Goal: Information Seeking & Learning: Find specific page/section

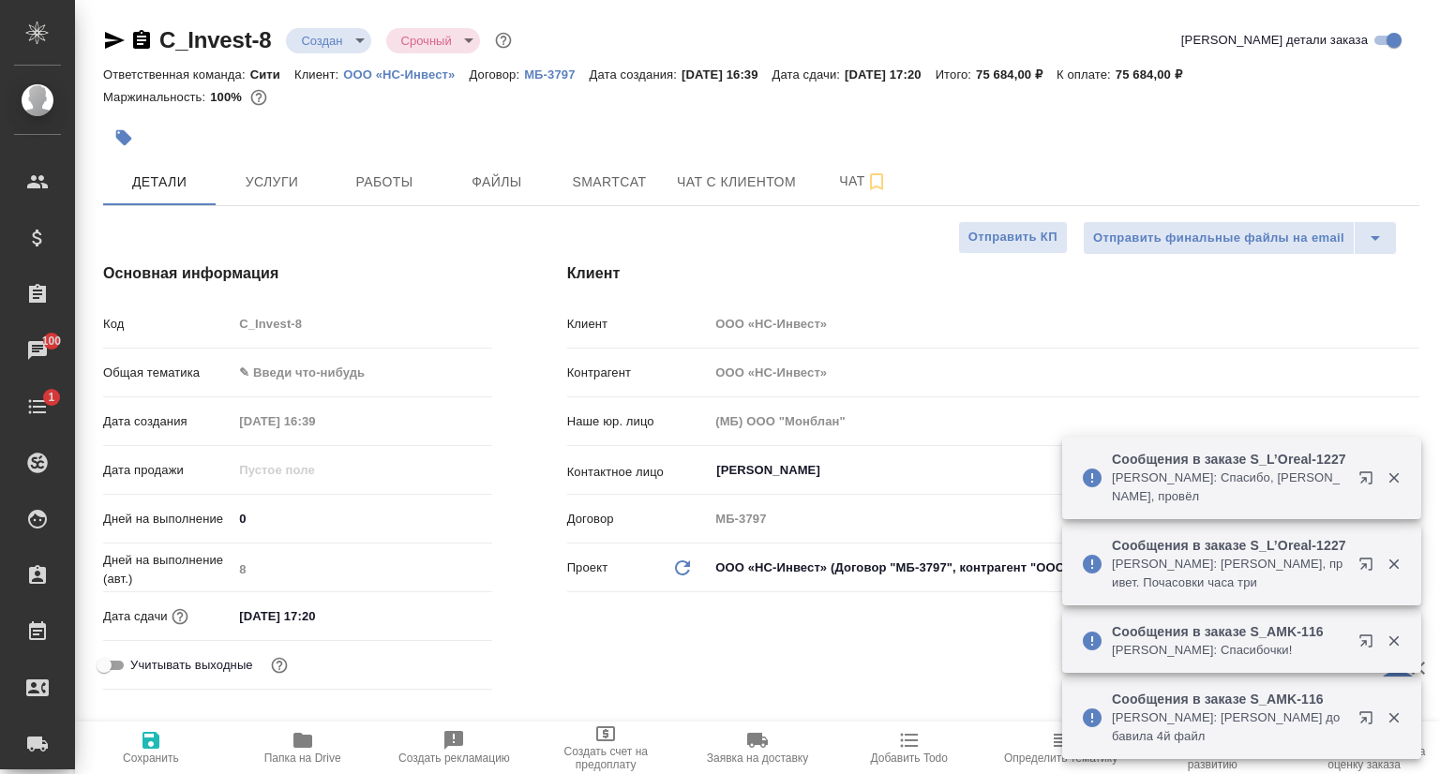
select select "RU"
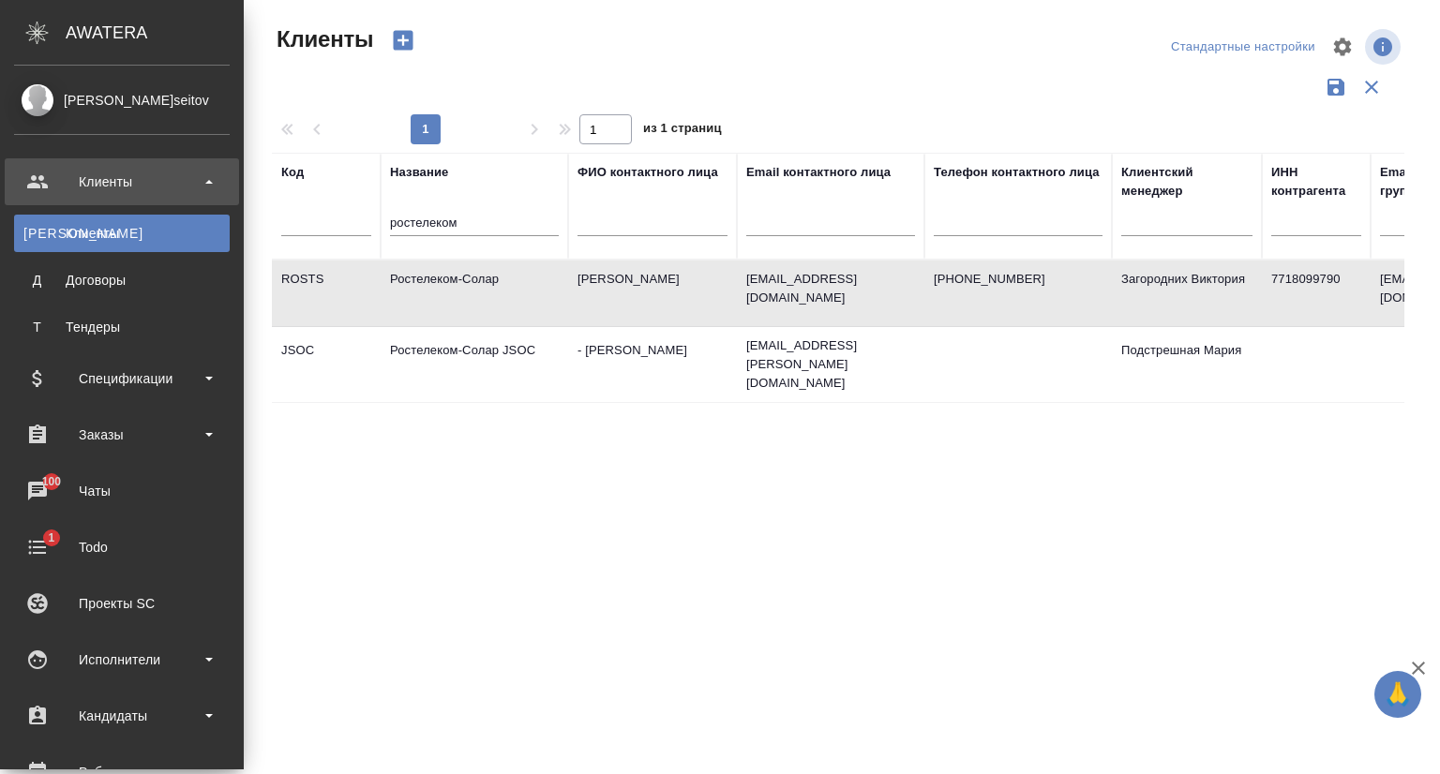
select select "RU"
click at [102, 439] on div "Заказы" at bounding box center [122, 435] width 216 height 28
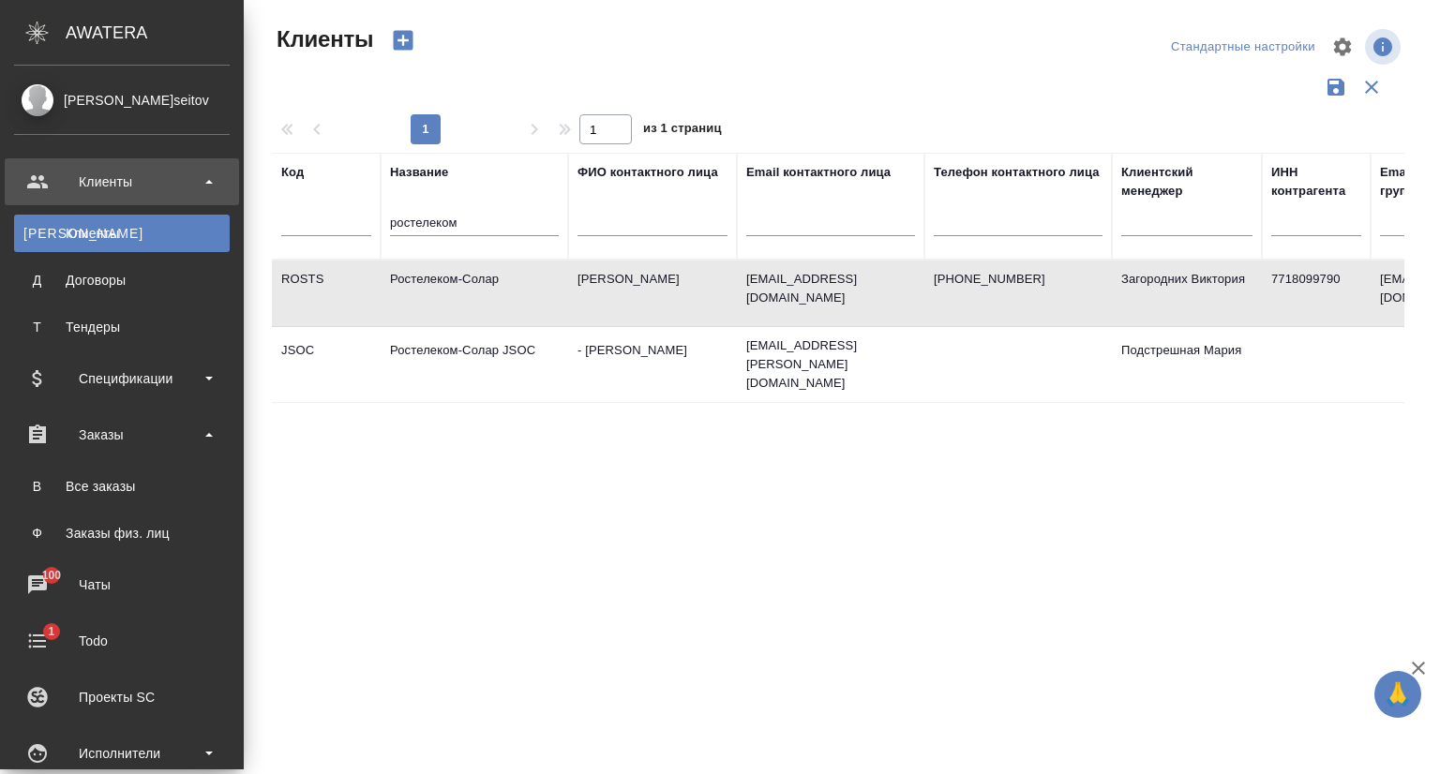
click at [165, 478] on div "Все заказы" at bounding box center [121, 486] width 197 height 19
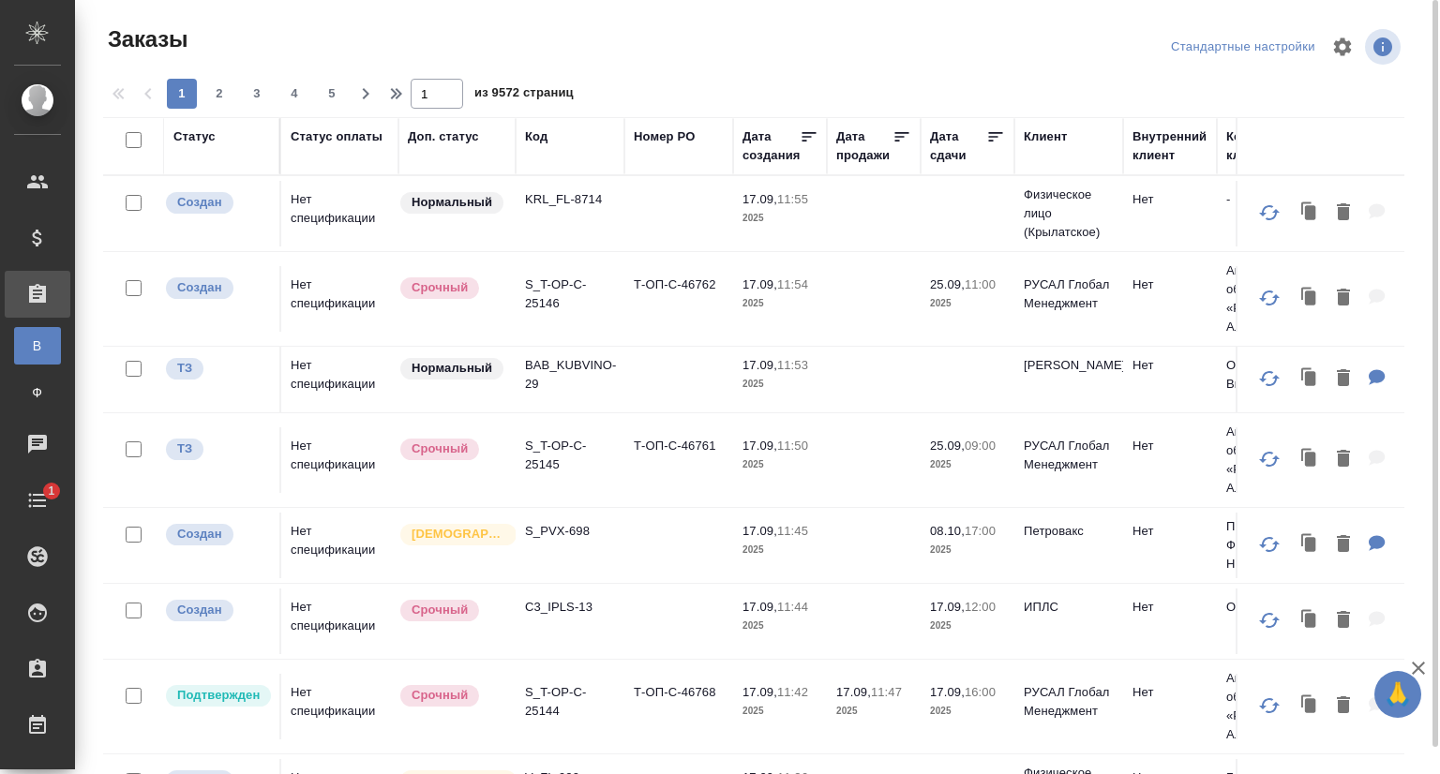
click at [534, 134] on div "Код" at bounding box center [536, 136] width 22 height 19
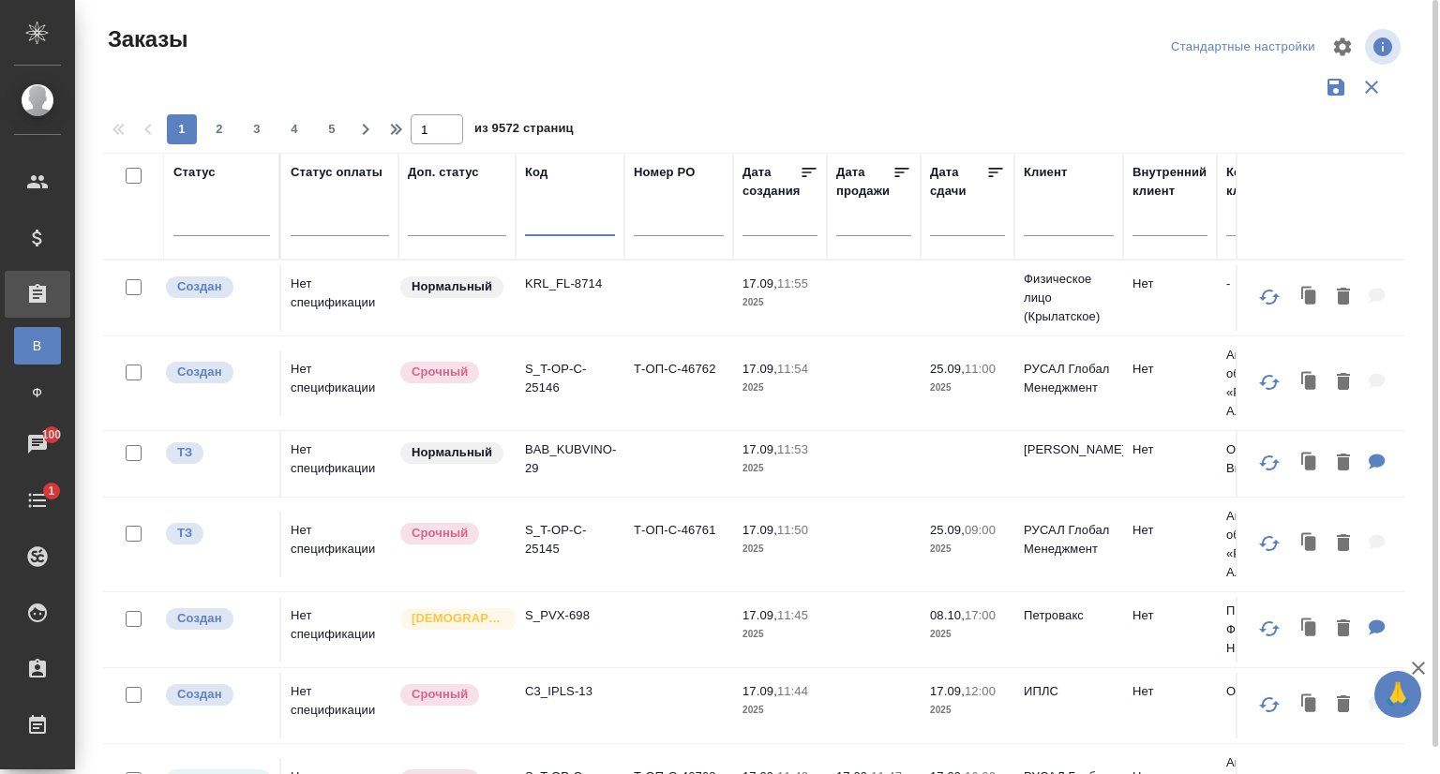
click at [550, 226] on input "text" at bounding box center [570, 224] width 90 height 23
paste input "S_ONPT-354"
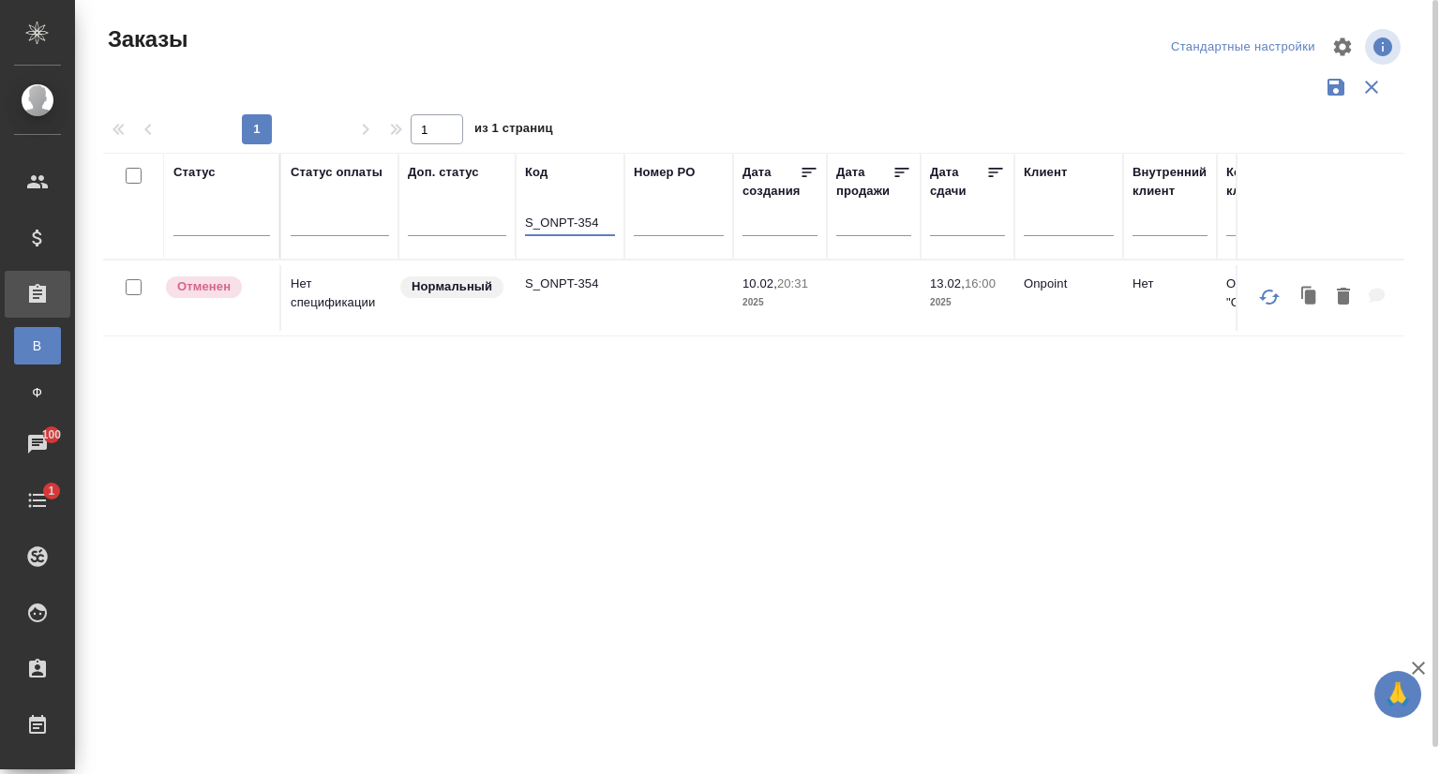
click at [560, 292] on p "S_ONPT-354" at bounding box center [570, 284] width 90 height 19
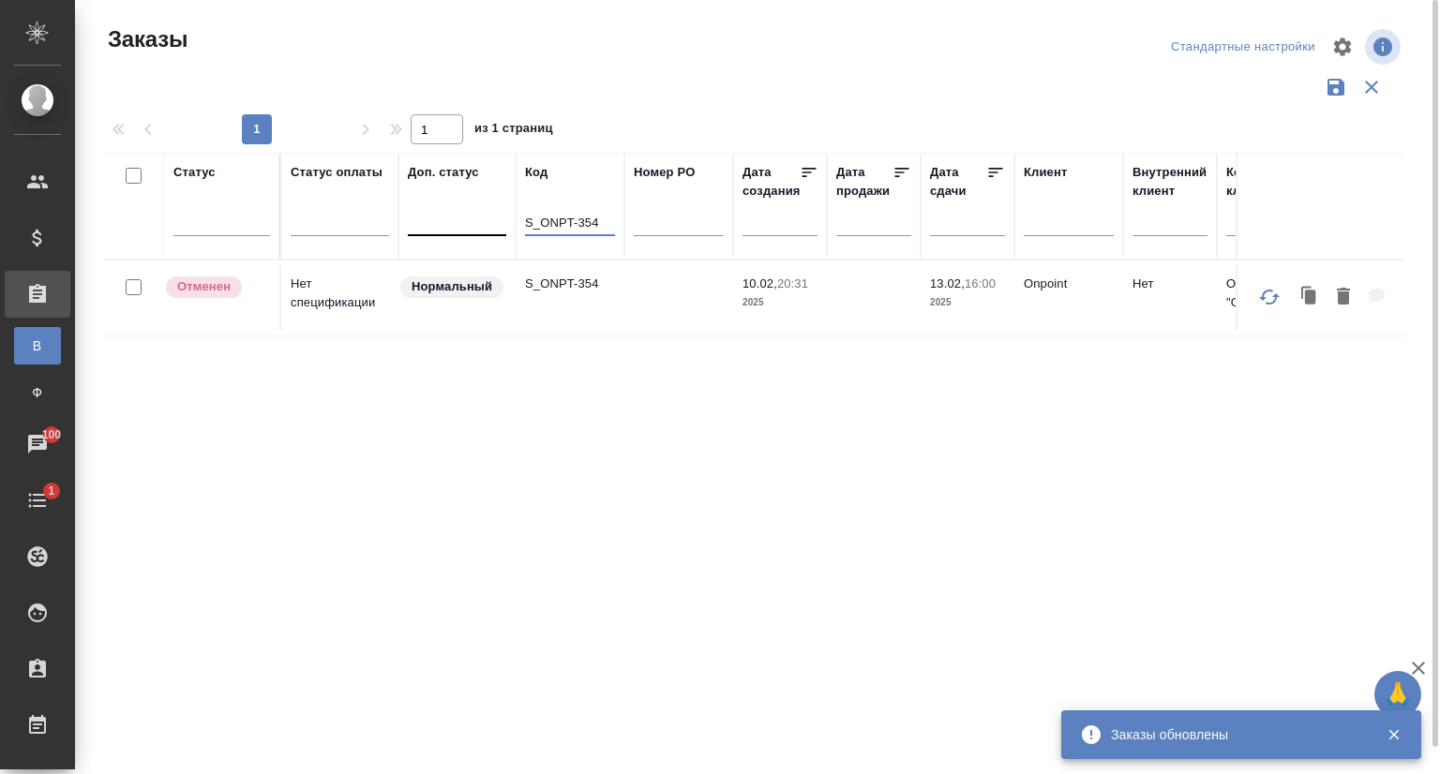
drag, startPoint x: 602, startPoint y: 222, endPoint x: 499, endPoint y: 225, distance: 103.1
paste input "63"
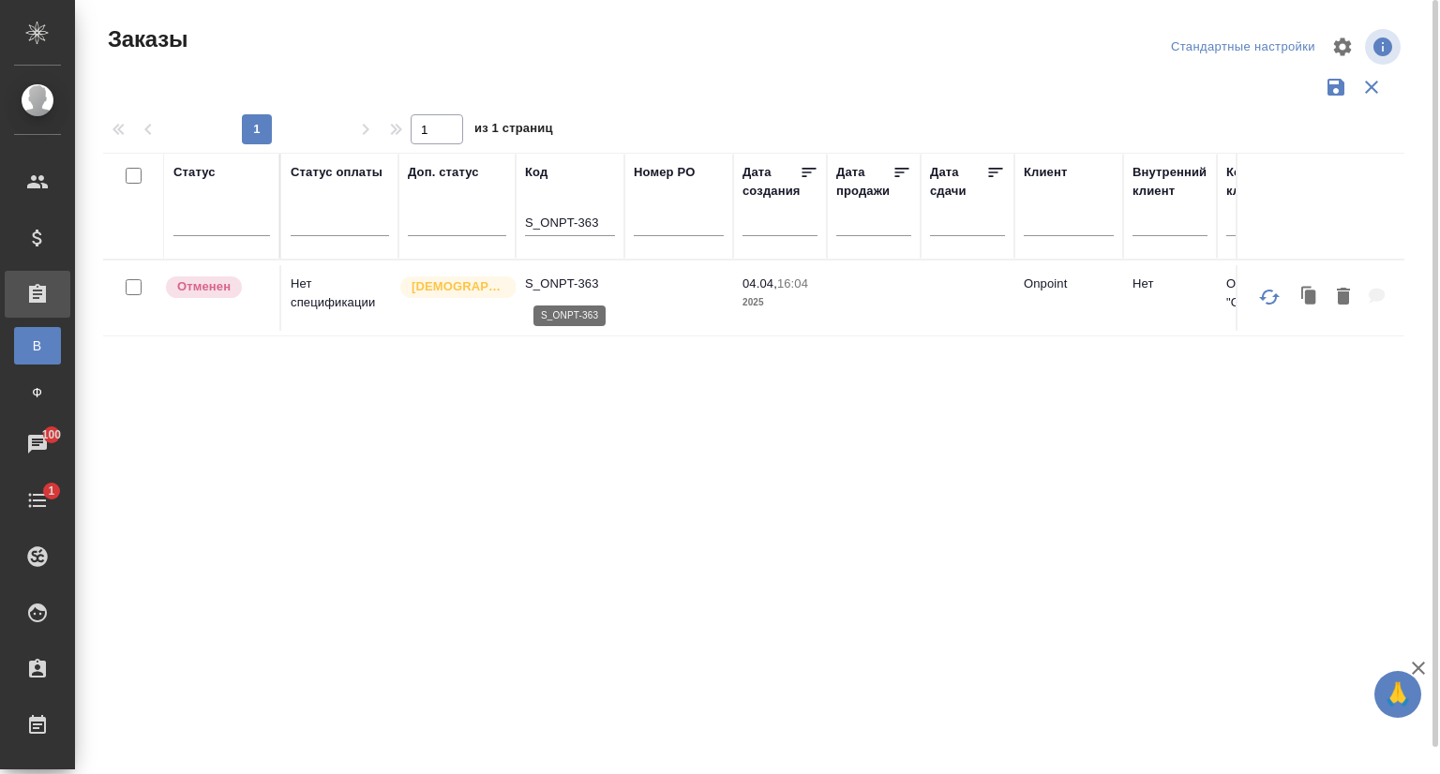
click at [536, 280] on p "S_ONPT-363" at bounding box center [570, 284] width 90 height 19
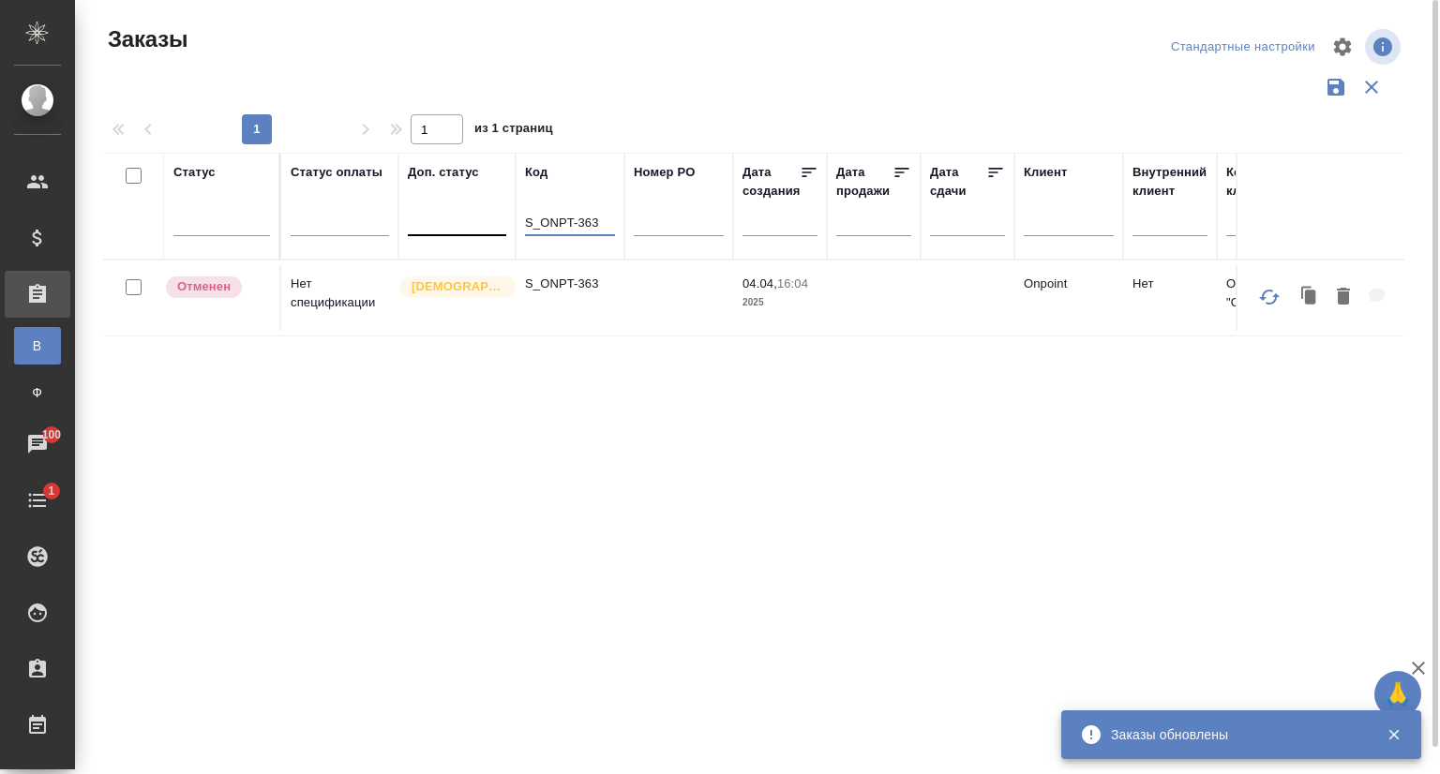
drag, startPoint x: 604, startPoint y: 222, endPoint x: 504, endPoint y: 233, distance: 100.0
paste input "T_IB-478"
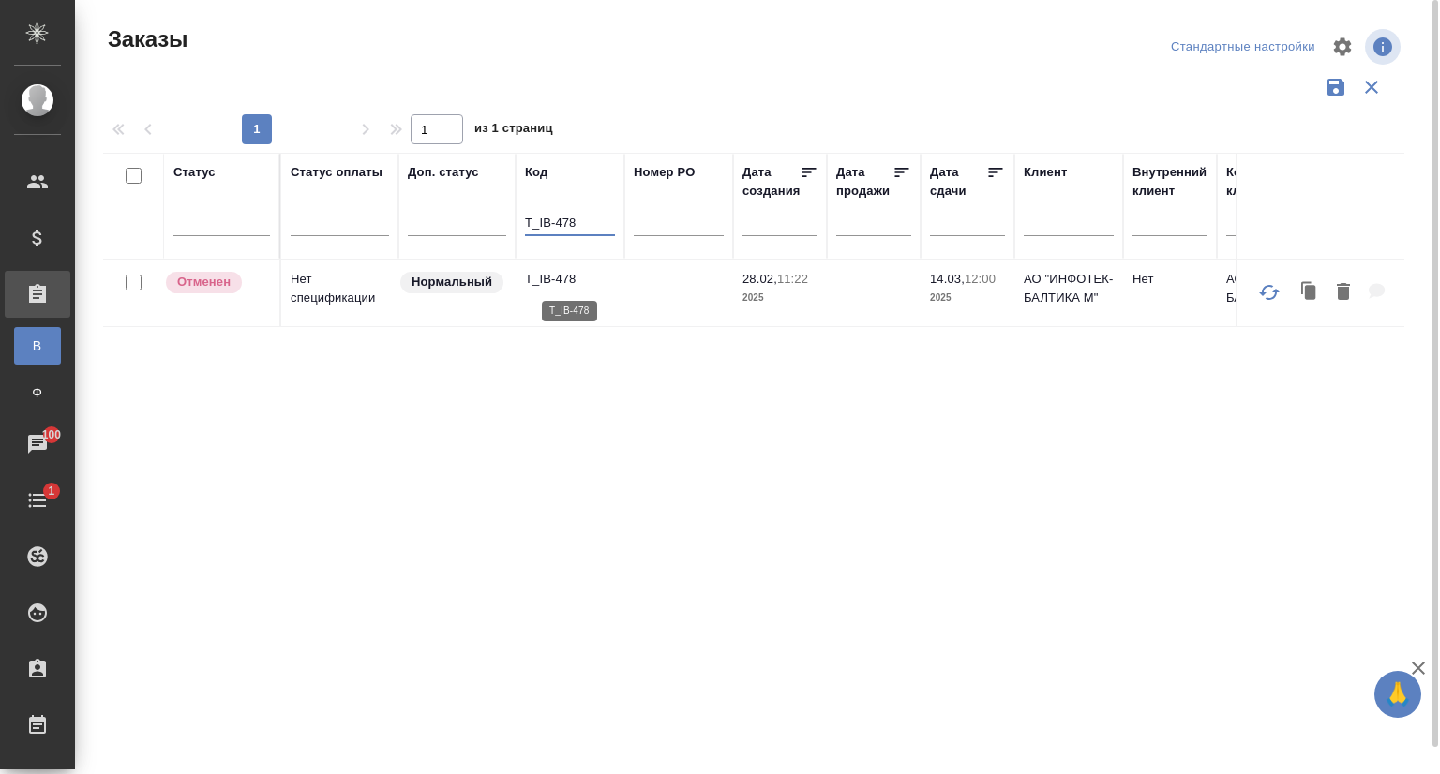
click at [556, 286] on p "T_IB-478" at bounding box center [570, 279] width 90 height 19
drag, startPoint x: 586, startPoint y: 226, endPoint x: 456, endPoint y: 226, distance: 129.3
paste input "C3_DAOISOLAN-80"
click at [547, 276] on p "C3_DAOISOLAN-80" at bounding box center [570, 288] width 90 height 37
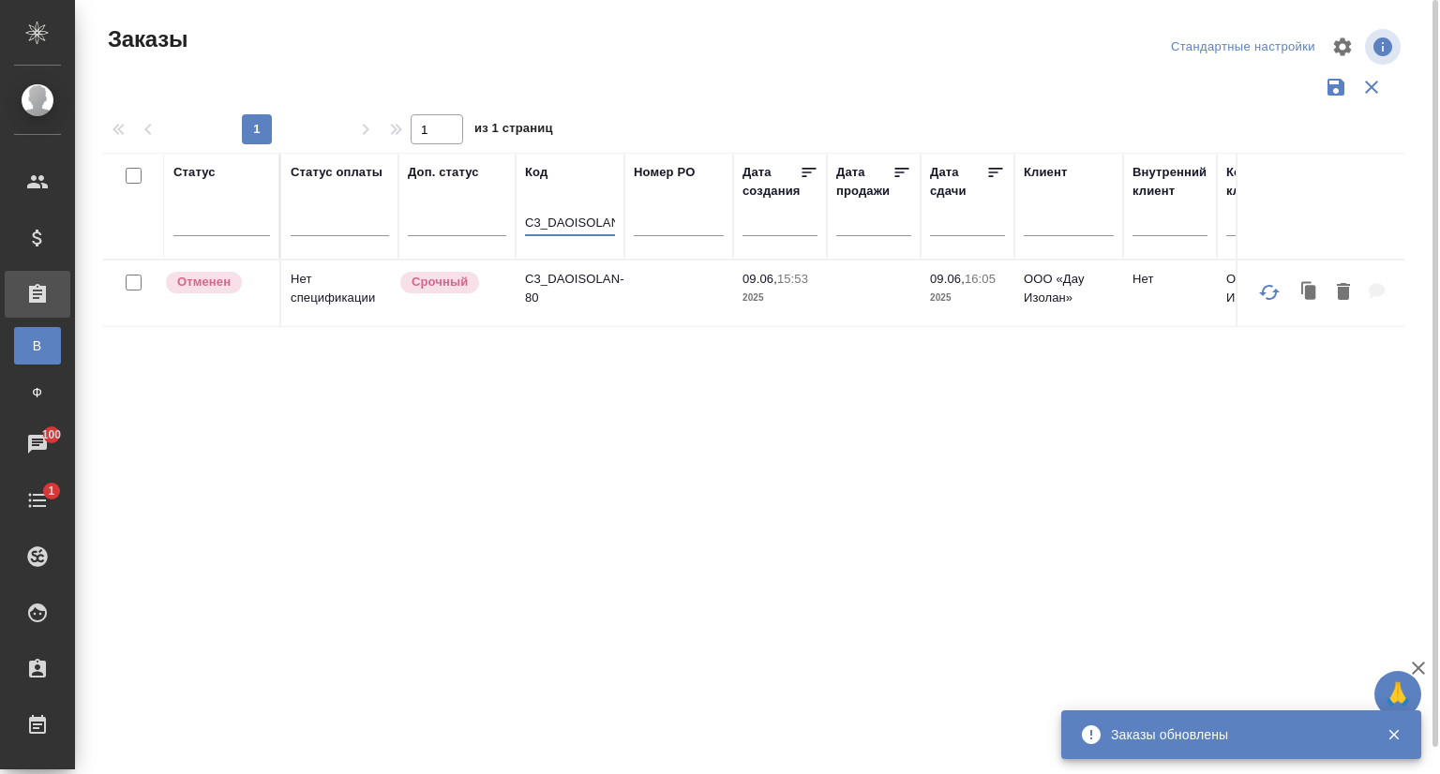
scroll to position [0, 22]
drag, startPoint x: 526, startPoint y: 222, endPoint x: 707, endPoint y: 226, distance: 180.9
paste input "SEG-53396"
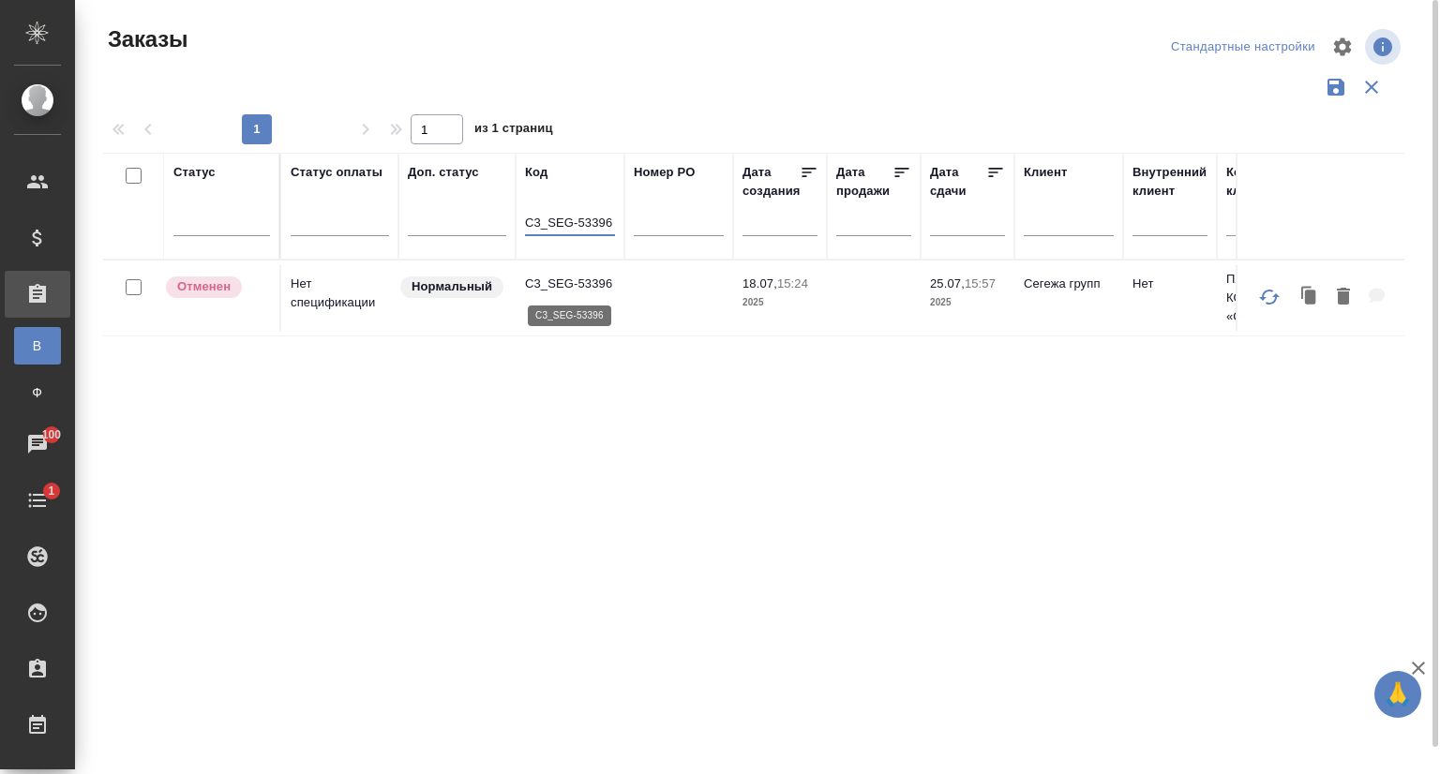
click at [551, 280] on p "C3_SEG-53396" at bounding box center [570, 284] width 90 height 19
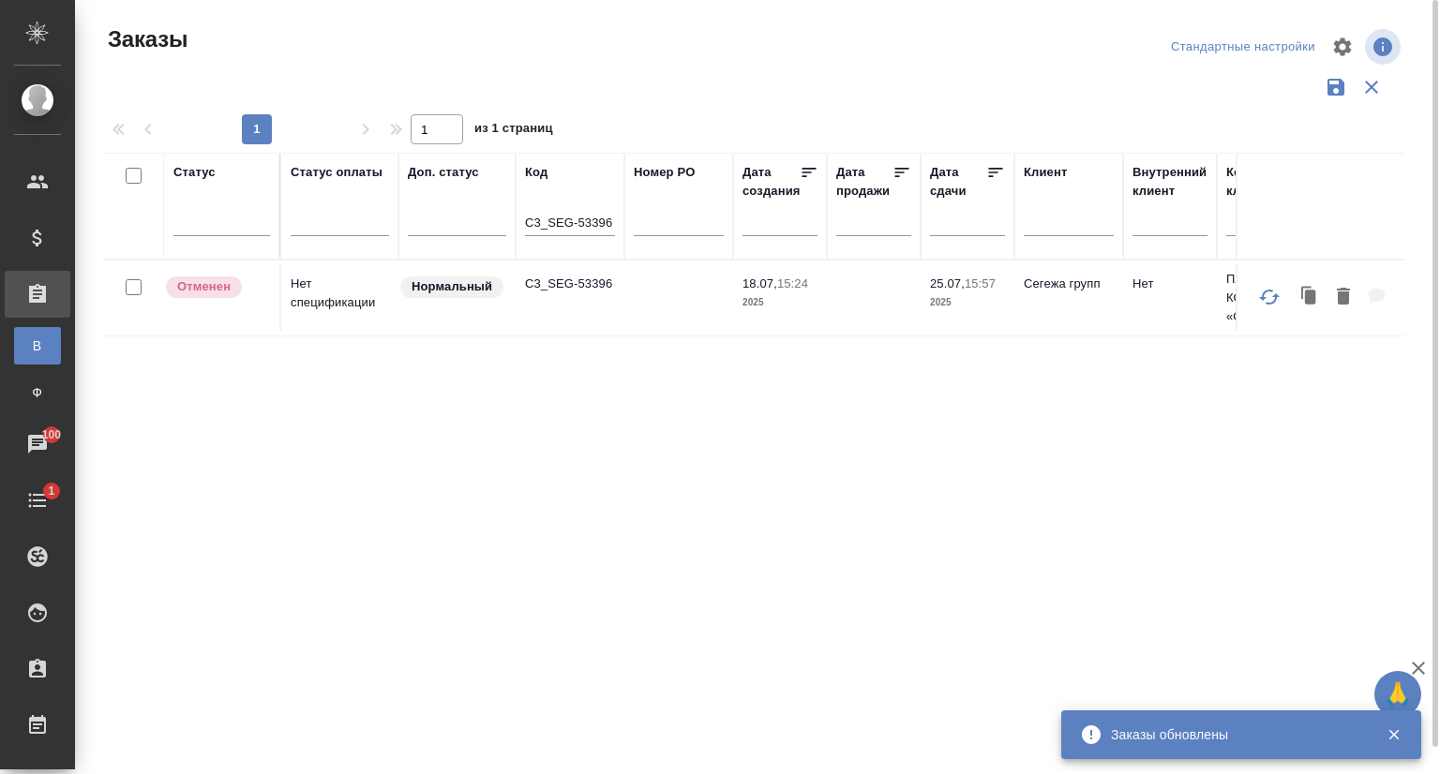
click at [610, 222] on input "C3_SEG-53396" at bounding box center [570, 224] width 90 height 23
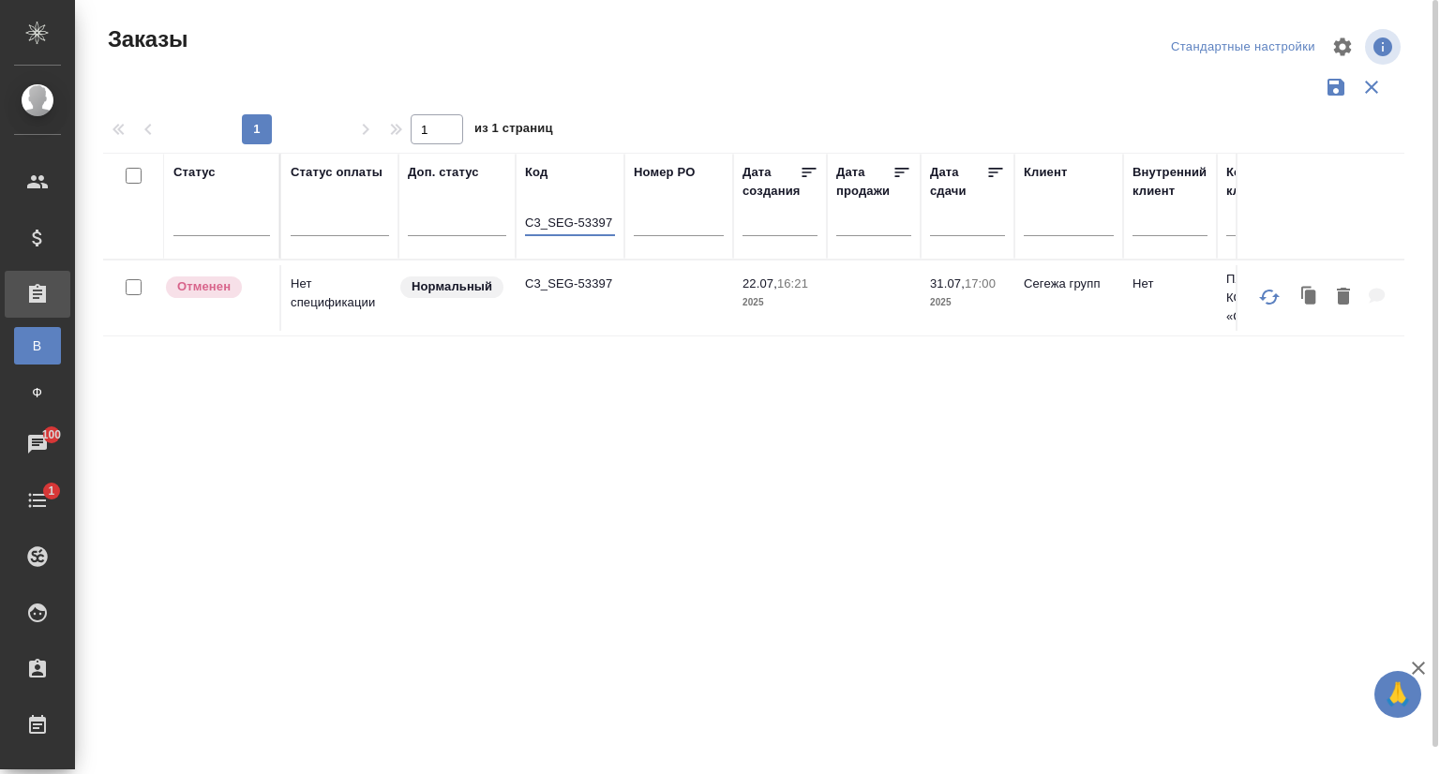
type input "C3_SEG-53397"
click at [589, 272] on td "C3_SEG-53397" at bounding box center [569, 298] width 109 height 66
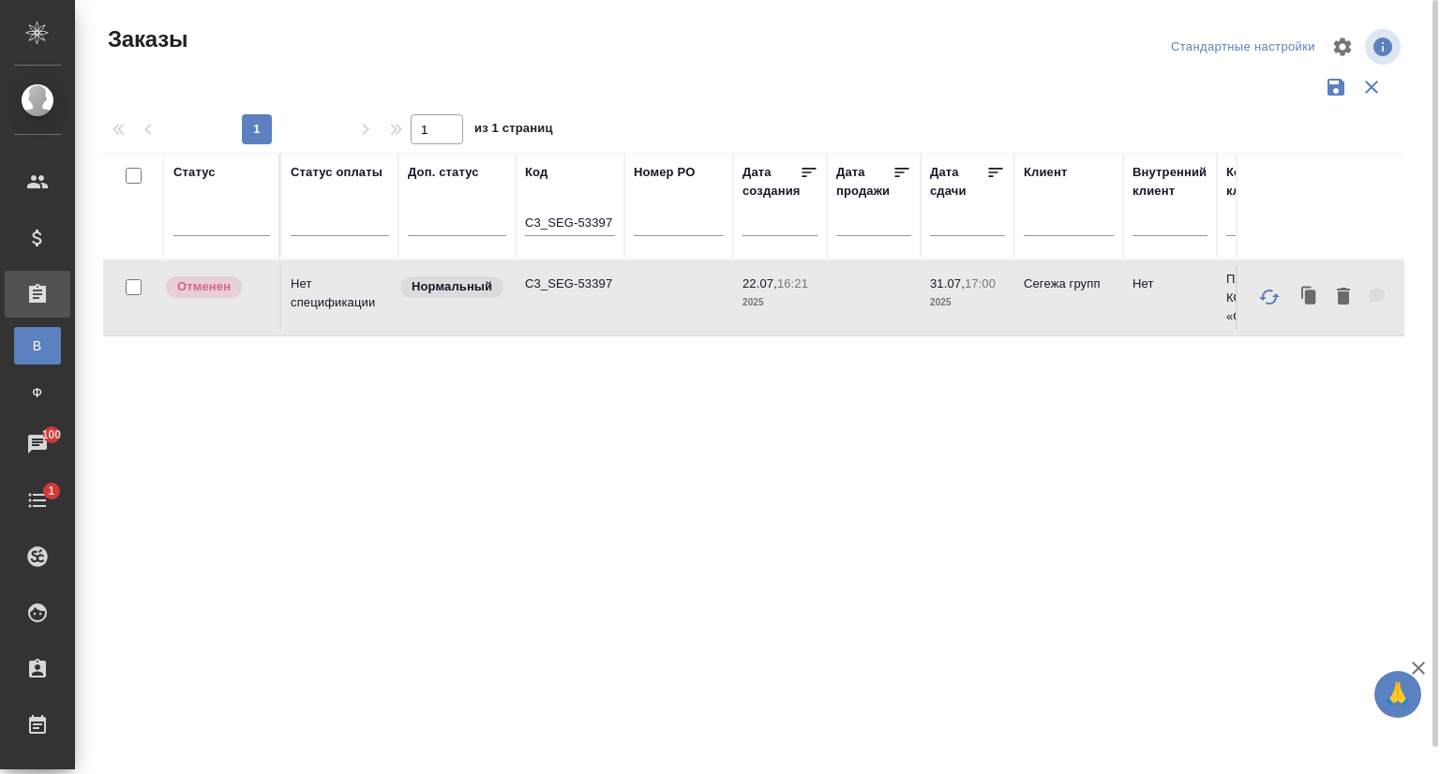
click at [589, 270] on td "C3_SEG-53397" at bounding box center [569, 298] width 109 height 66
click at [590, 273] on td "C3_SEG-53397" at bounding box center [569, 298] width 109 height 66
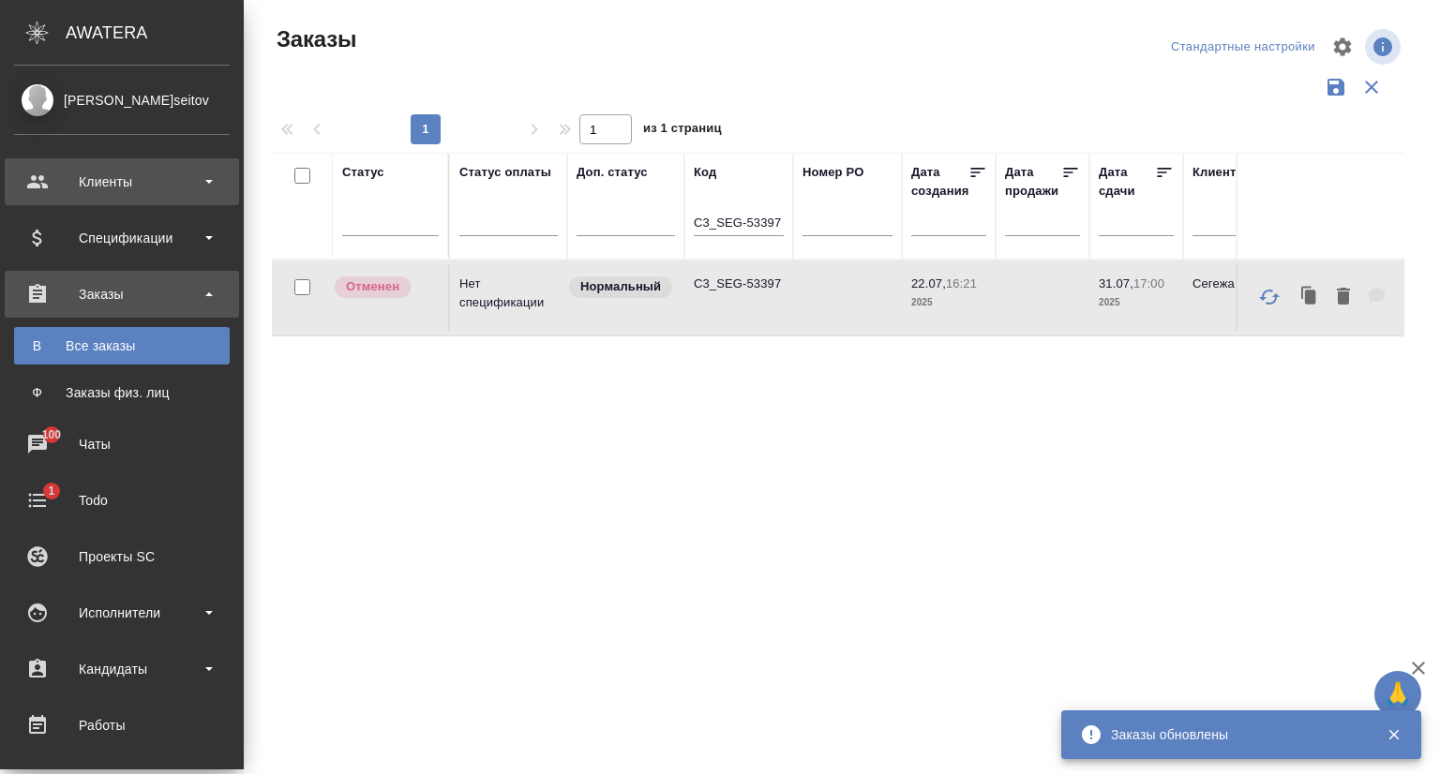
click at [106, 177] on div "Клиенты" at bounding box center [122, 182] width 216 height 28
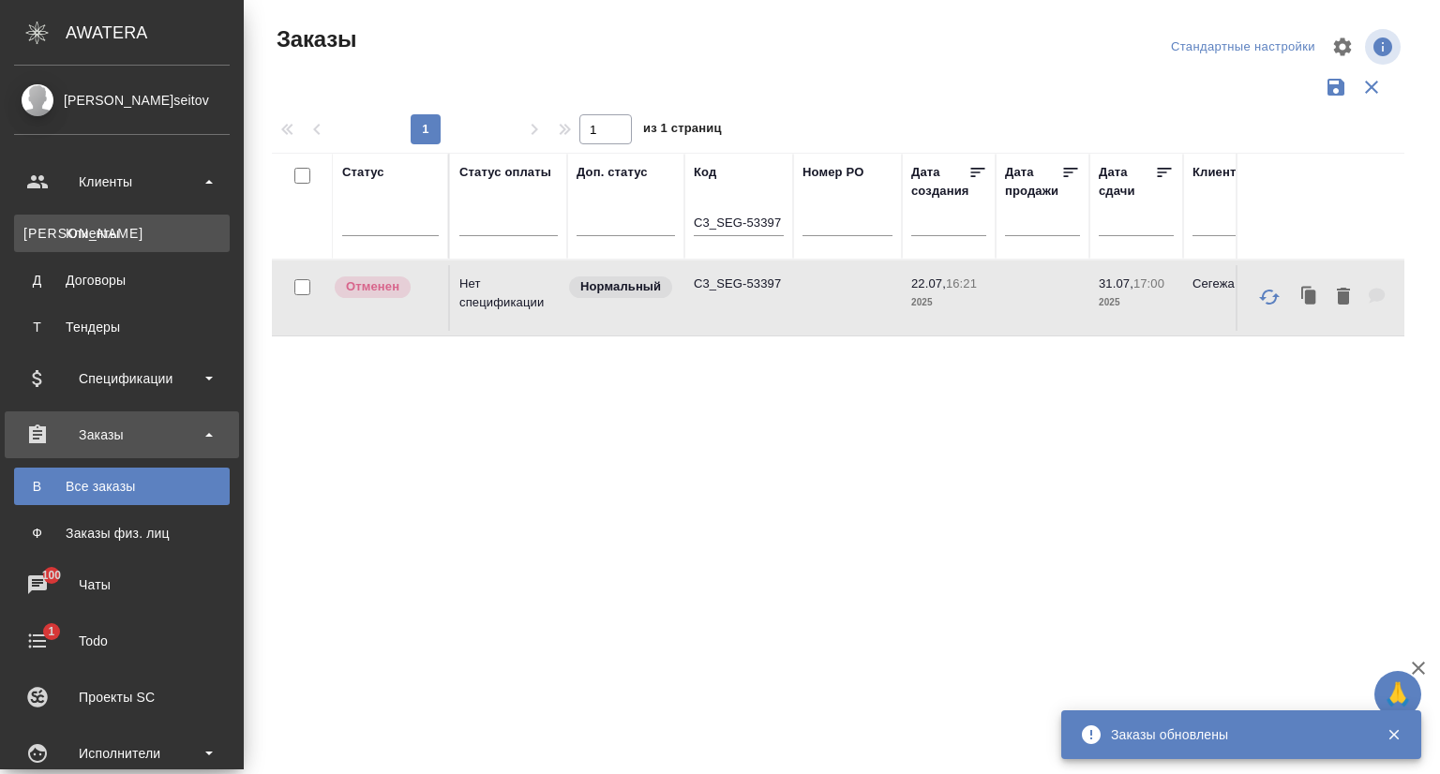
click at [111, 222] on link "К Клиенты" at bounding box center [122, 233] width 216 height 37
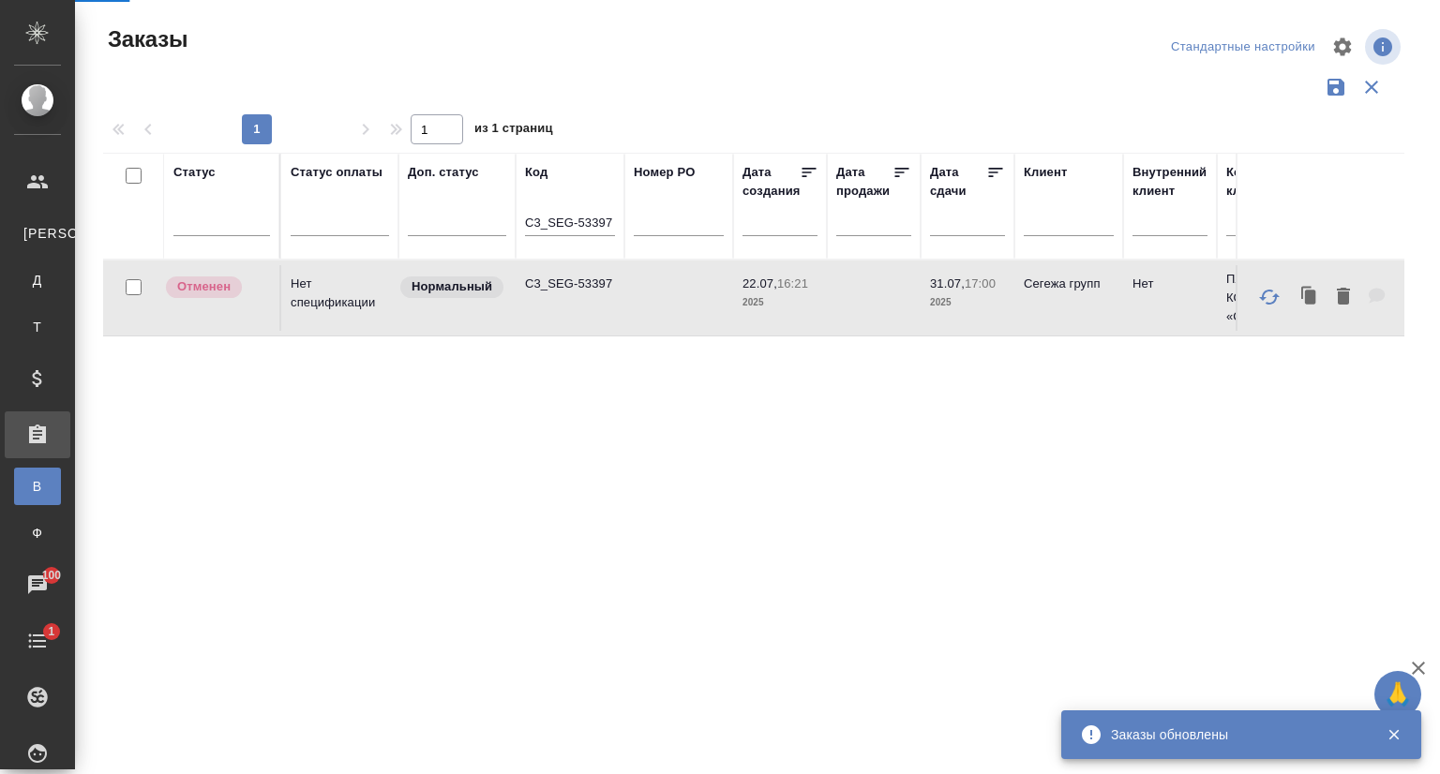
select select "RU"
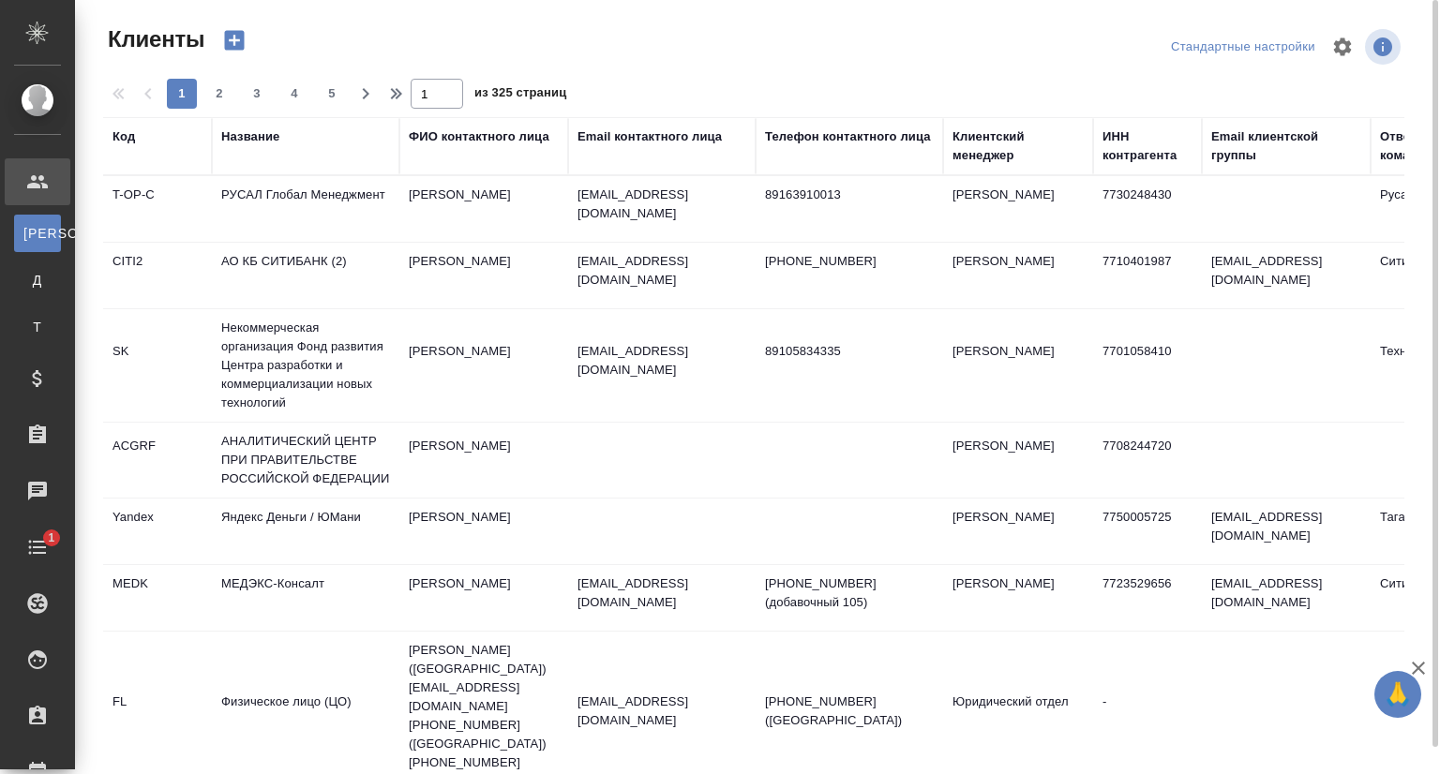
click at [260, 137] on div "Название" at bounding box center [250, 136] width 58 height 19
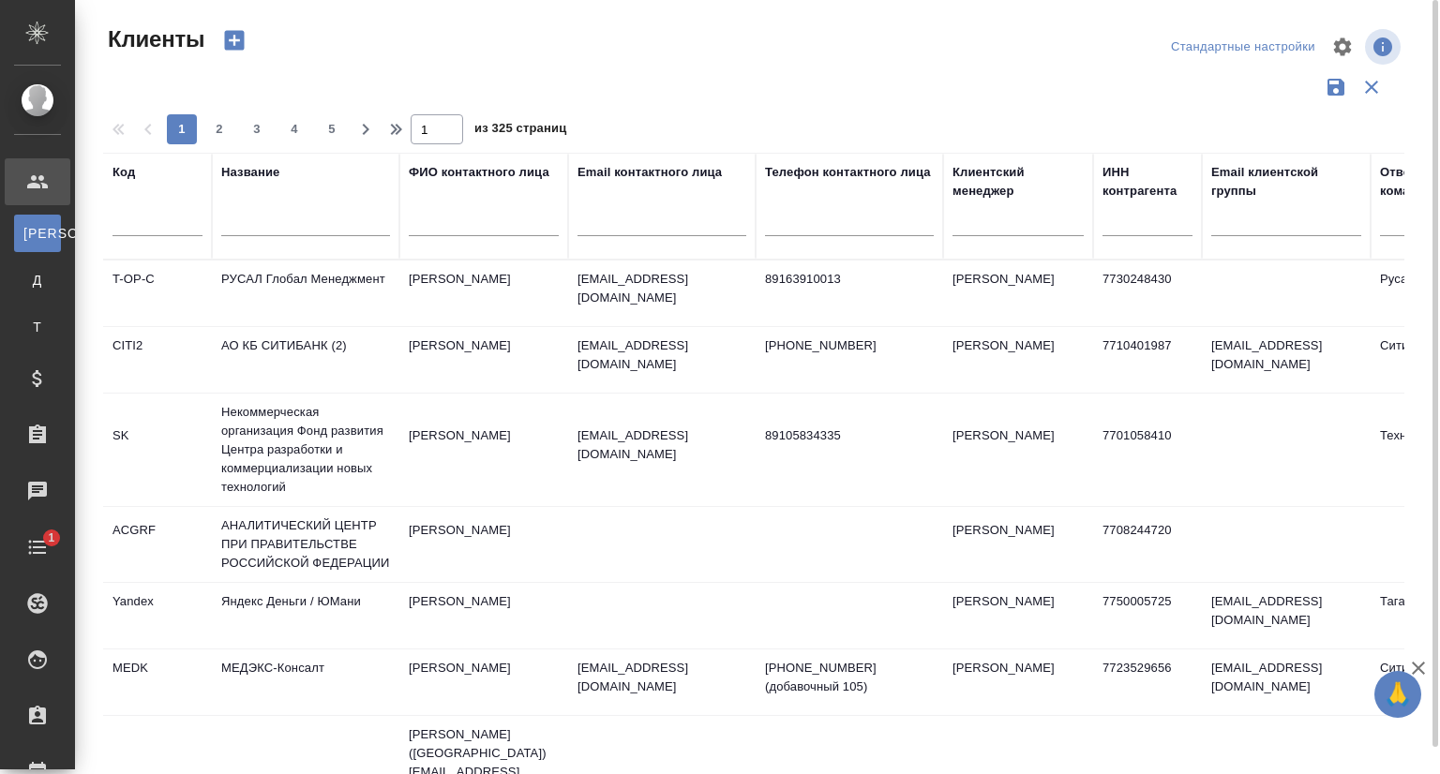
click at [266, 226] on input "text" at bounding box center [305, 224] width 169 height 23
paste input "goodlooking.ru"
type input "goodlooking.ru"
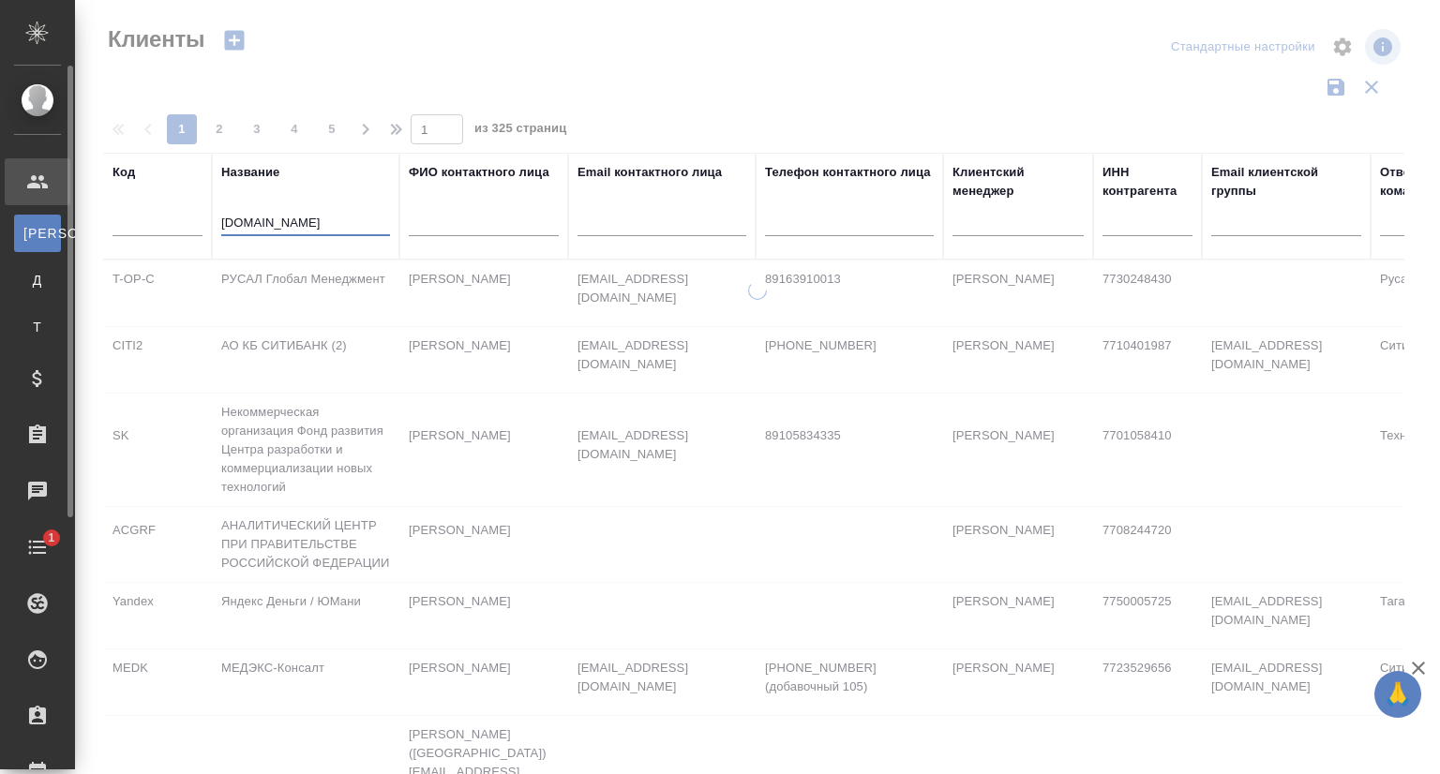
drag, startPoint x: 332, startPoint y: 221, endPoint x: 2, endPoint y: 238, distance: 330.3
click at [0, 237] on div ".cls-1 fill:#fff; AWATERA Сеитов Павел p.seitov Клиенты К Клиенты Д Договоры Т …" at bounding box center [720, 387] width 1440 height 774
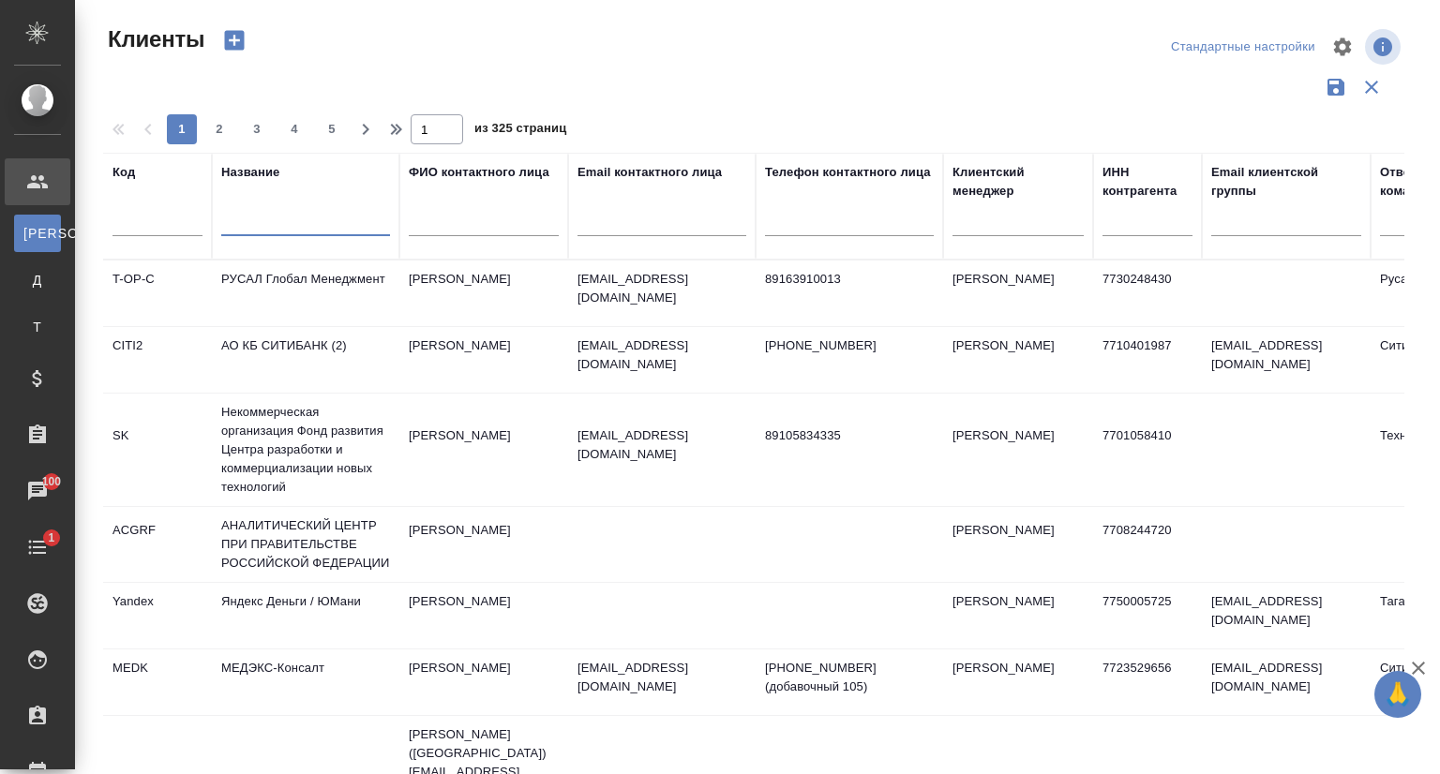
click at [685, 222] on input "text" at bounding box center [661, 224] width 169 height 23
paste input "goodlooking.ru"
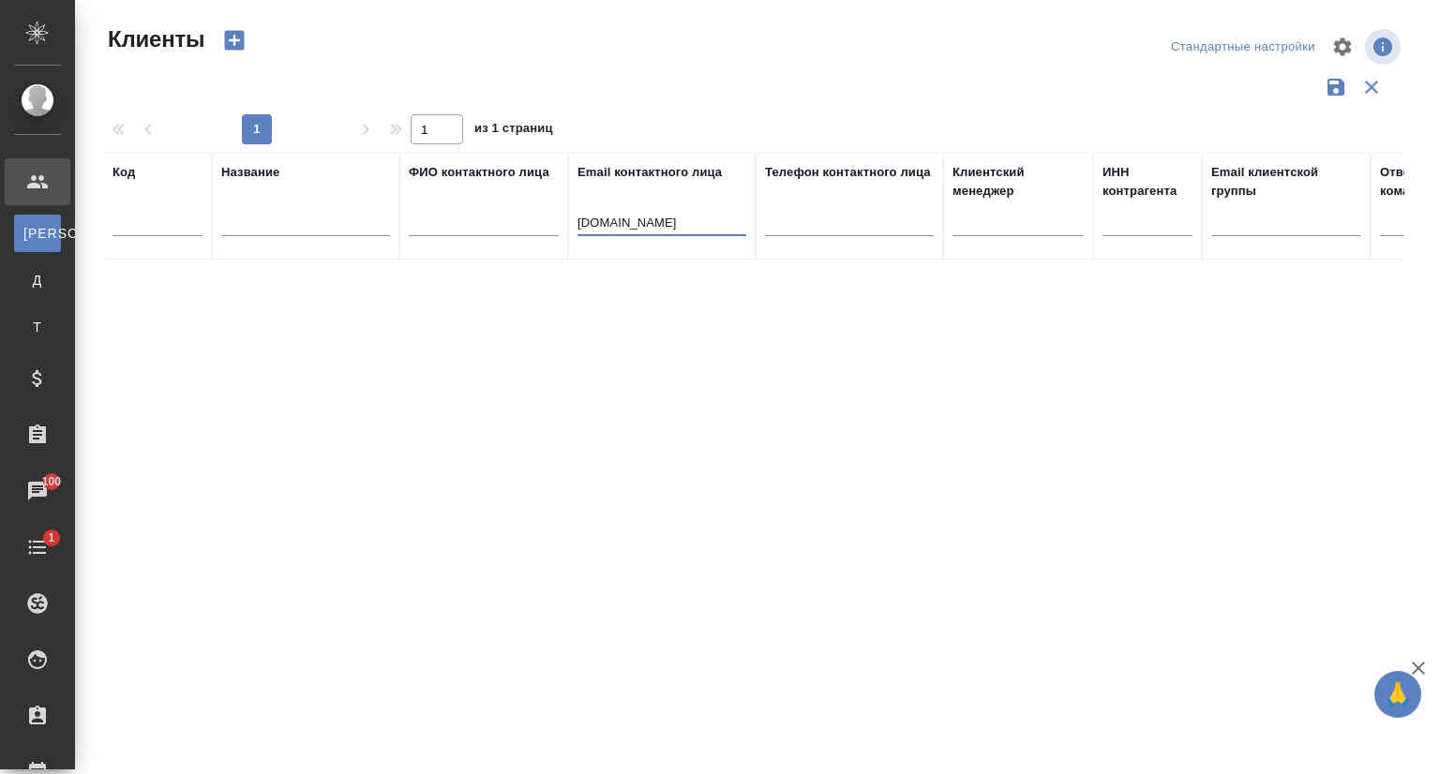
drag, startPoint x: 670, startPoint y: 218, endPoint x: 536, endPoint y: 226, distance: 134.2
click at [536, 226] on tr "Код Название ФИО контактного лица Email контактного лица goodlooking.ru Телефон…" at bounding box center [811, 206] width 1417 height 107
click at [689, 230] on input "goodlooking.ru" at bounding box center [661, 224] width 169 height 23
type input "goodlooking"
drag, startPoint x: 675, startPoint y: 226, endPoint x: 547, endPoint y: 233, distance: 127.7
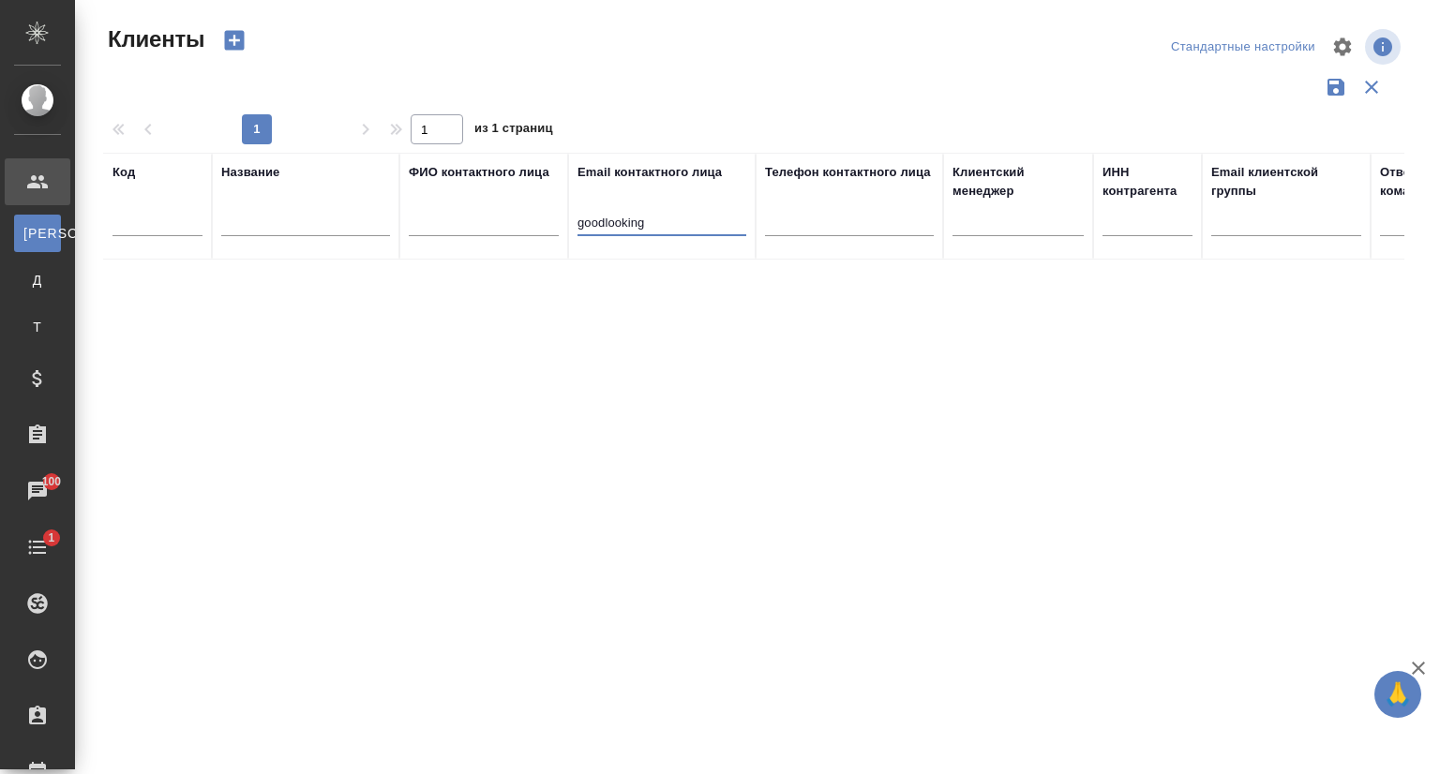
click at [547, 233] on tr "Код Название ФИО контактного лица Email контактного лица goodlooking Телефон ко…" at bounding box center [811, 206] width 1417 height 107
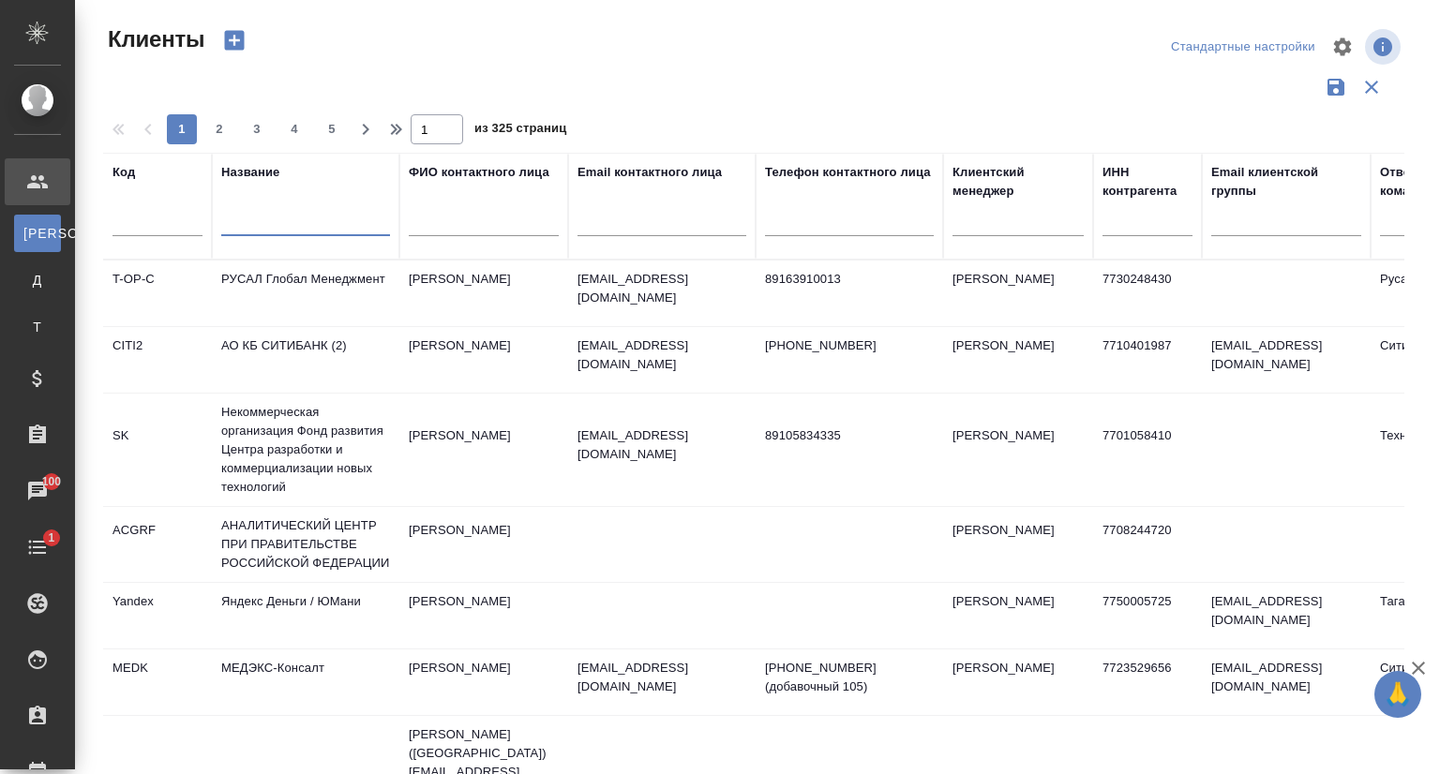
click at [251, 230] on input "text" at bounding box center [305, 224] width 169 height 23
paste input "Good Looking"
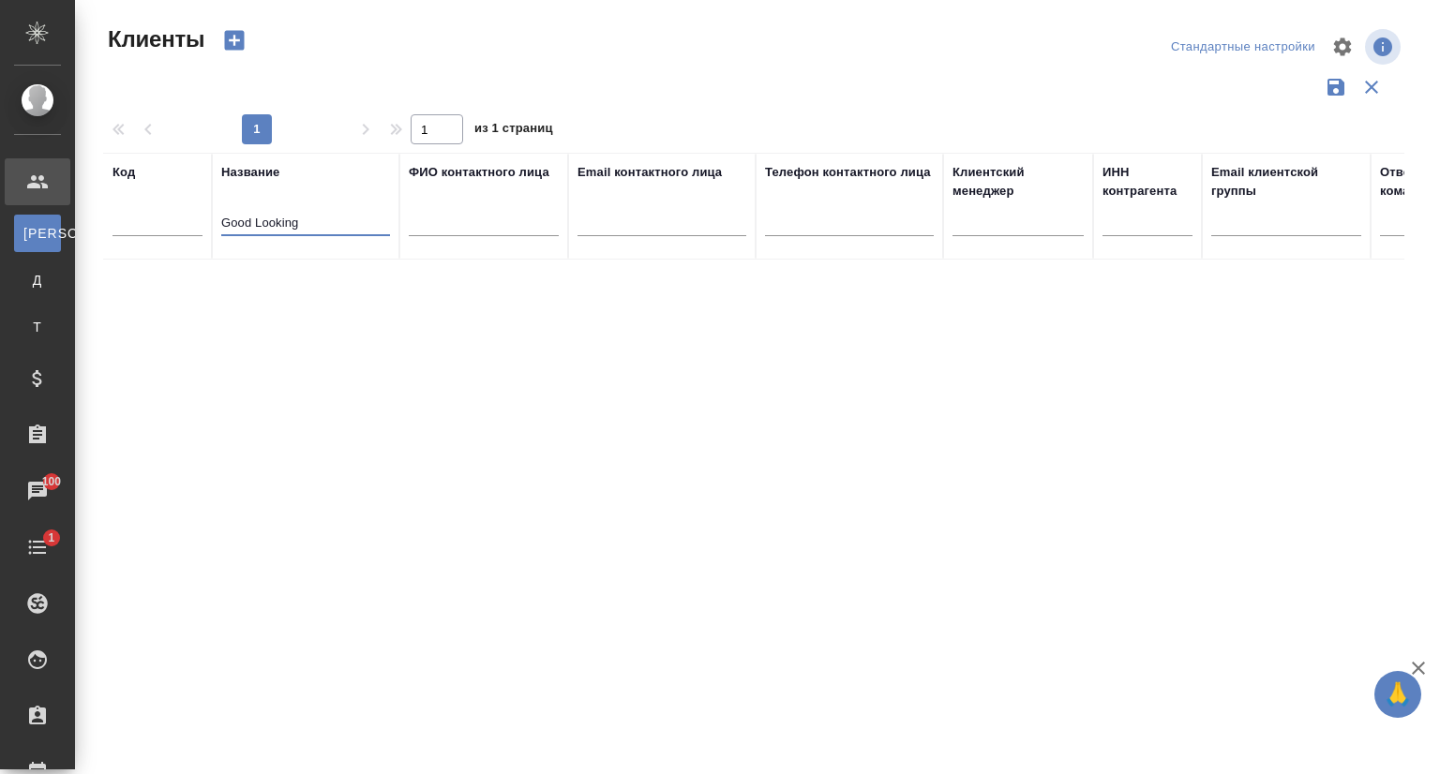
drag, startPoint x: 315, startPoint y: 221, endPoint x: 254, endPoint y: 222, distance: 60.9
click at [254, 222] on input "Good Looking" at bounding box center [305, 224] width 169 height 23
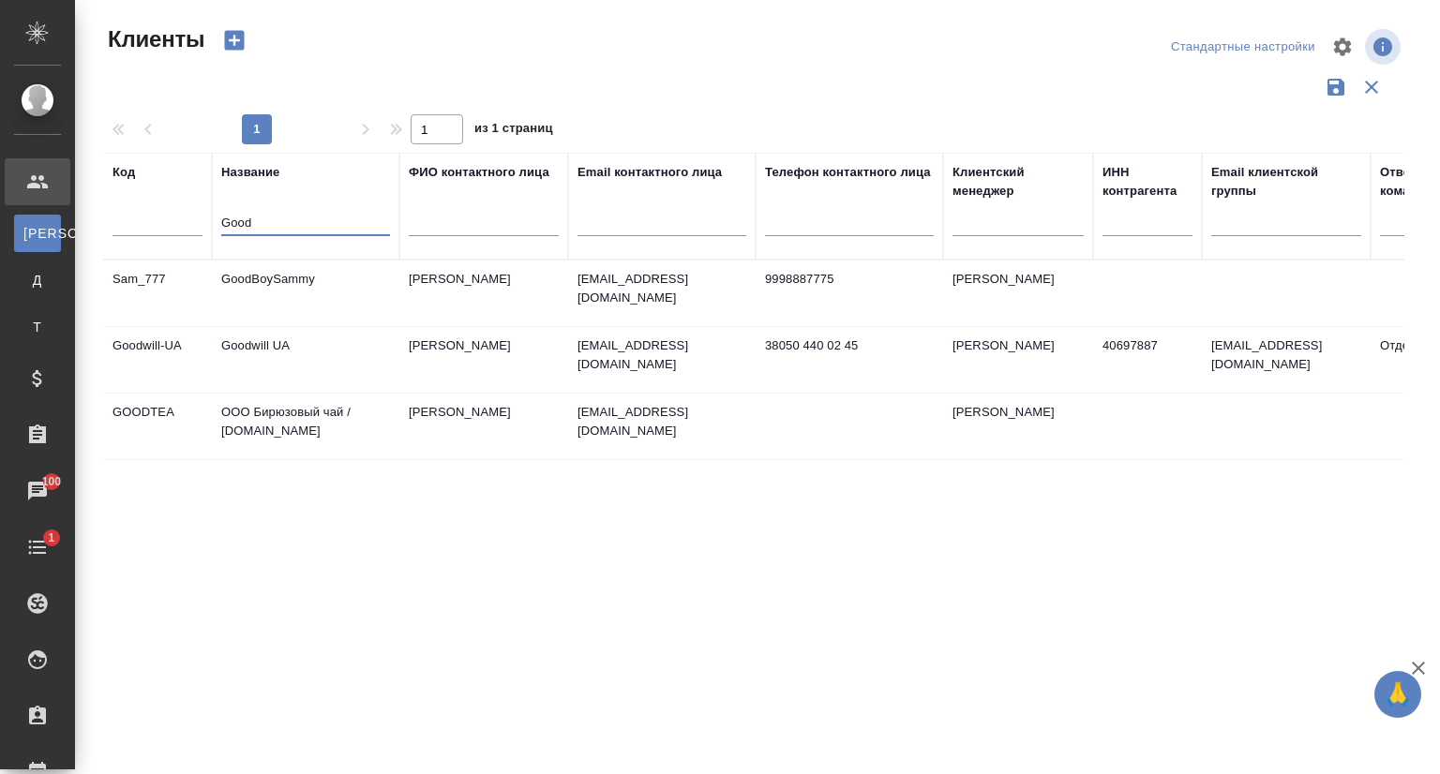
drag, startPoint x: 266, startPoint y: 222, endPoint x: 203, endPoint y: 226, distance: 62.9
click at [203, 226] on tr "Код Название Good ФИО контактного лица Email контактного лица Телефон контактно…" at bounding box center [811, 206] width 1417 height 107
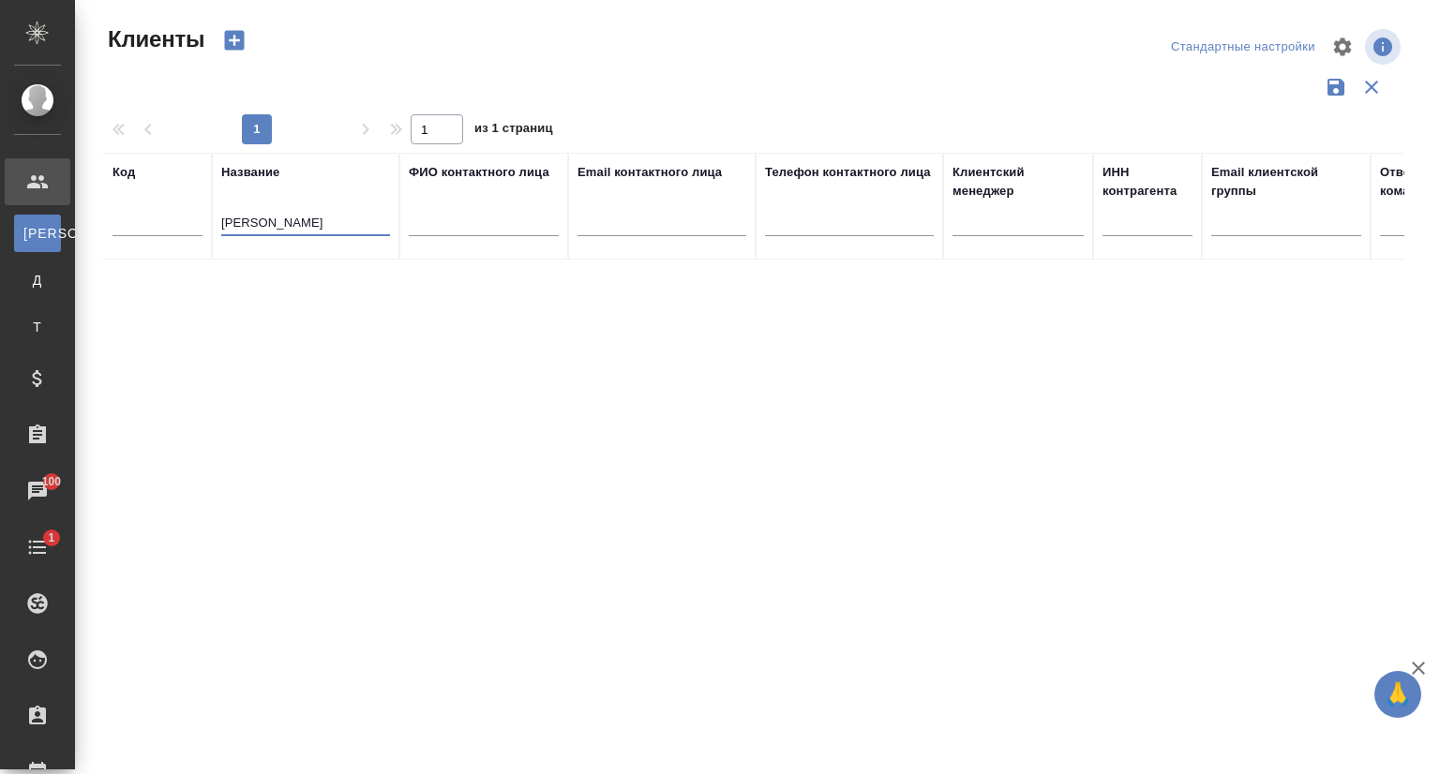
drag, startPoint x: 295, startPoint y: 224, endPoint x: 240, endPoint y: 223, distance: 55.3
click at [240, 223] on input "Гуд Лукинг" at bounding box center [305, 224] width 169 height 23
type input "Гуд"
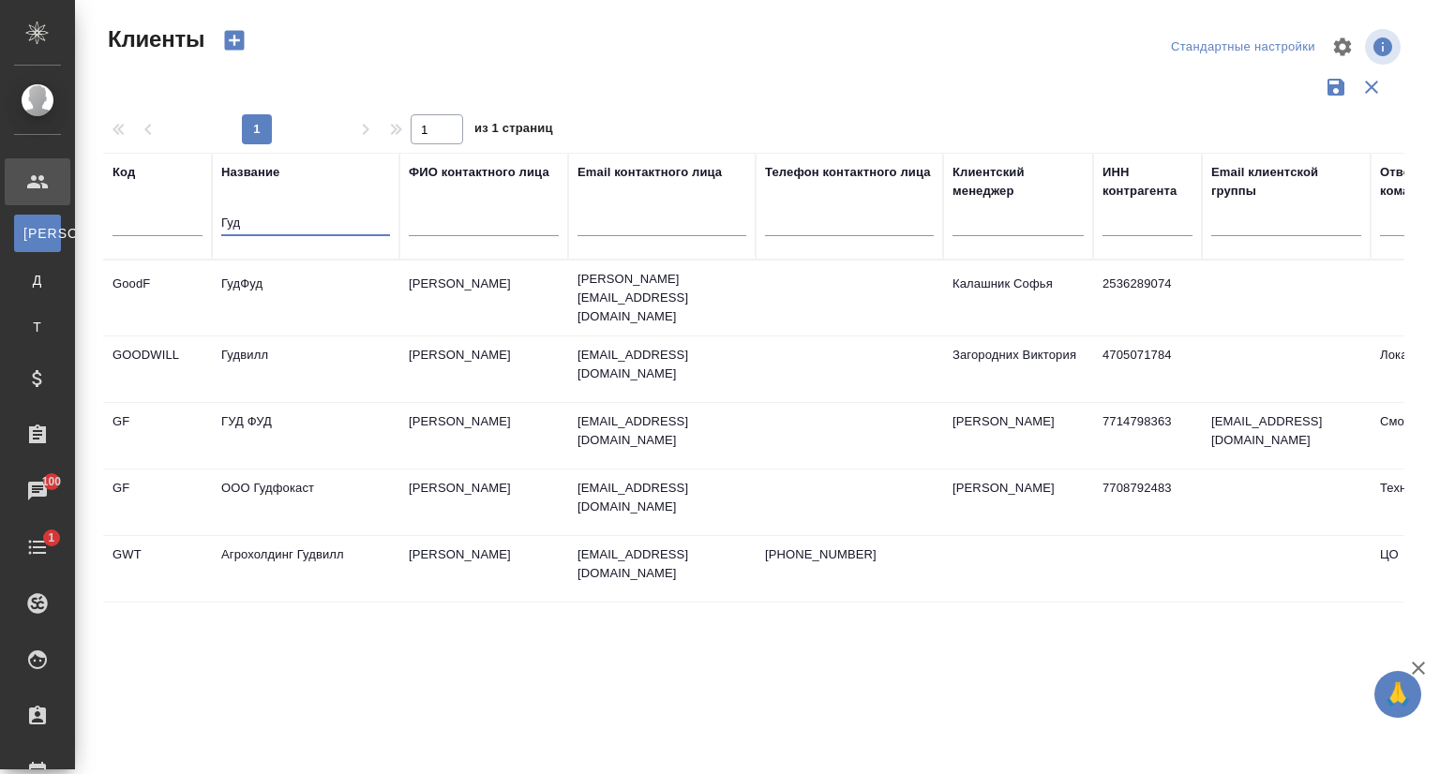
drag, startPoint x: 267, startPoint y: 232, endPoint x: 196, endPoint y: 230, distance: 71.3
click at [196, 230] on tr "Код Название Гуд ФИО контактного лица Email контактного лица Телефон контактног…" at bounding box center [811, 206] width 1417 height 107
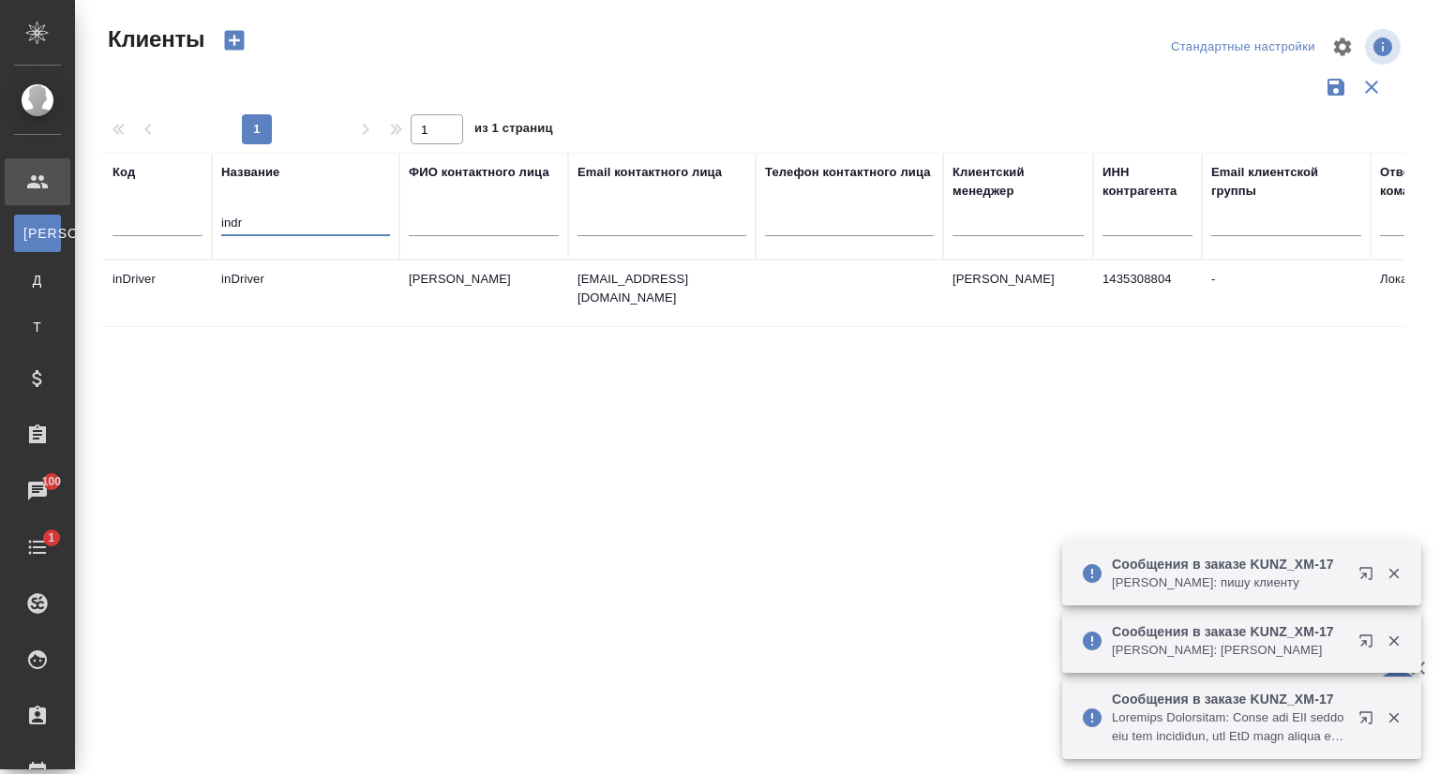
click at [321, 295] on td "inDriver" at bounding box center [305, 294] width 187 height 66
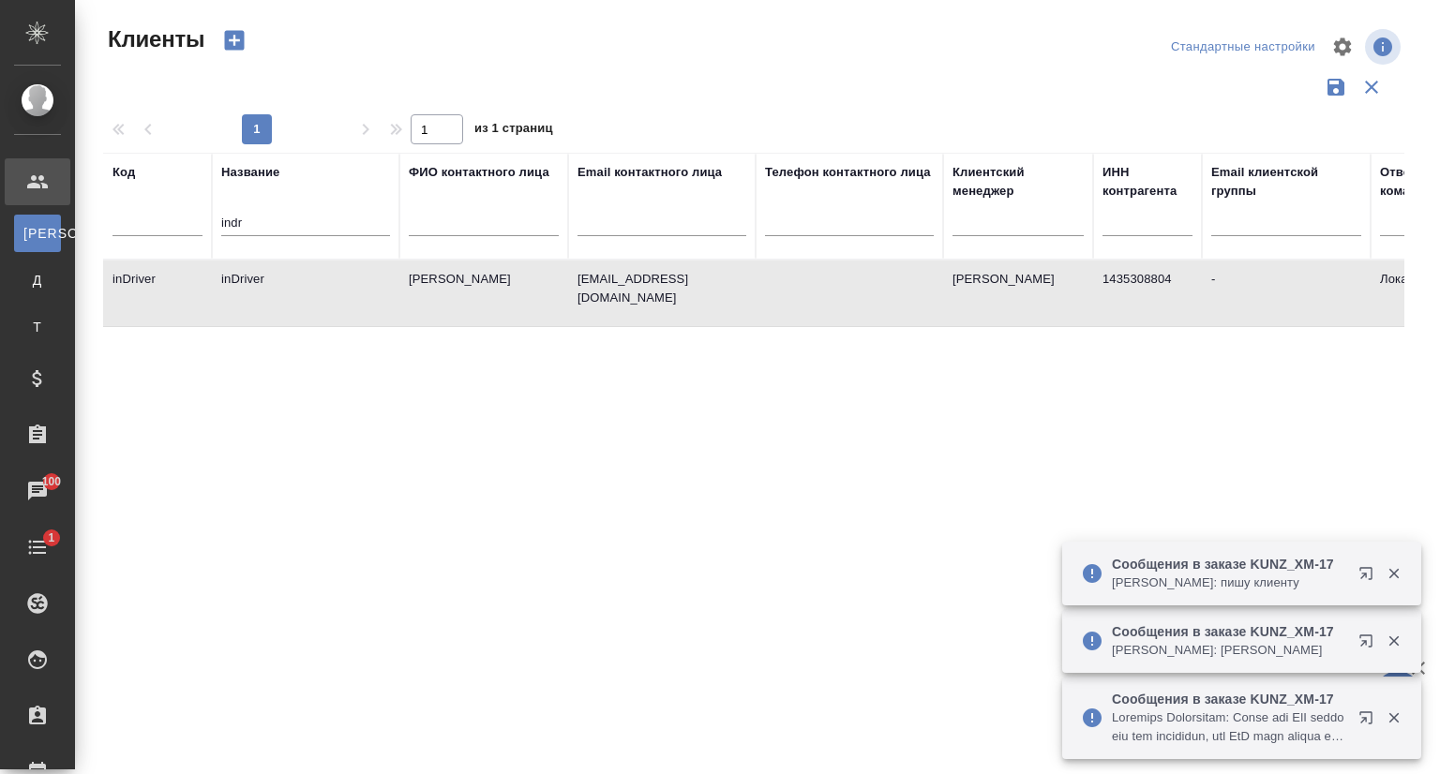
click at [321, 295] on td "inDriver" at bounding box center [305, 294] width 187 height 66
drag, startPoint x: 275, startPoint y: 227, endPoint x: 157, endPoint y: 236, distance: 117.5
click at [157, 236] on tr "Код Название indr ФИО контактного лица Email контактного лица Телефон контактно…" at bounding box center [811, 206] width 1417 height 107
paste input "Машприборинторг"
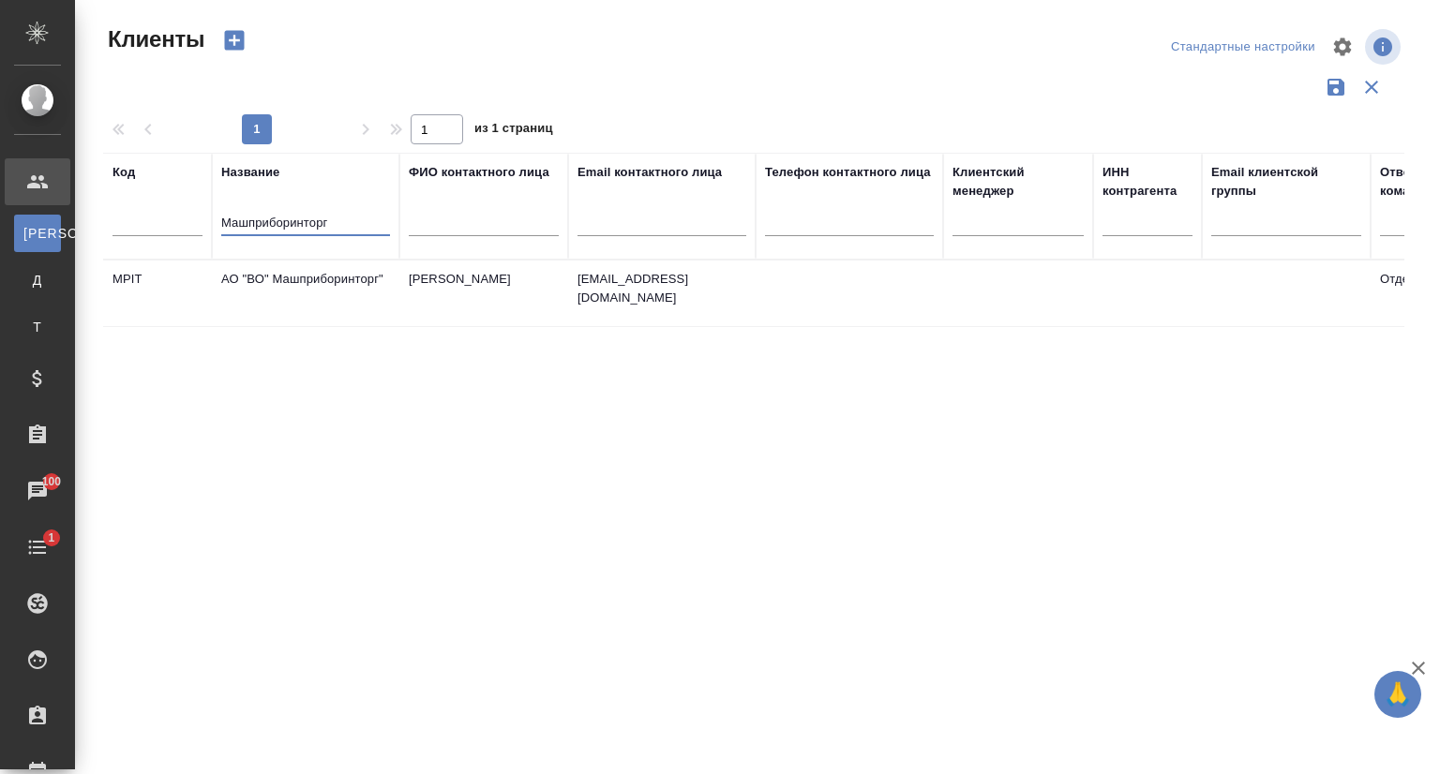
click at [367, 279] on td "АО "ВО" Машприборинторг"" at bounding box center [305, 294] width 187 height 66
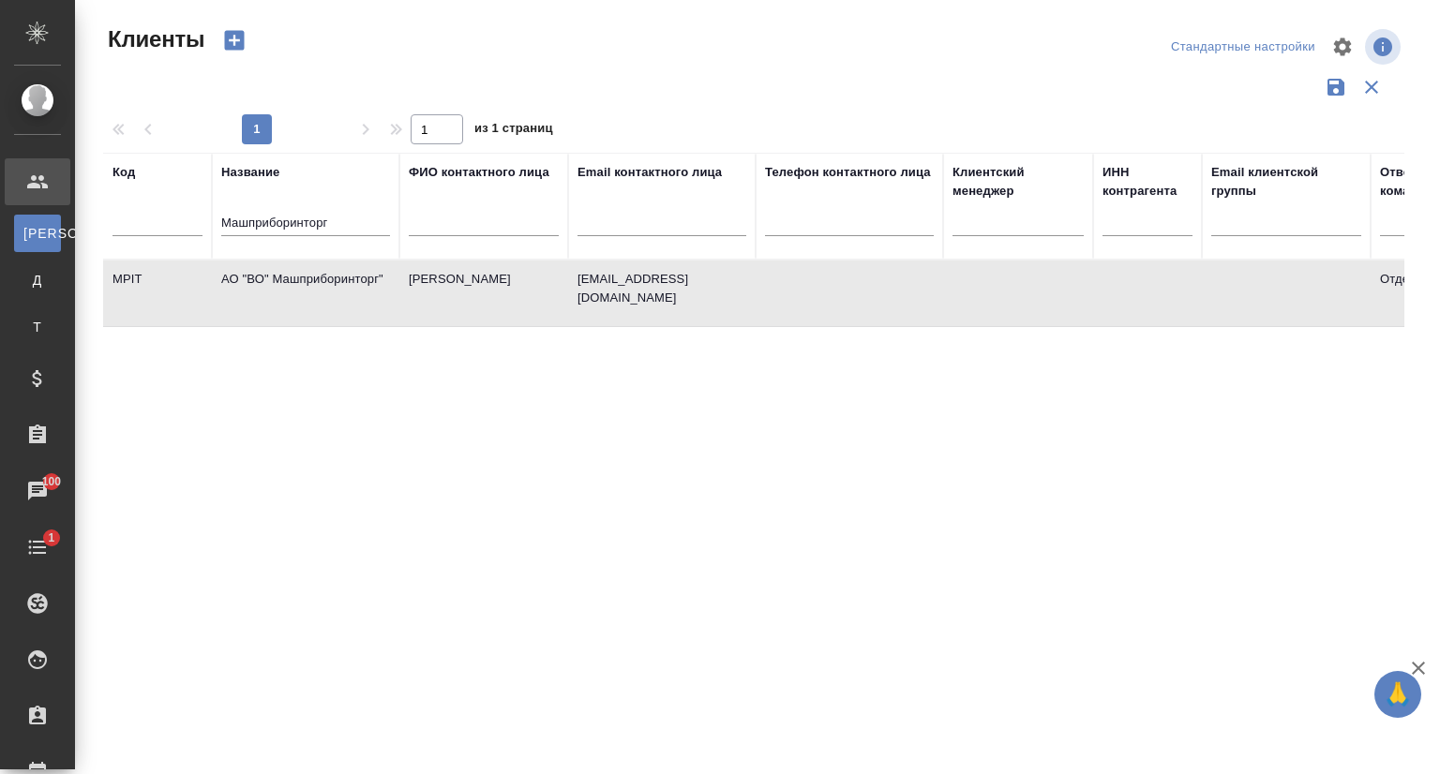
click at [366, 278] on td "АО "ВО" Машприборинторг"" at bounding box center [305, 294] width 187 height 66
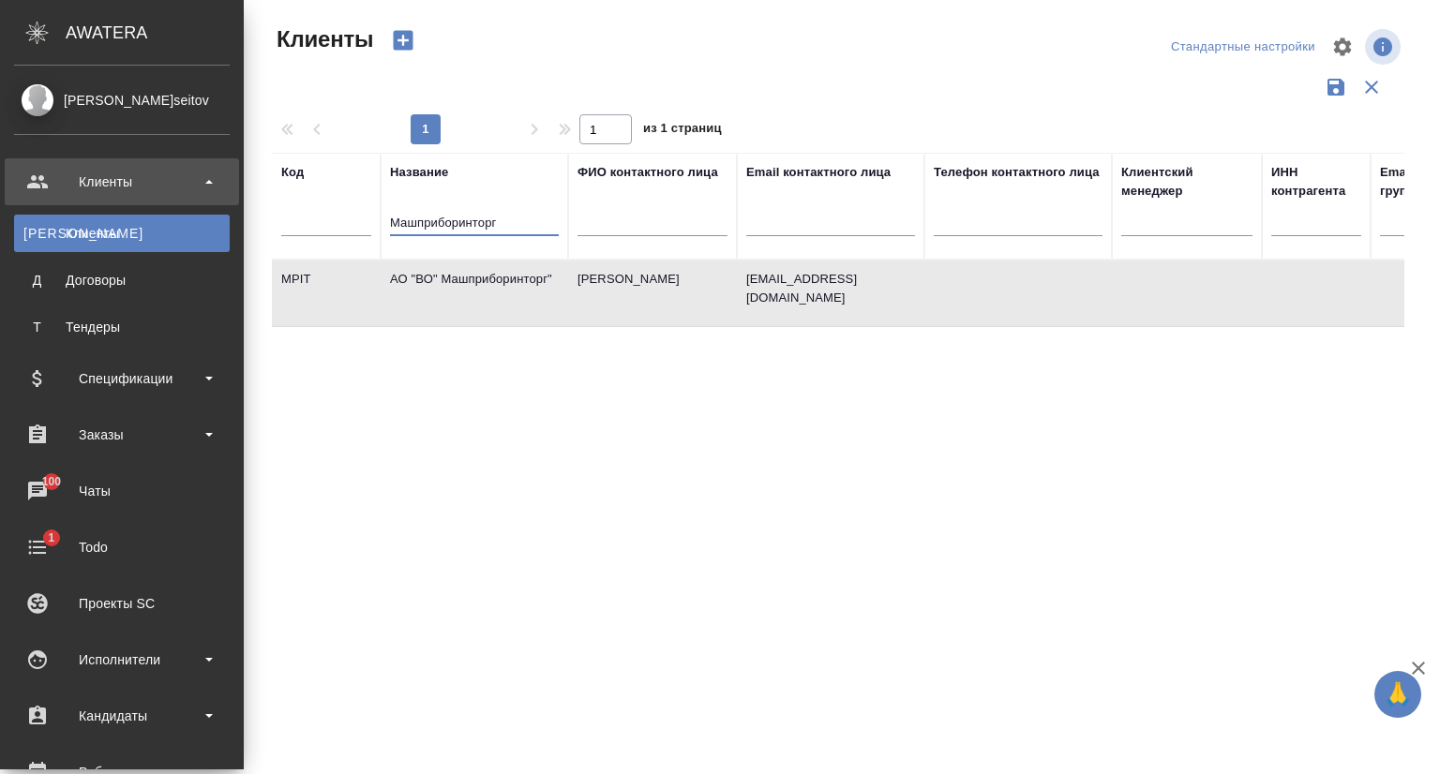
drag, startPoint x: 156, startPoint y: 222, endPoint x: 0, endPoint y: 226, distance: 155.6
click at [0, 226] on div ".cls-1 fill:#fff; AWATERA Сеитов Павел p.seitov Клиенты К Клиенты Д Договоры Т …" at bounding box center [720, 387] width 1440 height 774
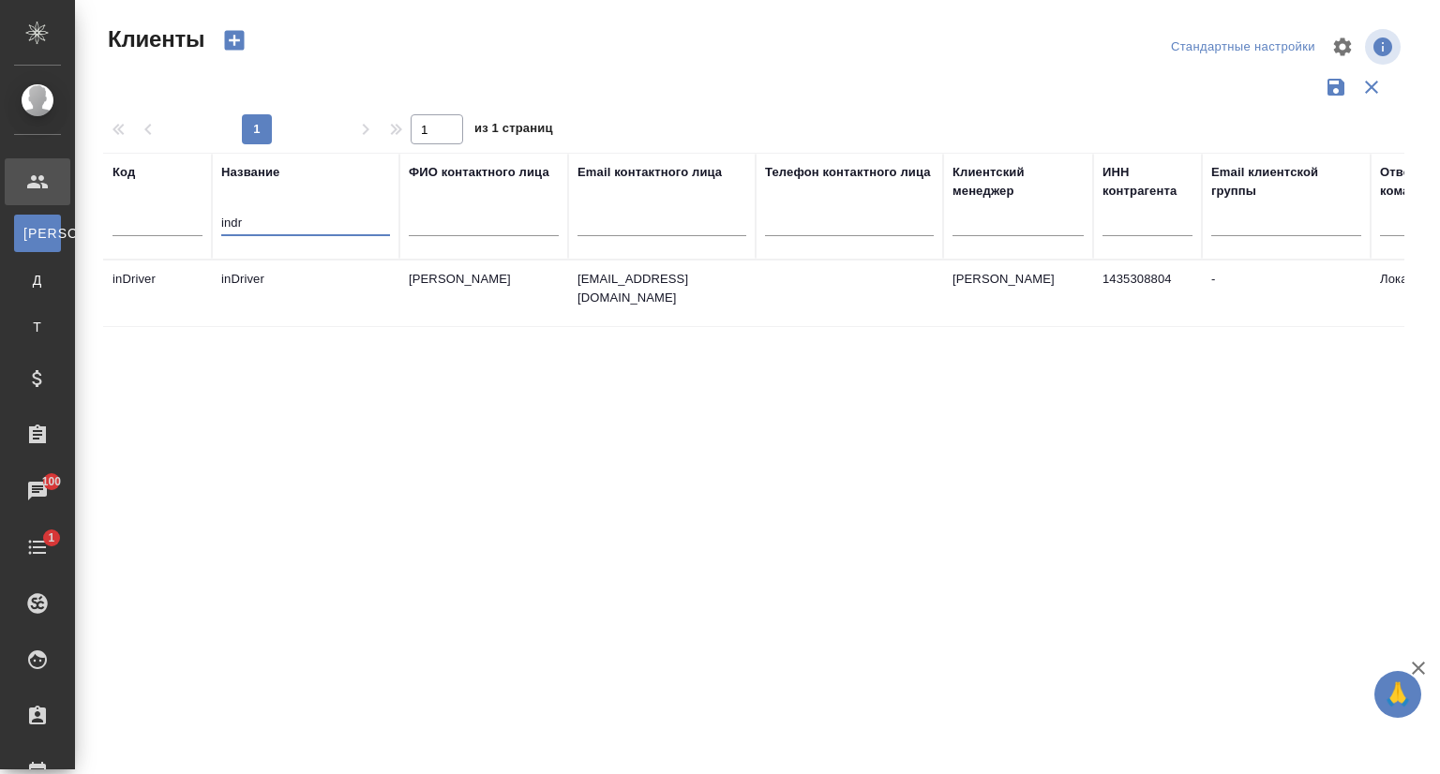
type input "indr"
click at [270, 281] on td "inDriver" at bounding box center [305, 294] width 187 height 66
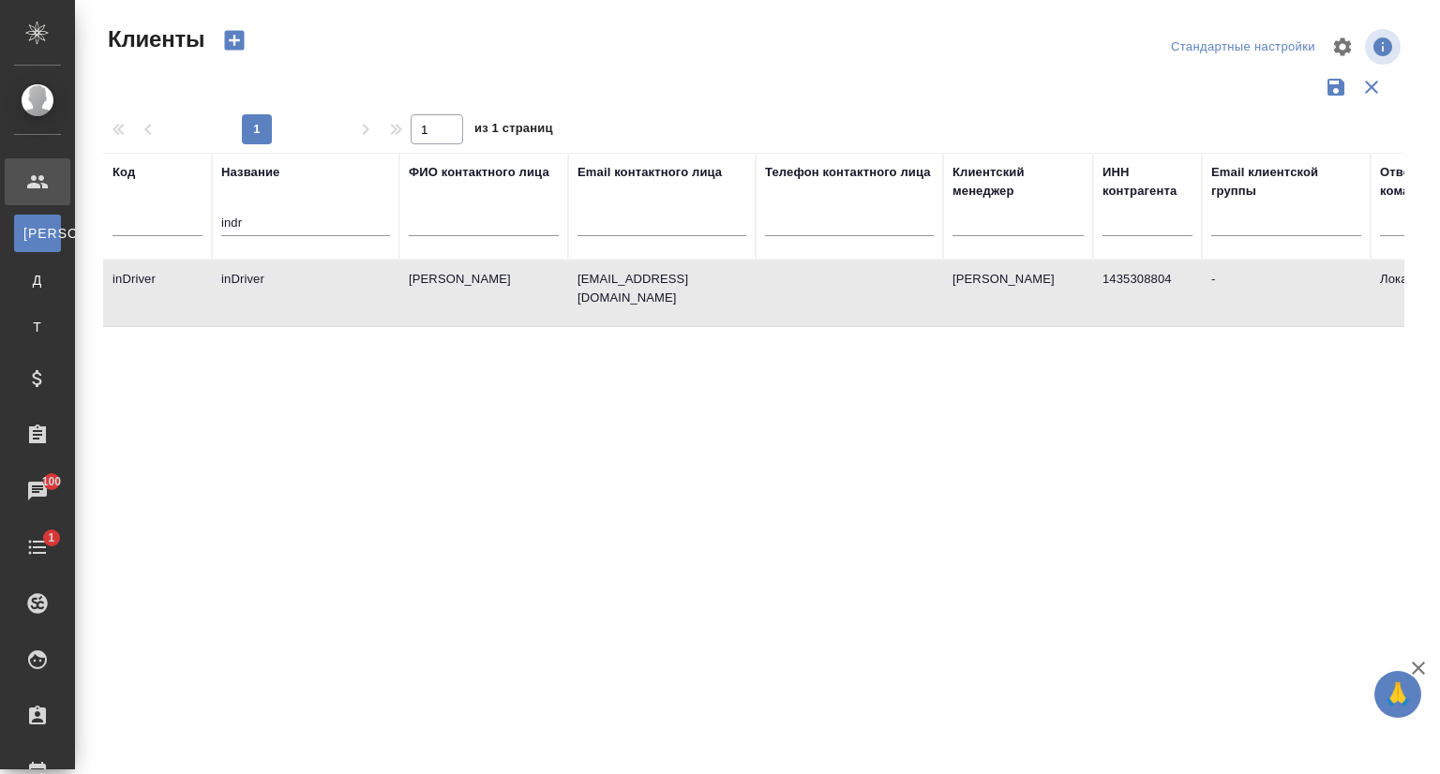
click at [270, 281] on td "inDriver" at bounding box center [305, 294] width 187 height 66
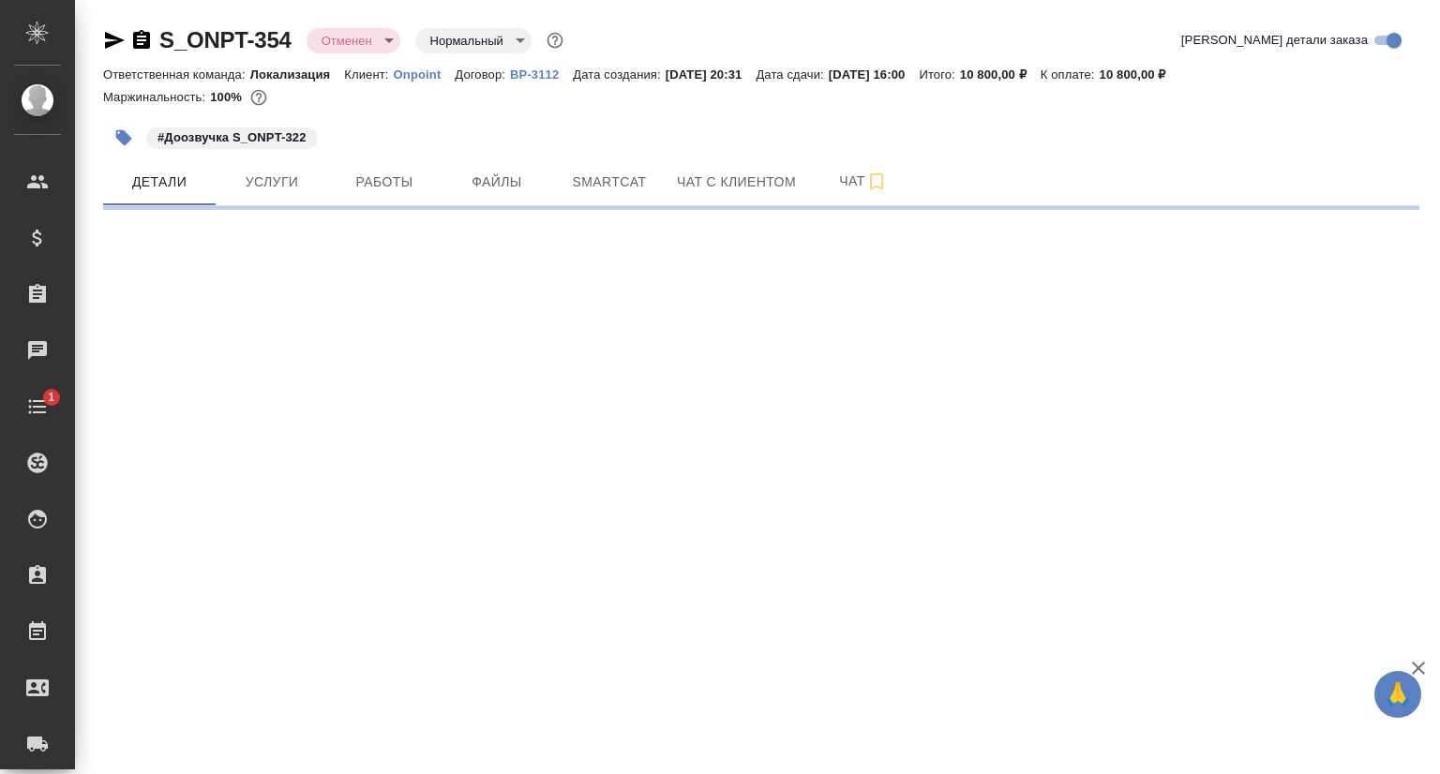
select select "RU"
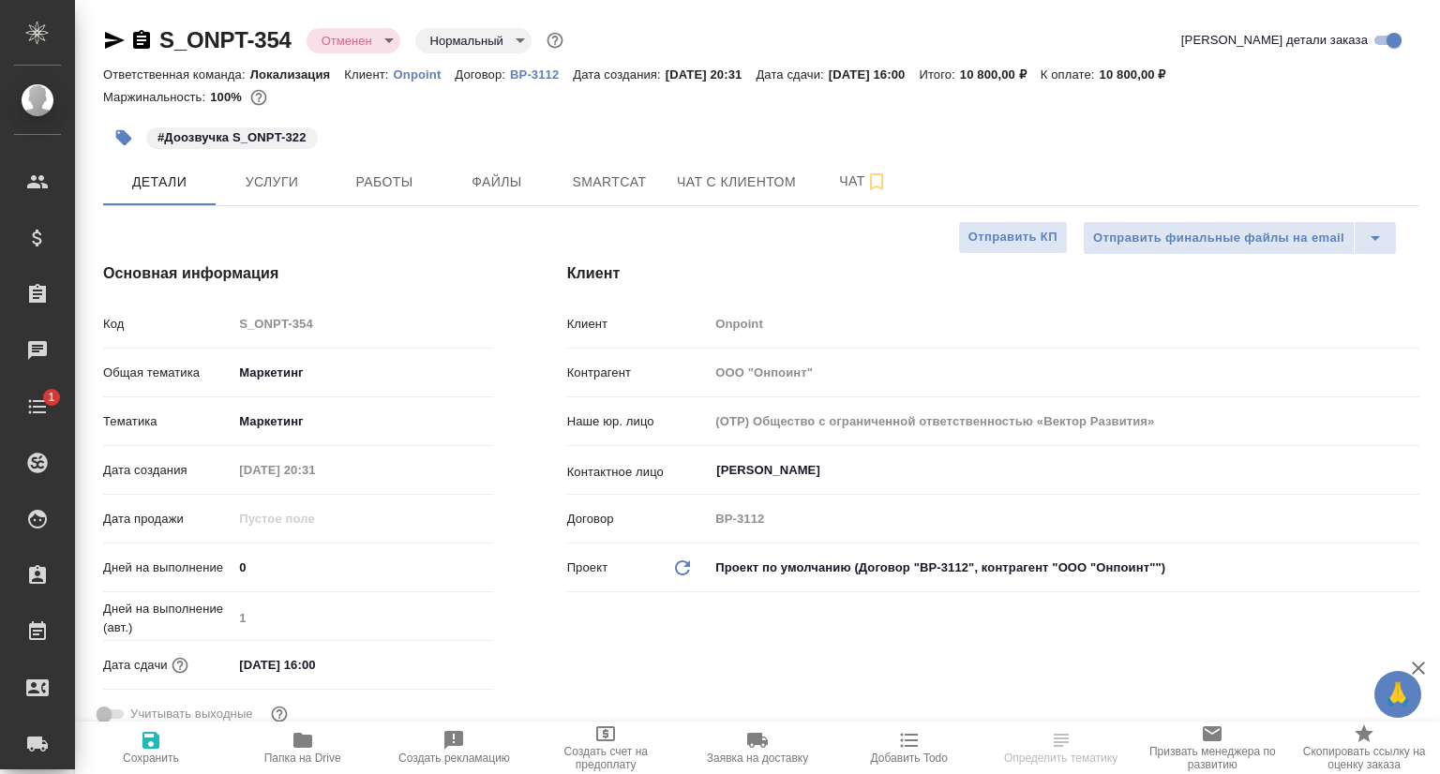
type textarea "x"
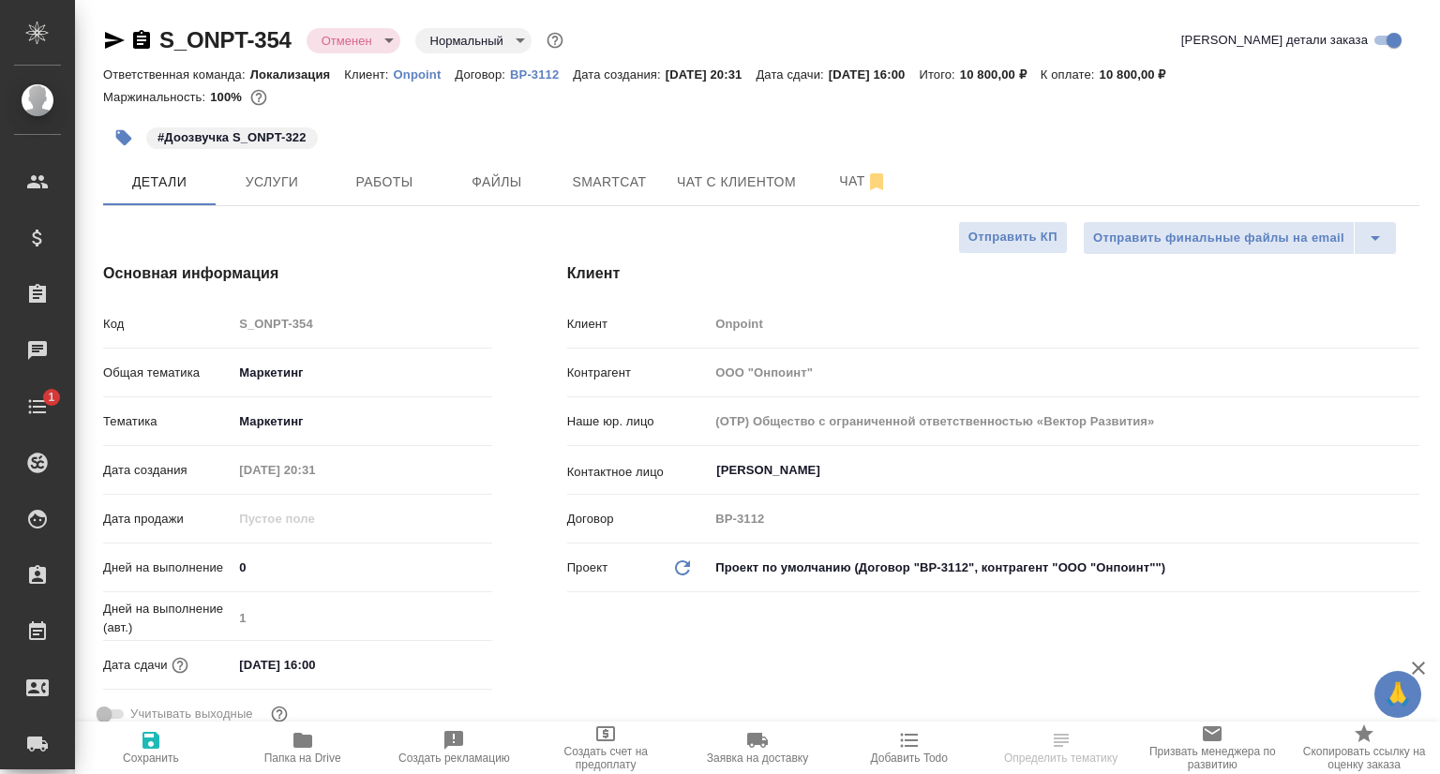
type textarea "x"
click at [420, 77] on p "Onpoint" at bounding box center [425, 74] width 62 height 14
type textarea "x"
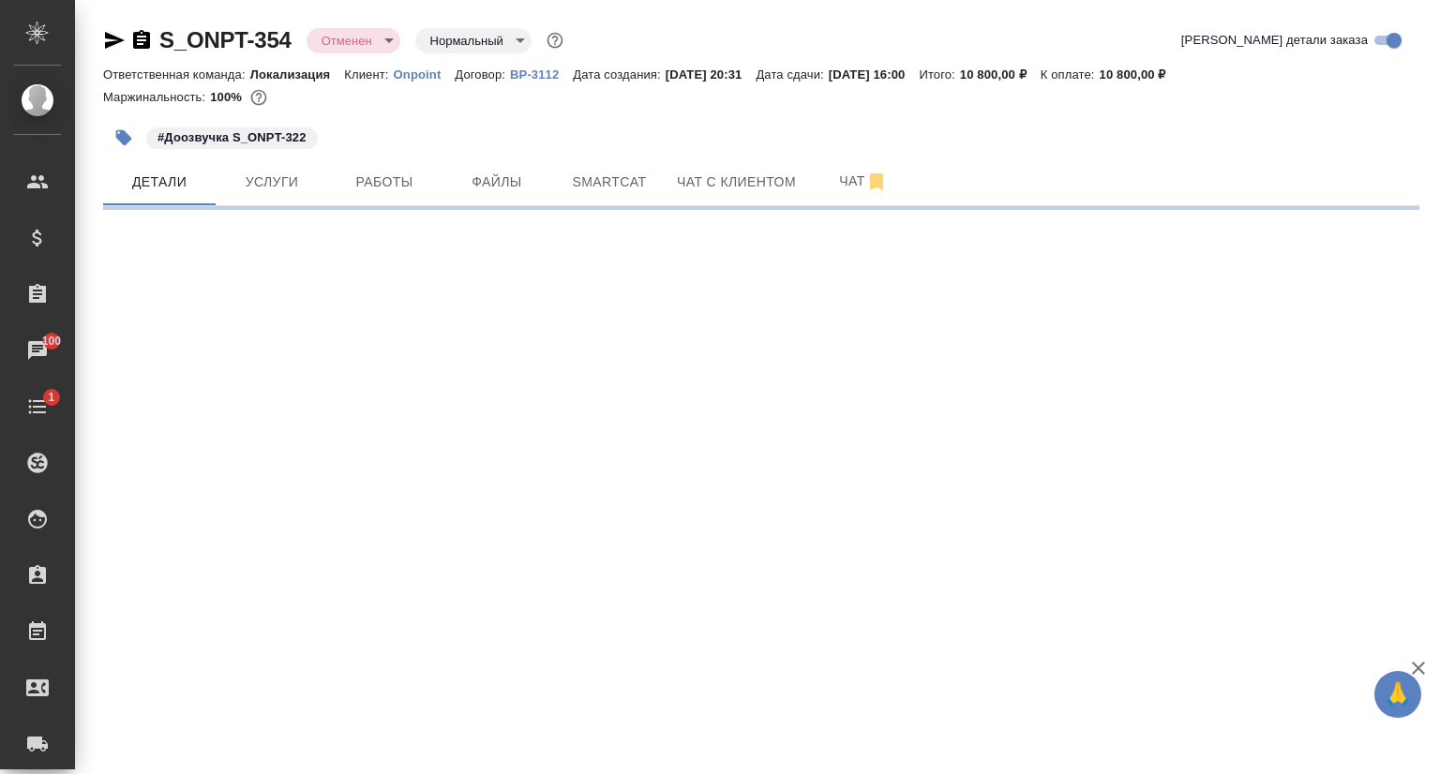
select select "RU"
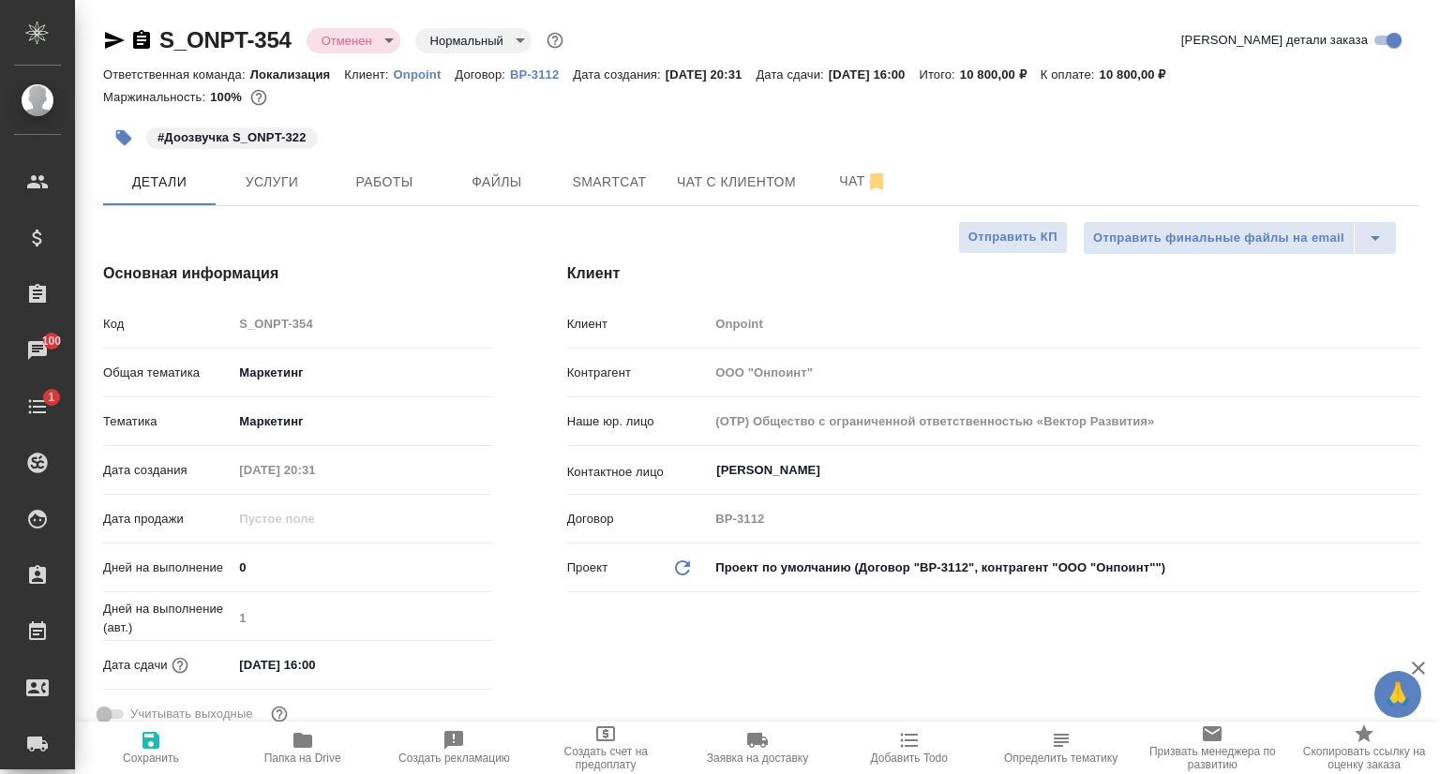
type textarea "x"
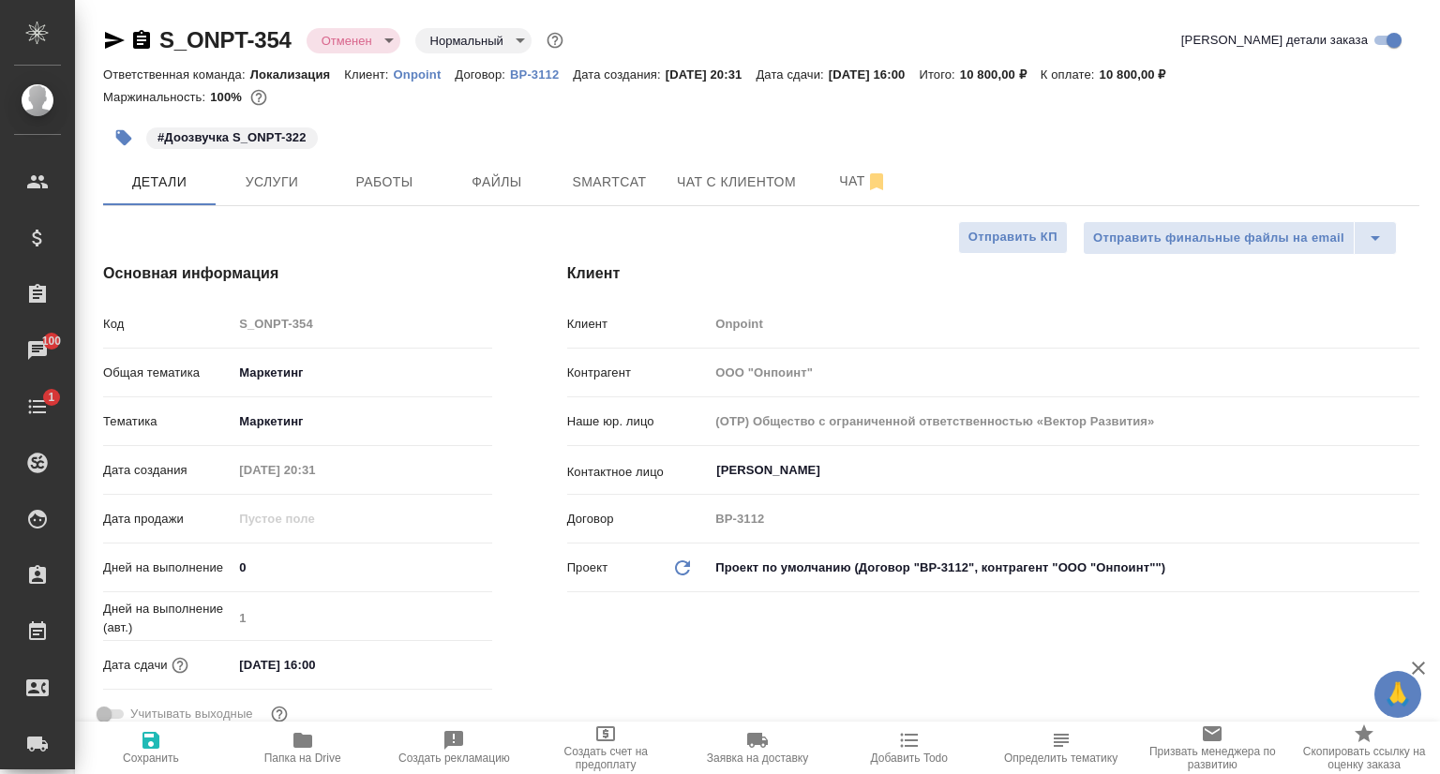
type textarea "x"
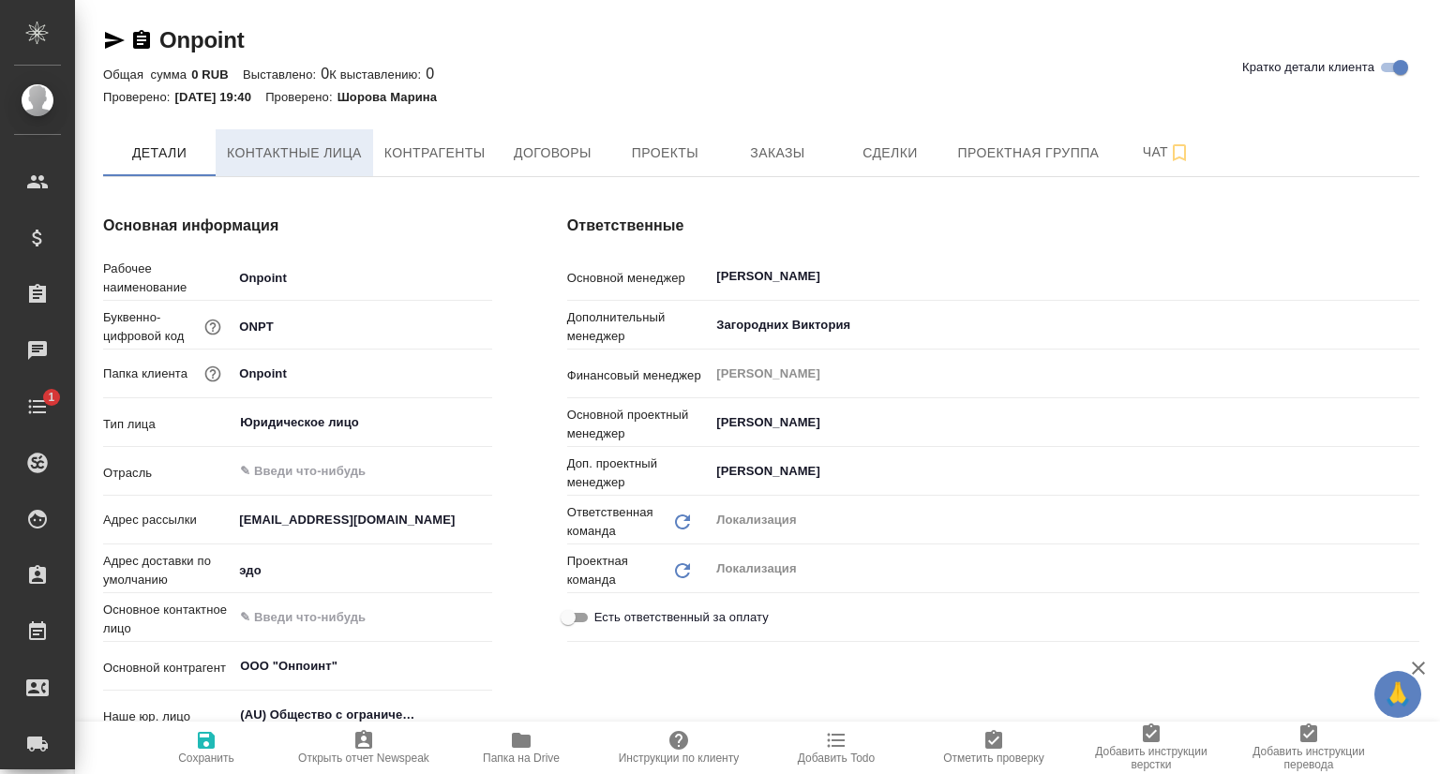
click at [292, 143] on span "Контактные лица" at bounding box center [294, 153] width 135 height 23
type textarea "x"
select select "RU"
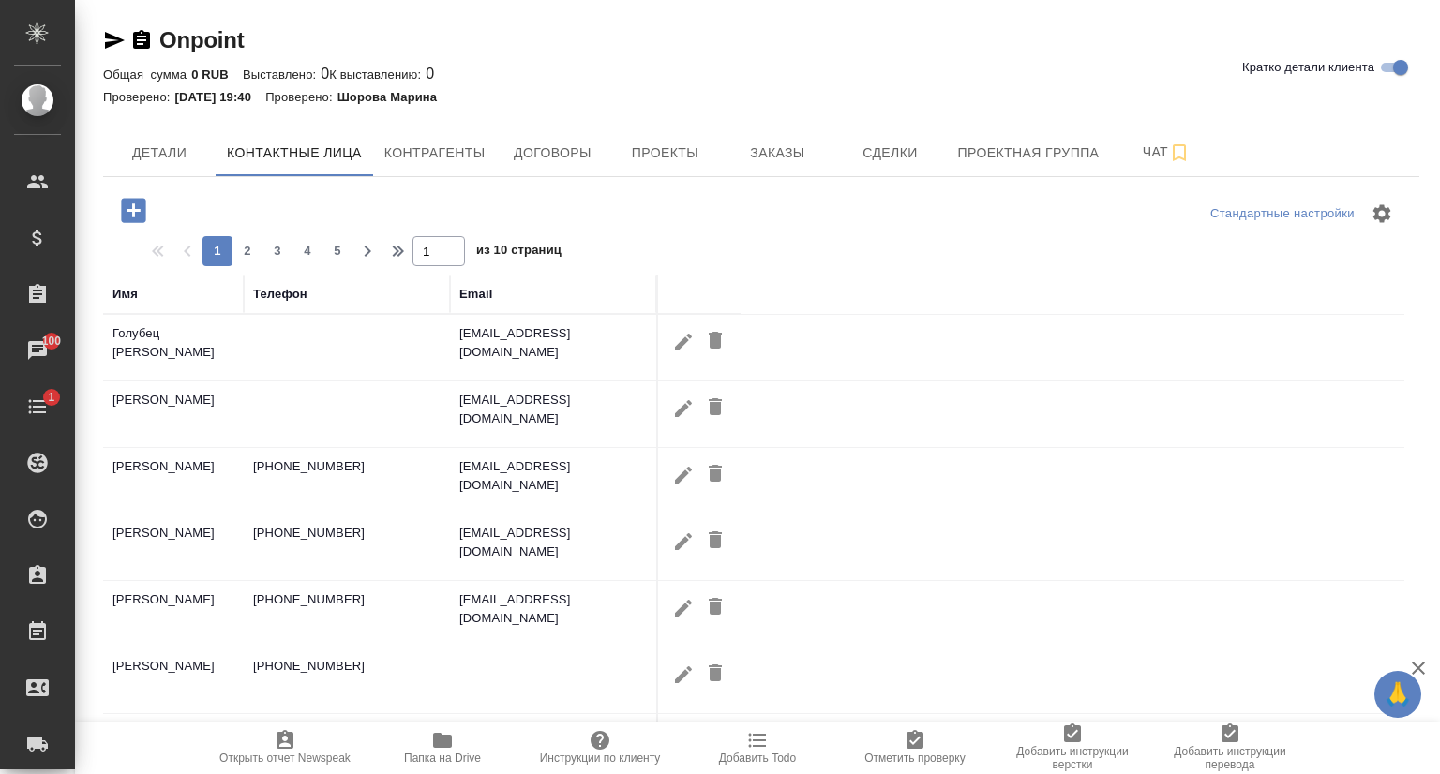
scroll to position [281, 0]
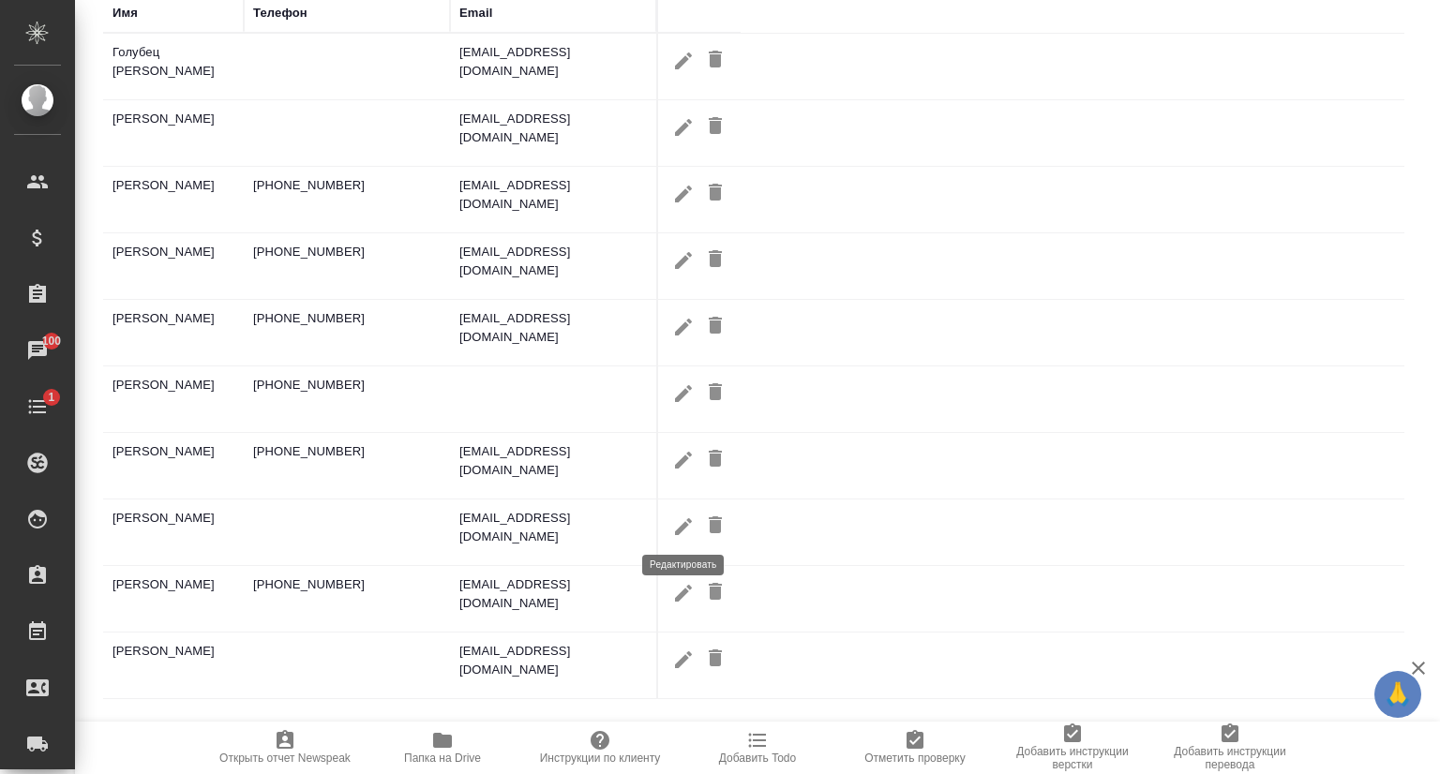
click at [689, 528] on icon "button" at bounding box center [683, 526] width 22 height 22
type input "Алина"
type input "Шевченко"
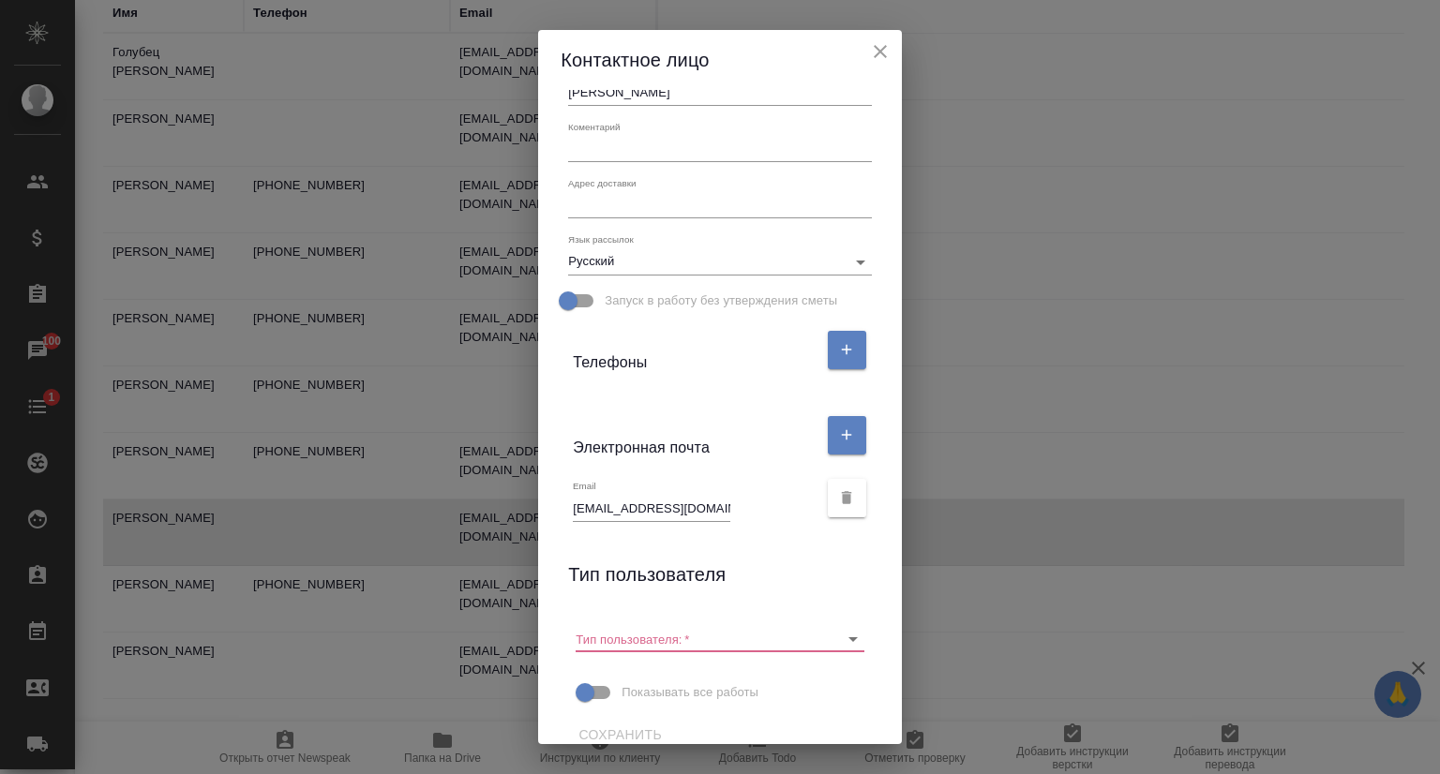
scroll to position [176, 0]
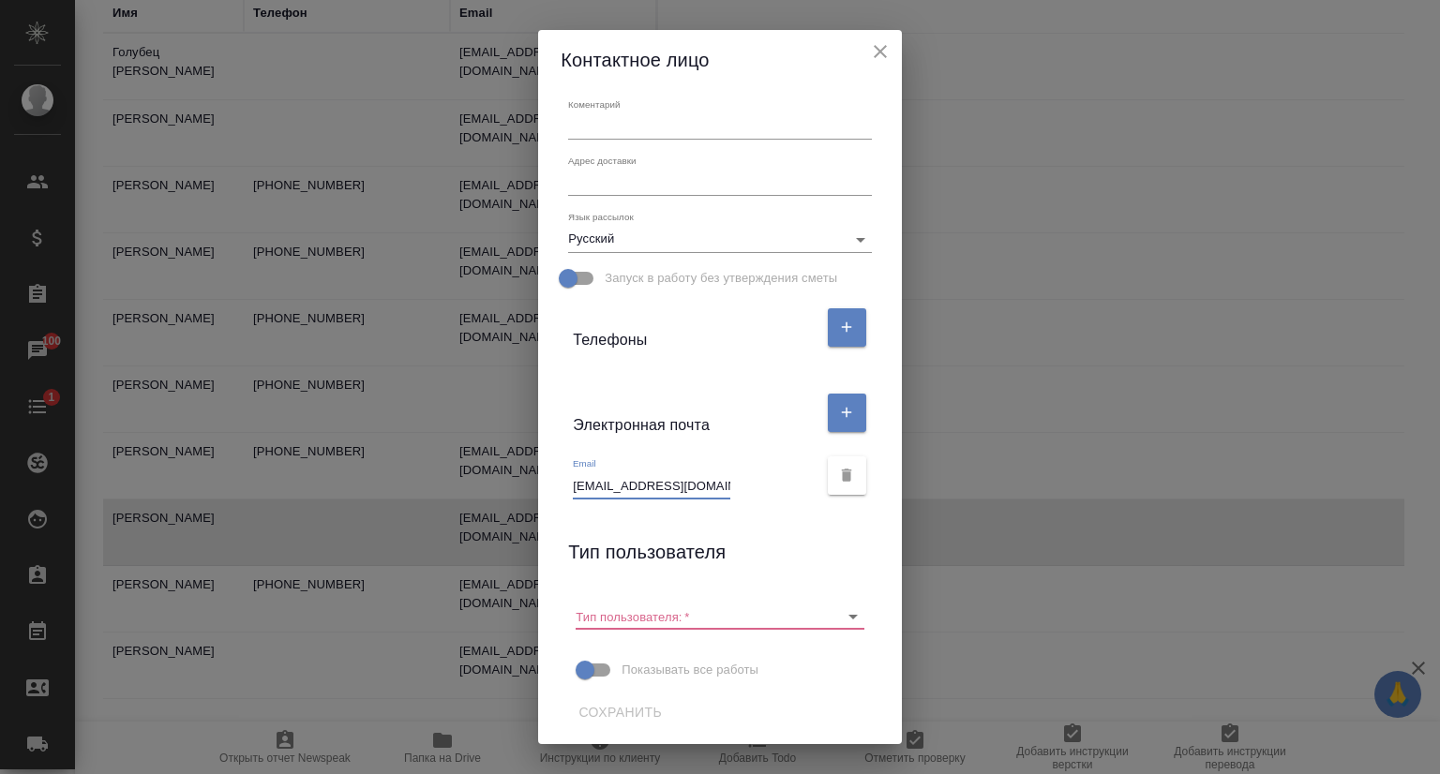
drag, startPoint x: 564, startPoint y: 485, endPoint x: 750, endPoint y: 498, distance: 186.0
click at [750, 498] on div "Email a.shevchenko@onpoint.ru" at bounding box center [695, 477] width 244 height 41
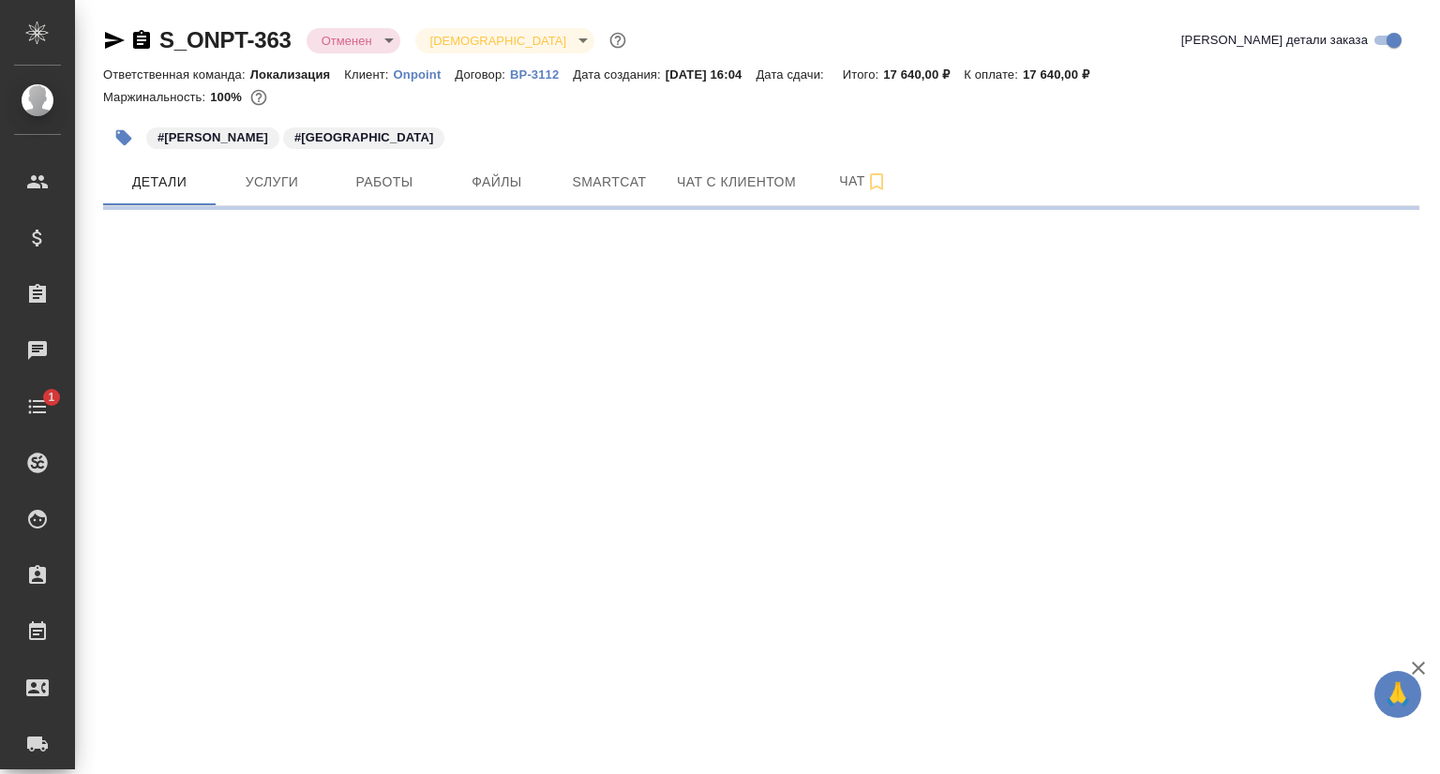
select select "RU"
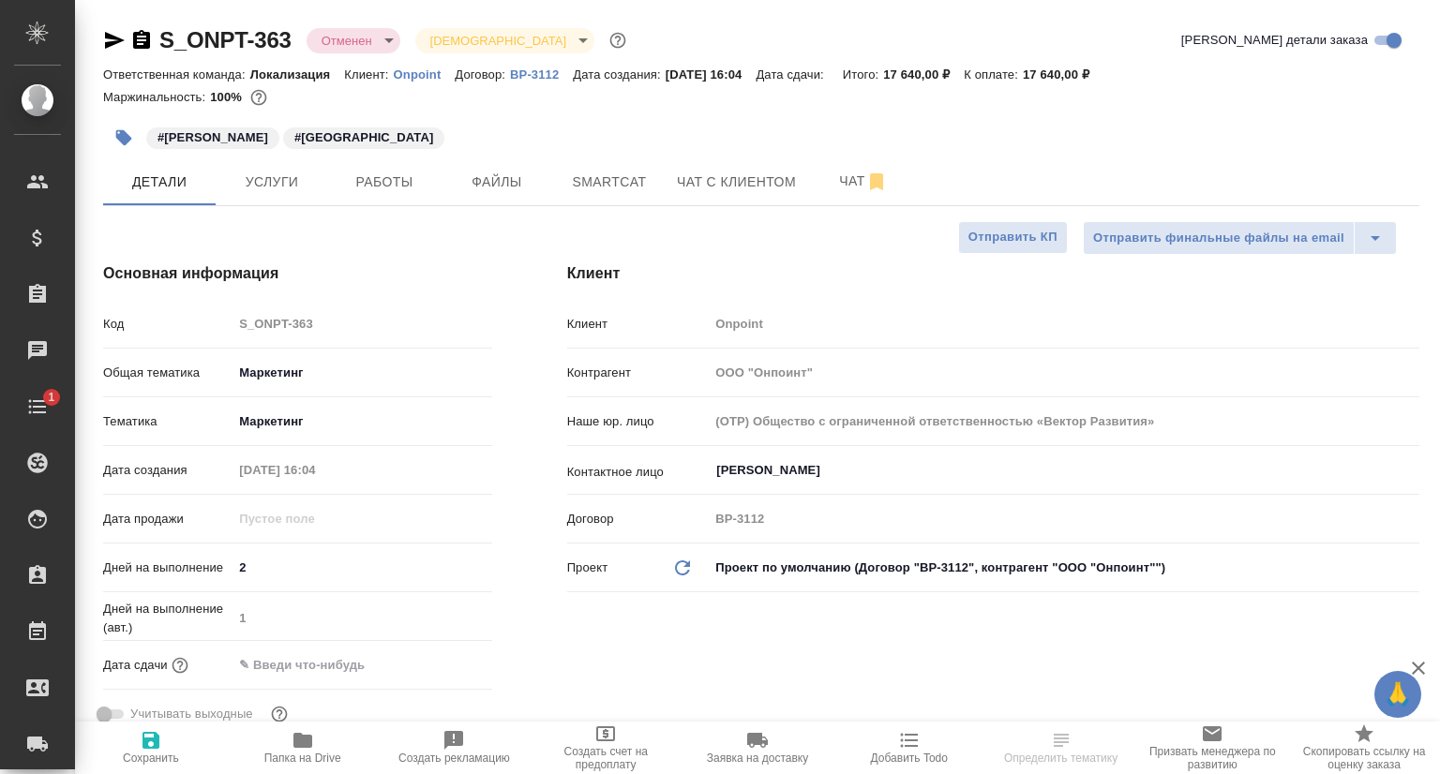
type textarea "x"
click at [415, 82] on link "Onpoint" at bounding box center [425, 74] width 62 height 16
type textarea "x"
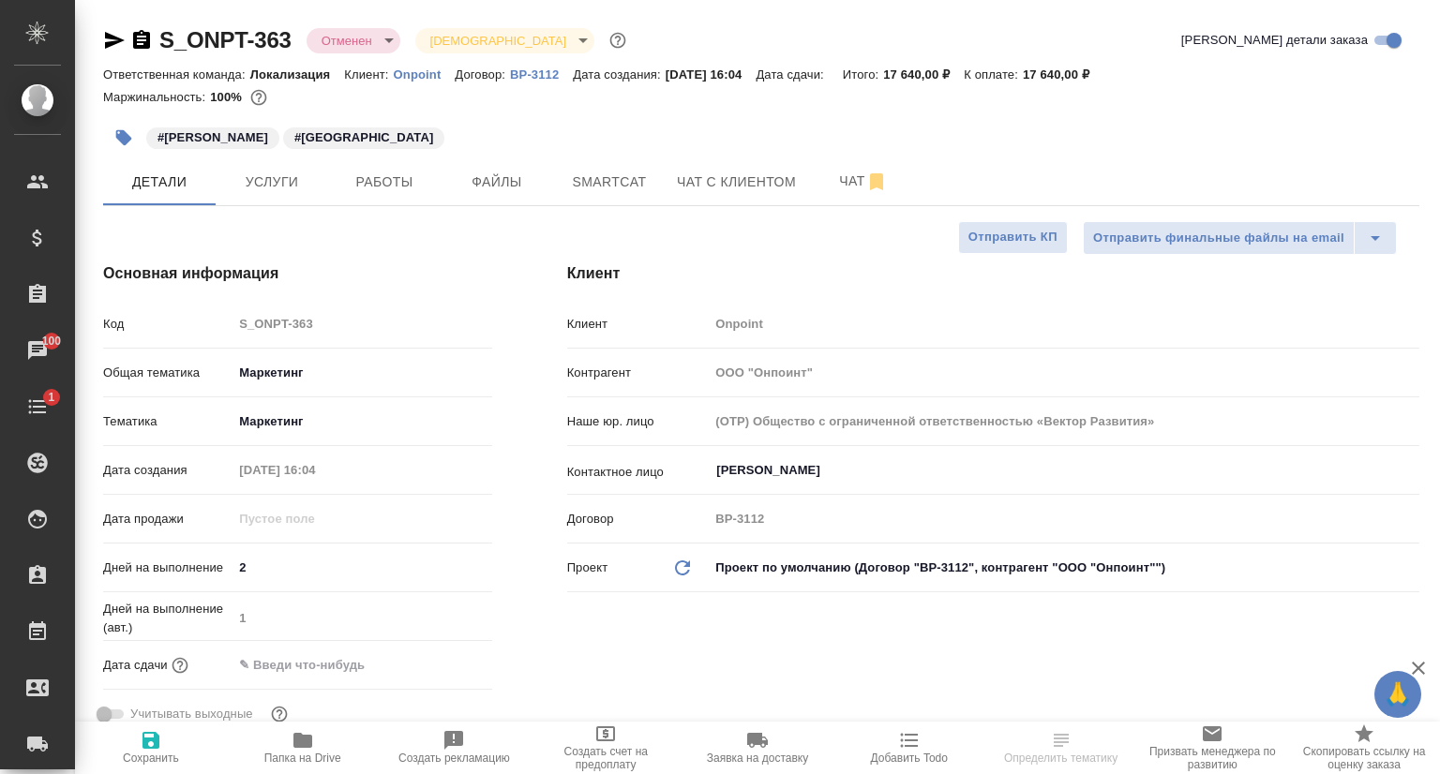
type textarea "x"
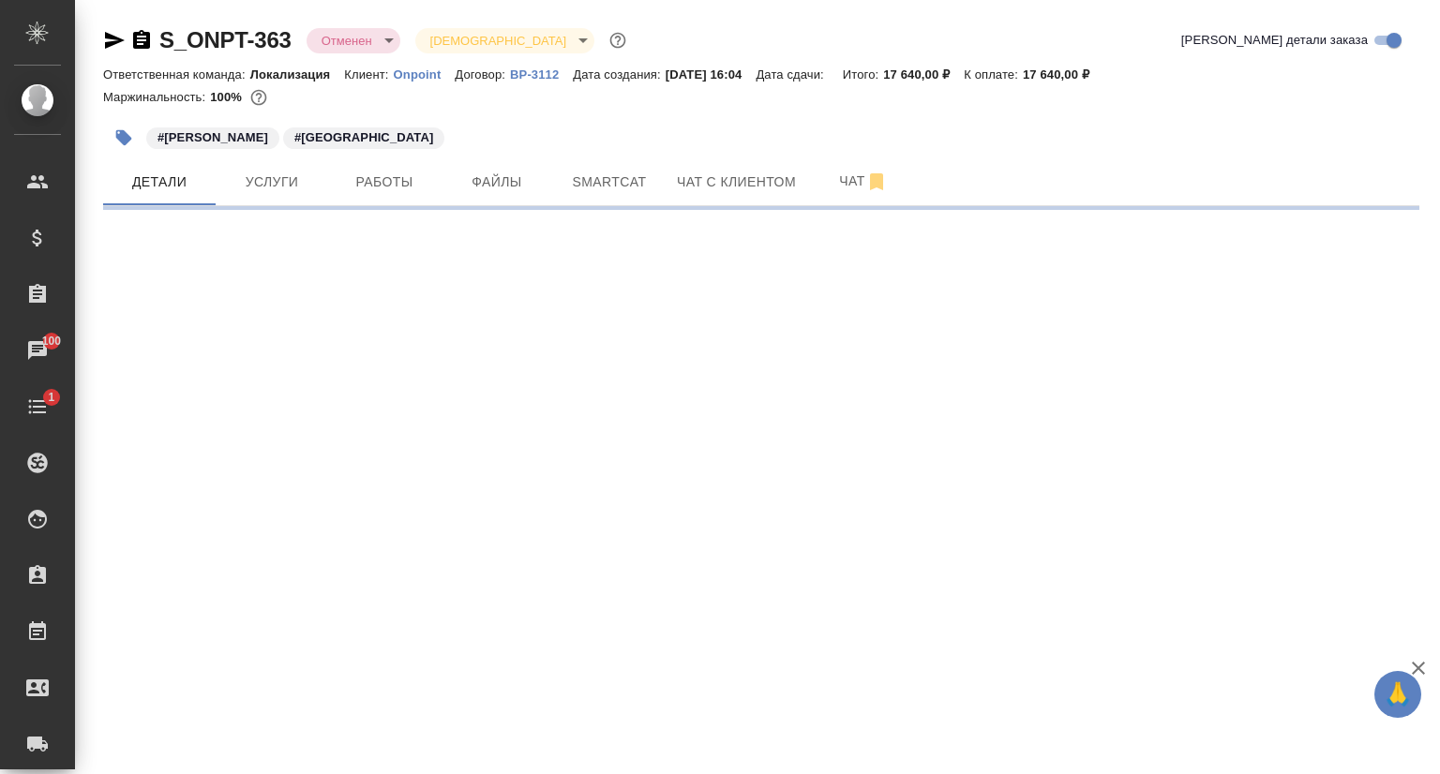
select select "RU"
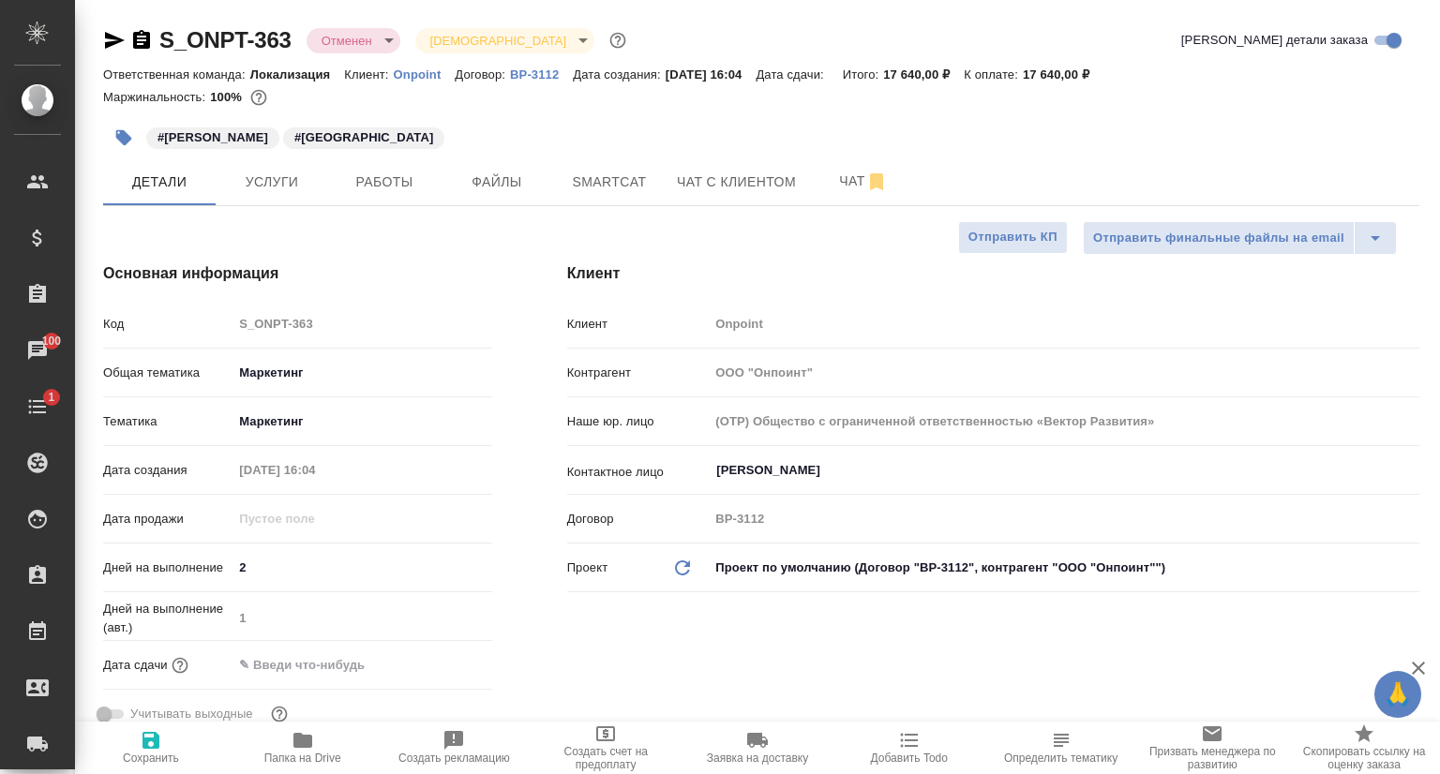
type textarea "x"
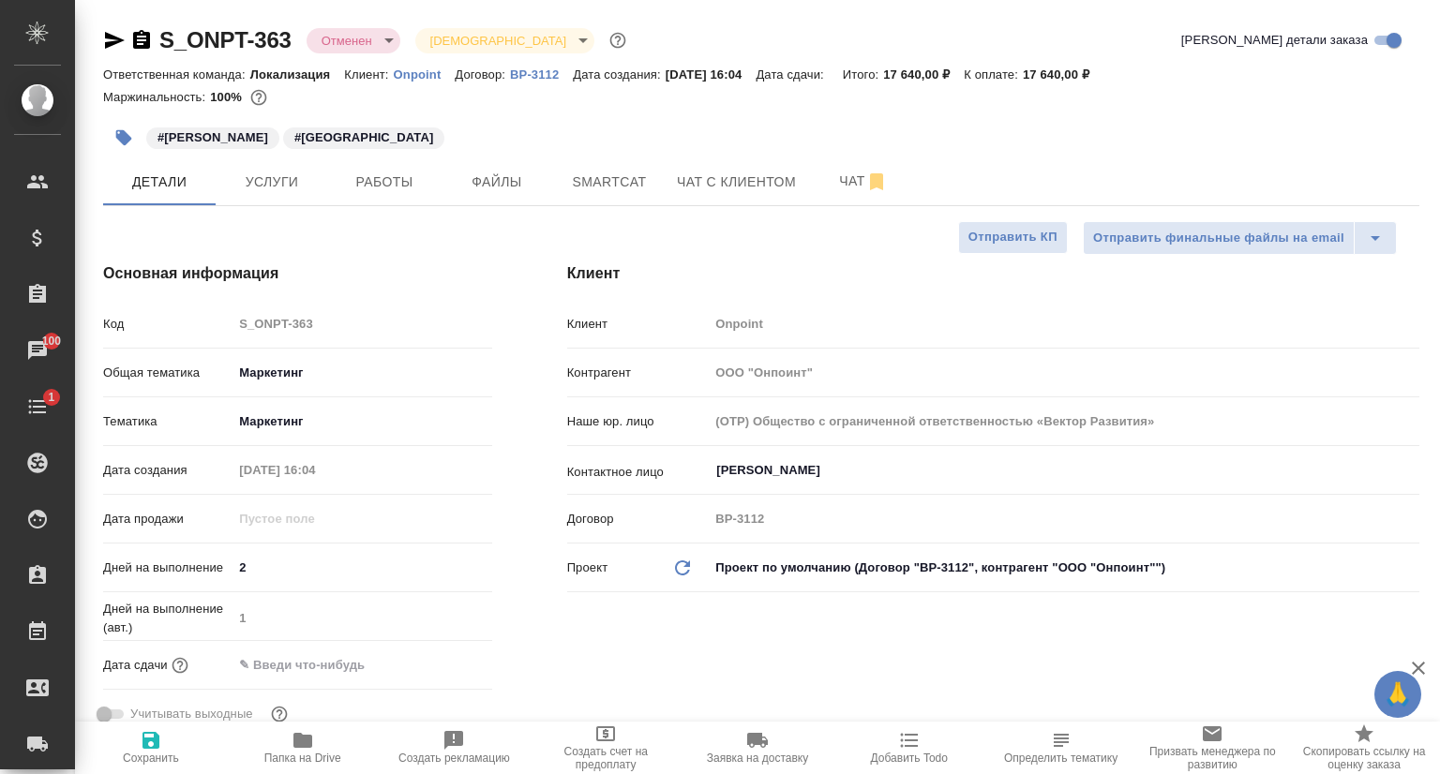
type textarea "x"
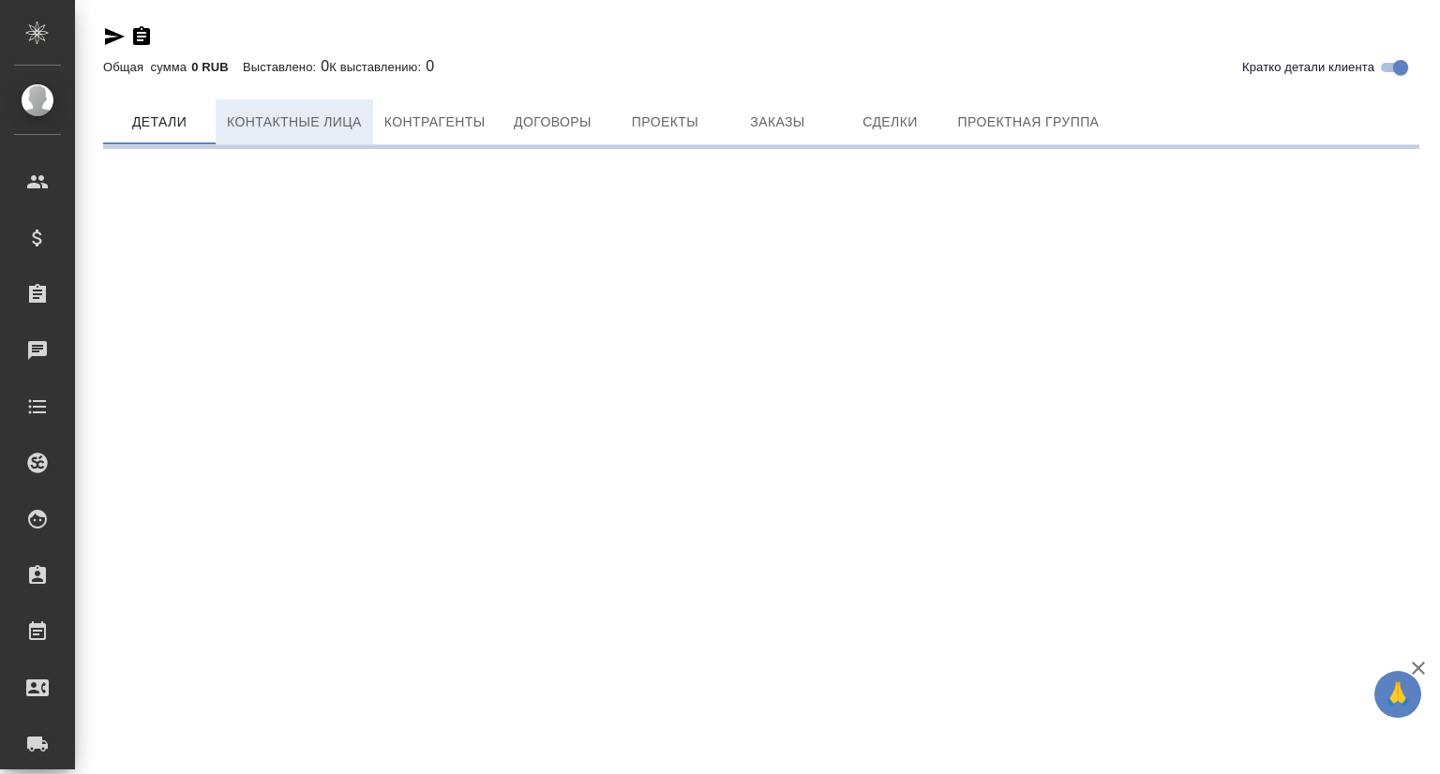
click at [316, 130] on button "Контактные лица" at bounding box center [294, 121] width 157 height 45
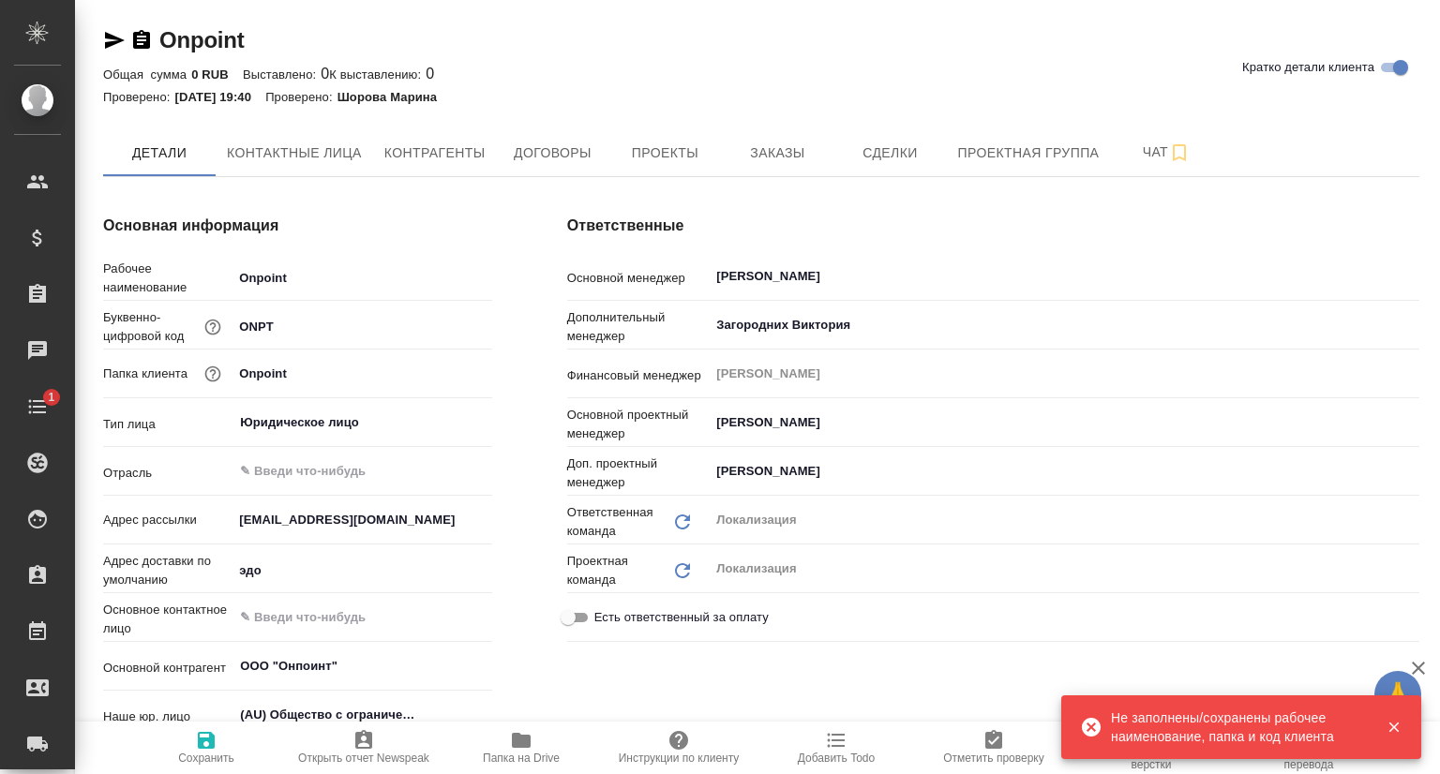
click at [314, 181] on div "Основная информация Рабочее наименование Onpoint Буквенно-цифровой код ONPT Пап…" at bounding box center [298, 590] width 464 height 827
click at [312, 161] on span "Контактные лица" at bounding box center [294, 153] width 135 height 23
type textarea "x"
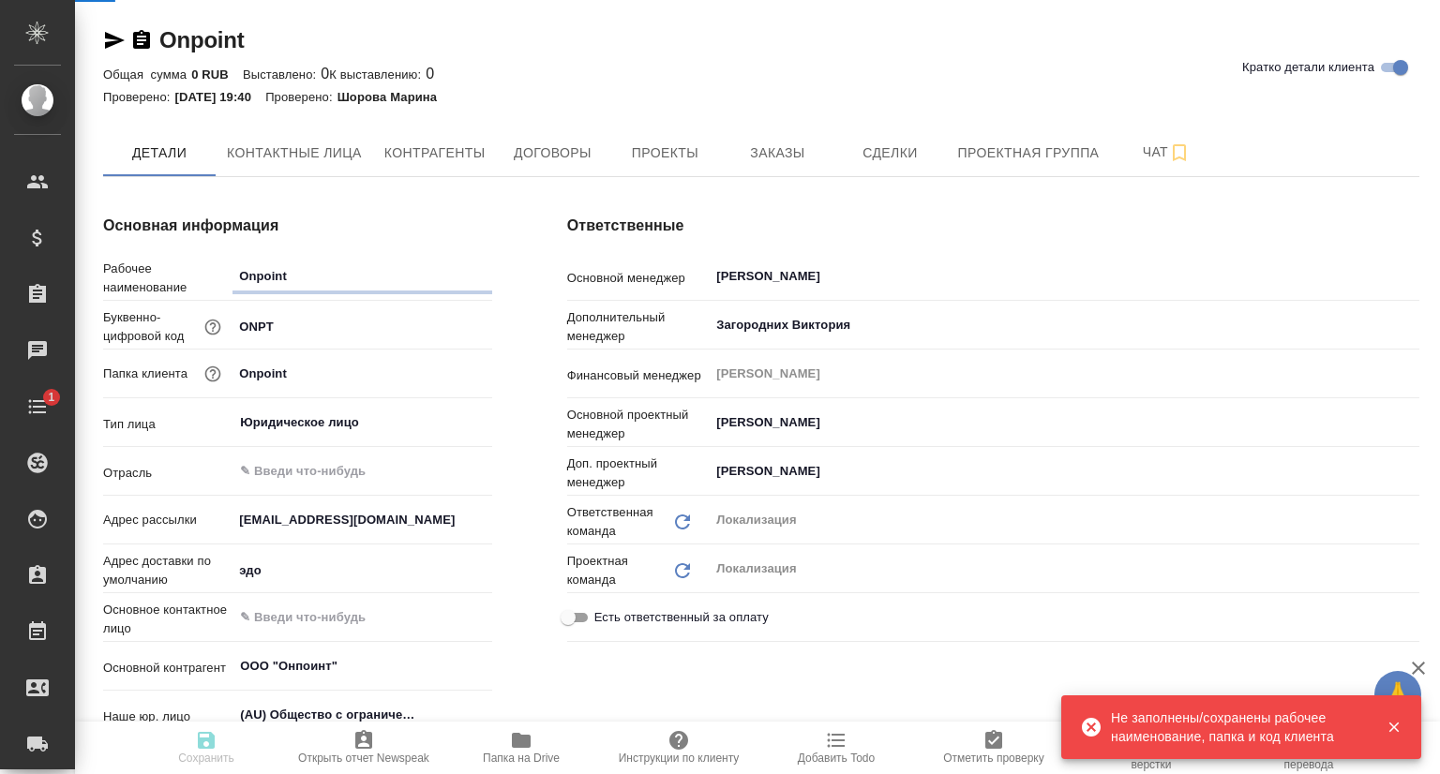
type textarea "x"
select select "RU"
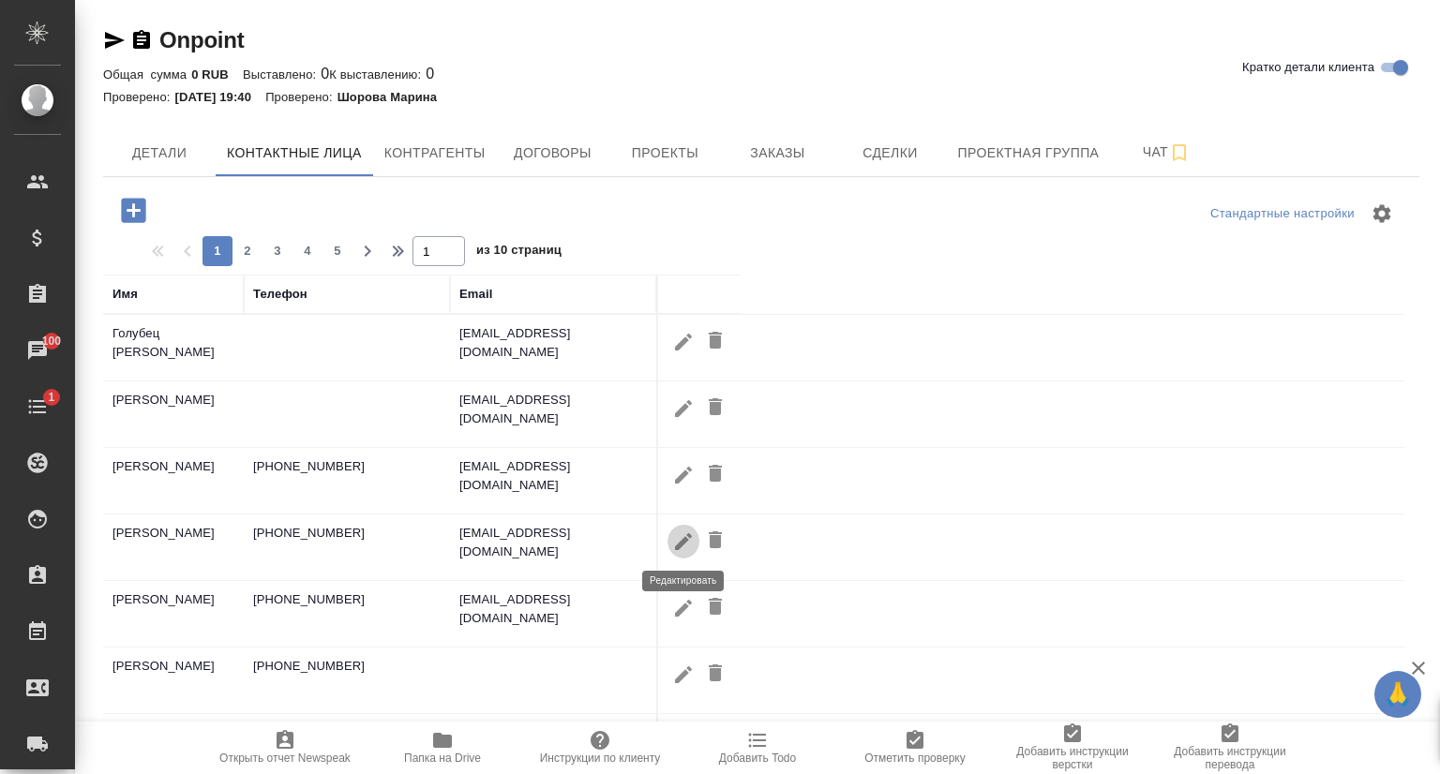
click at [683, 542] on icon "button" at bounding box center [683, 540] width 17 height 17
type input "[PERSON_NAME]"
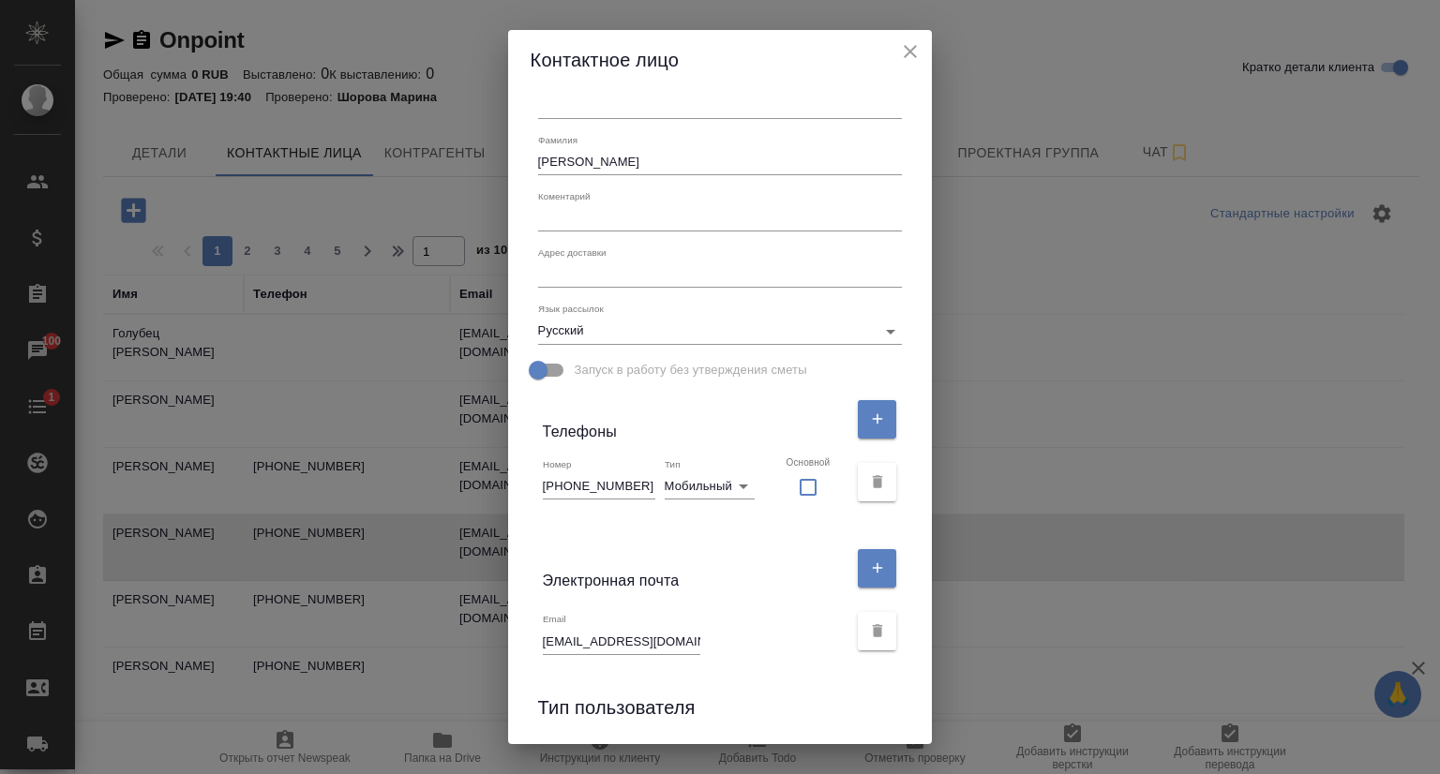
scroll to position [94, 0]
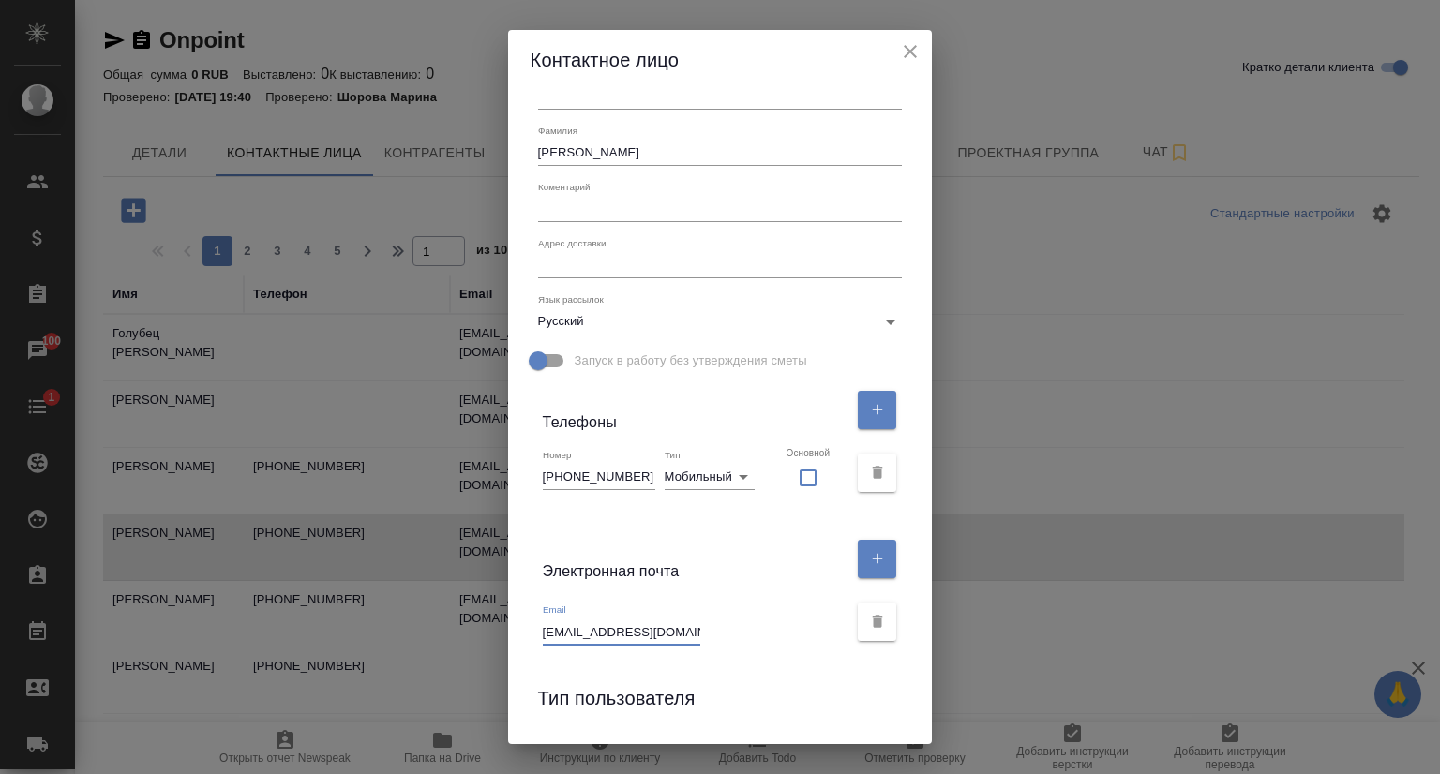
drag, startPoint x: 539, startPoint y: 633, endPoint x: 681, endPoint y: 637, distance: 142.5
click at [681, 637] on input "[EMAIL_ADDRESS][DOMAIN_NAME]" at bounding box center [621, 632] width 157 height 26
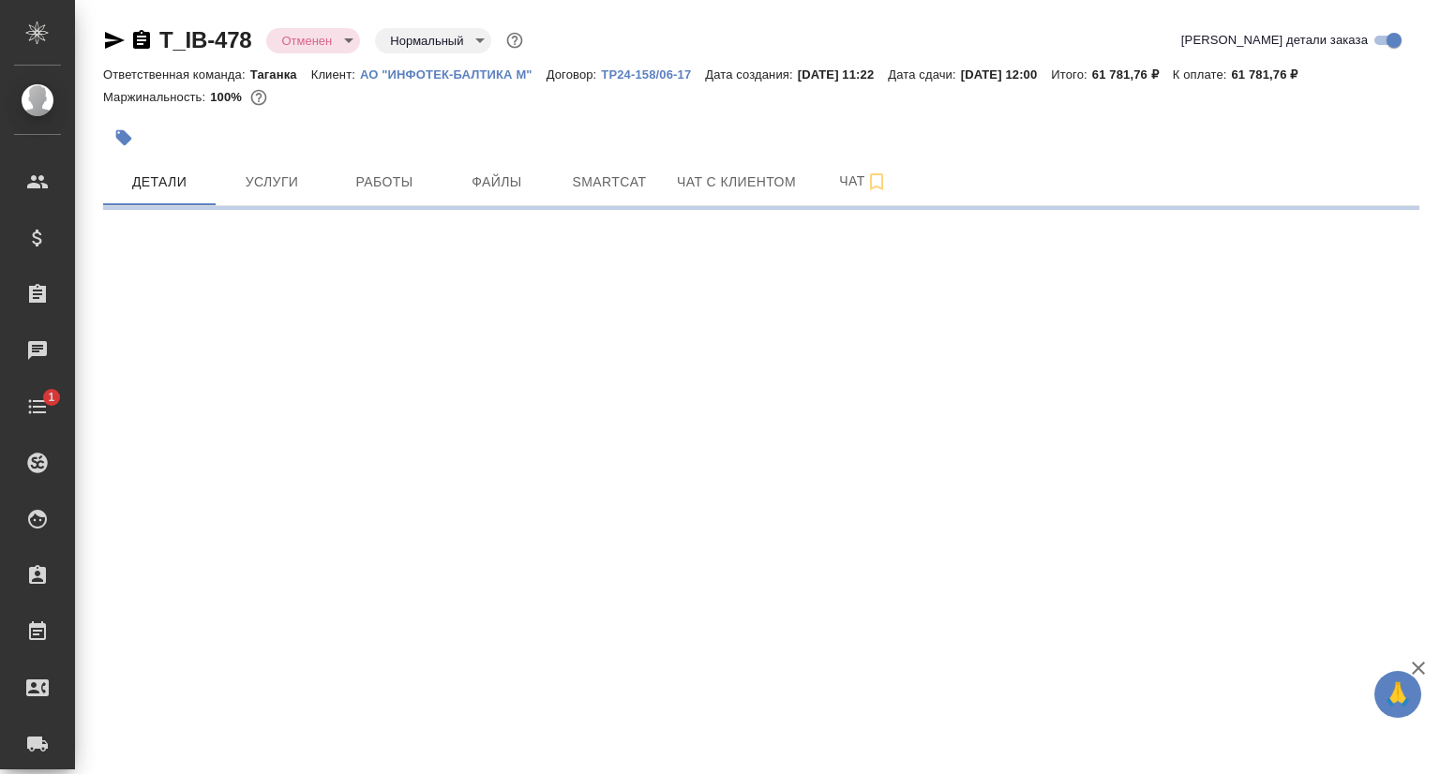
select select "RU"
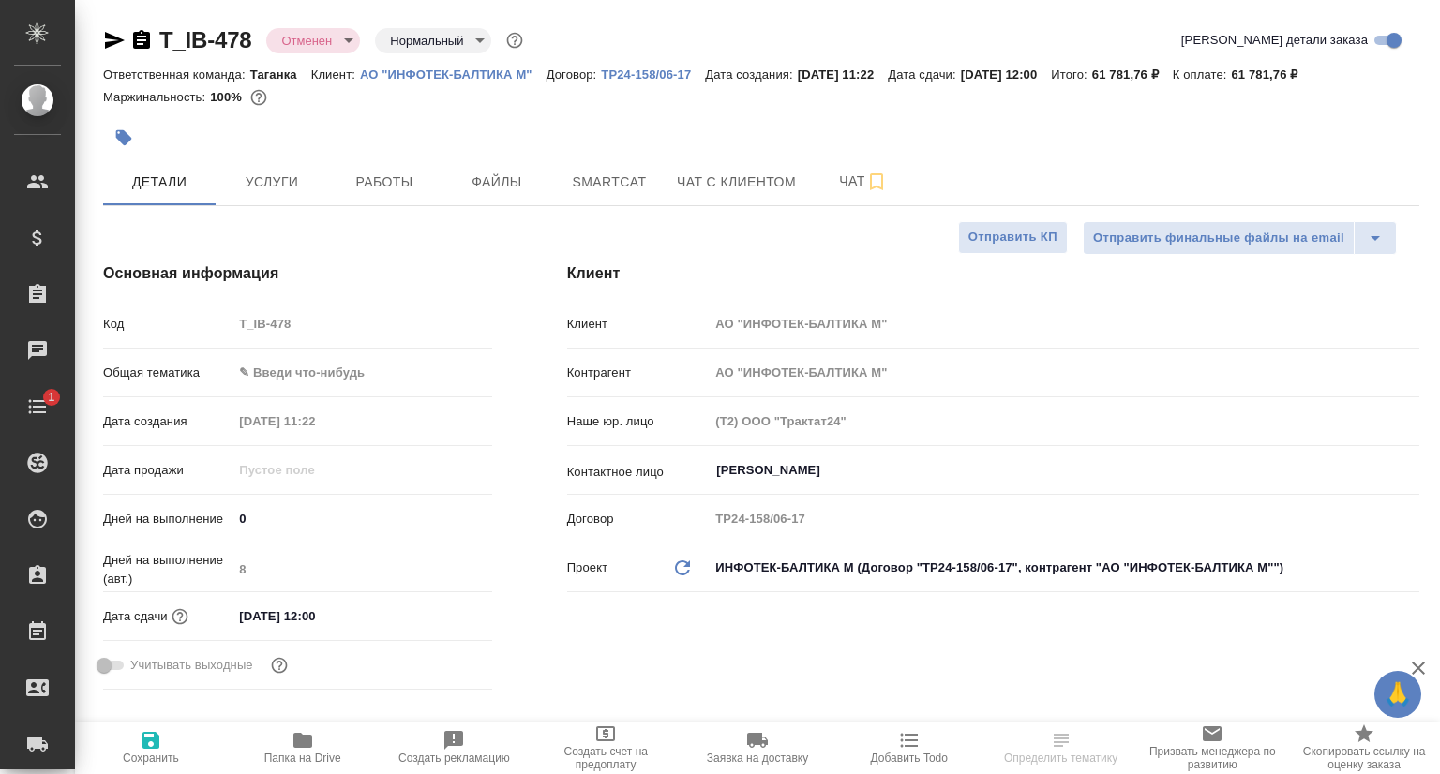
type textarea "x"
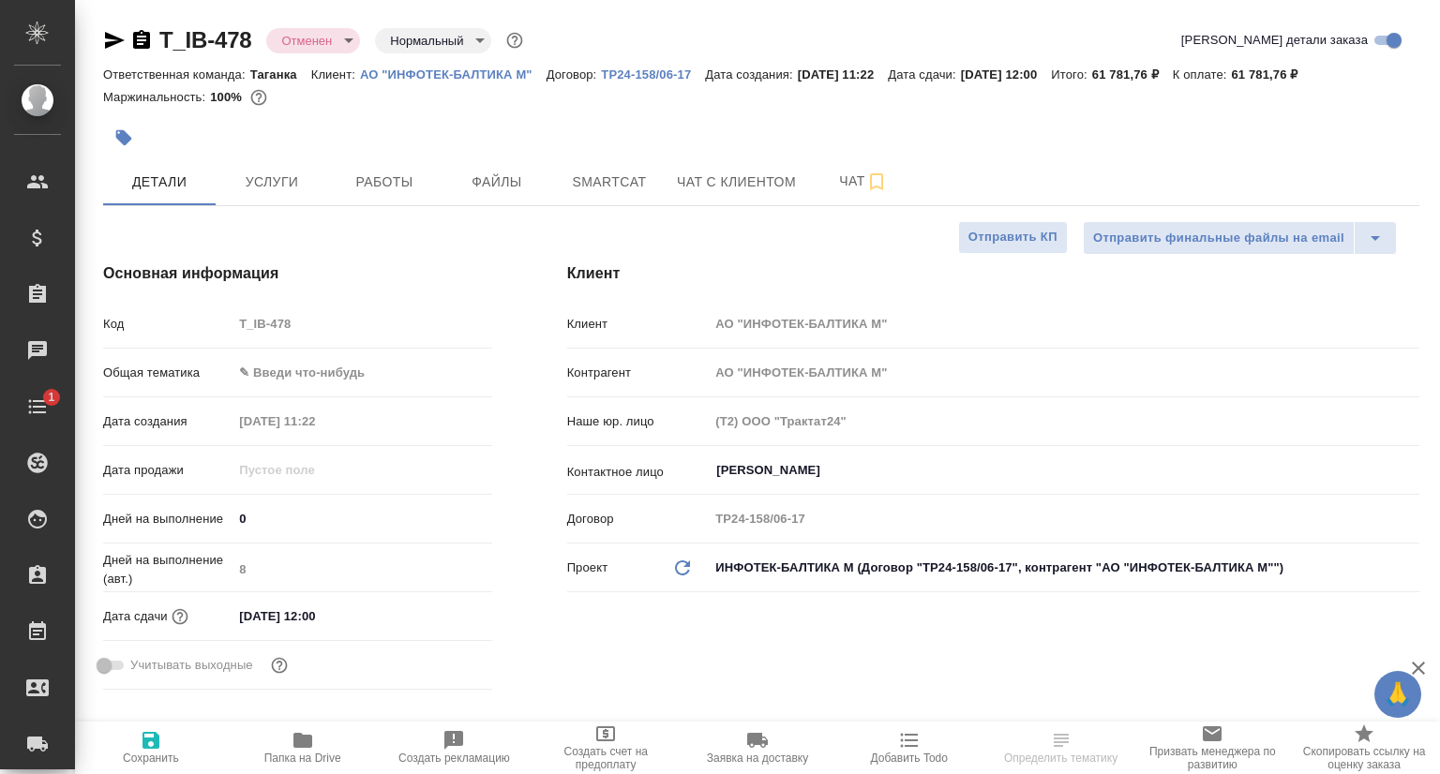
type textarea "x"
click at [412, 68] on p "АО "ИНФОТЕК-БАЛТИКА М"" at bounding box center [453, 74] width 187 height 14
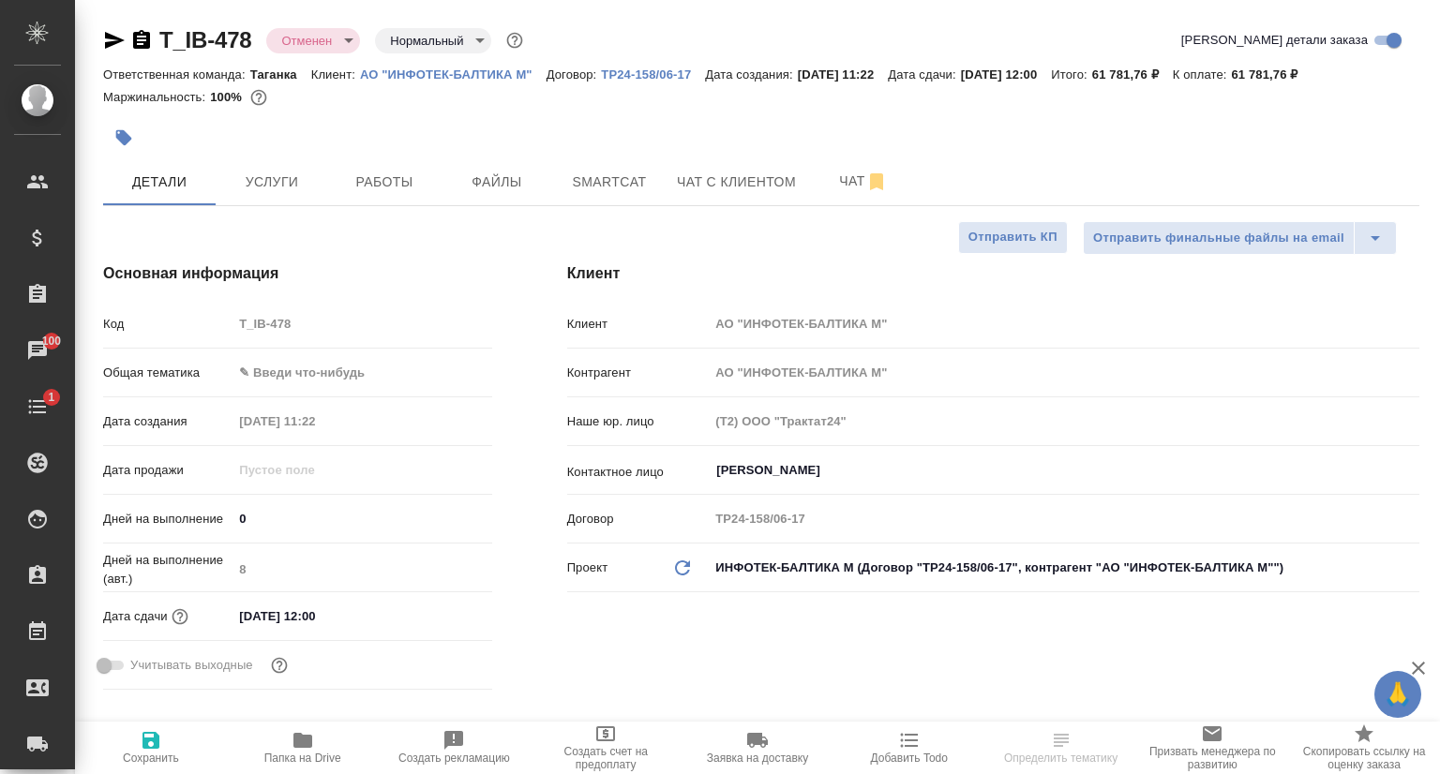
type textarea "x"
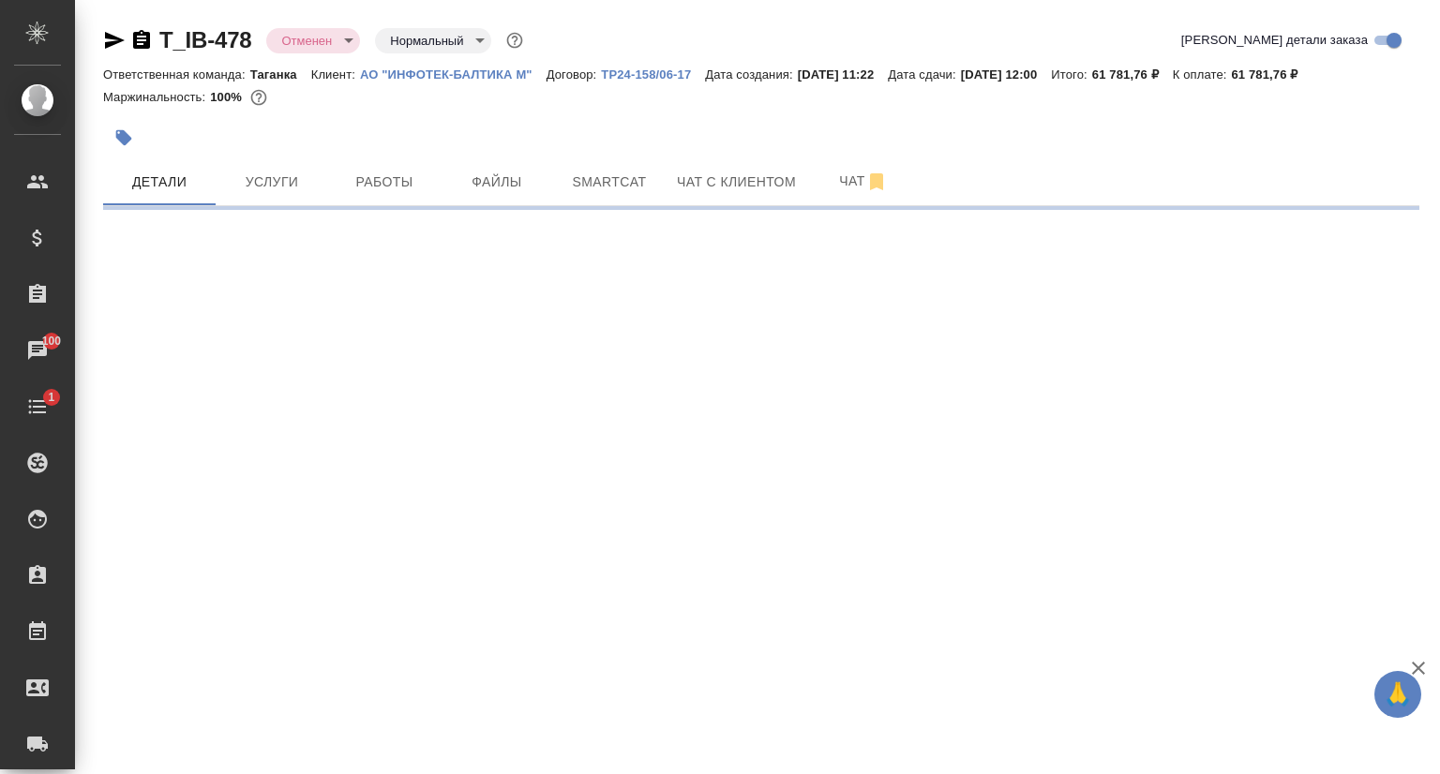
select select "RU"
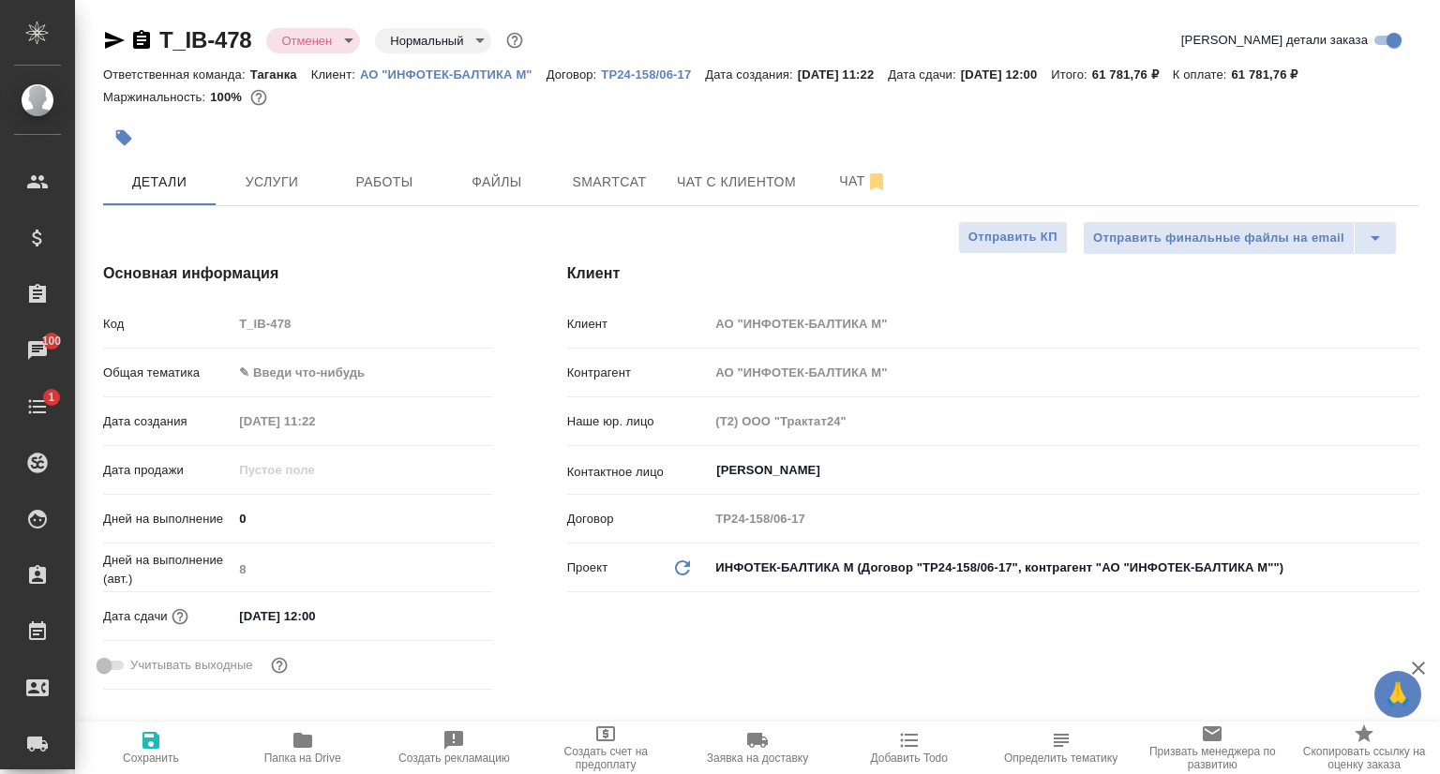
type textarea "x"
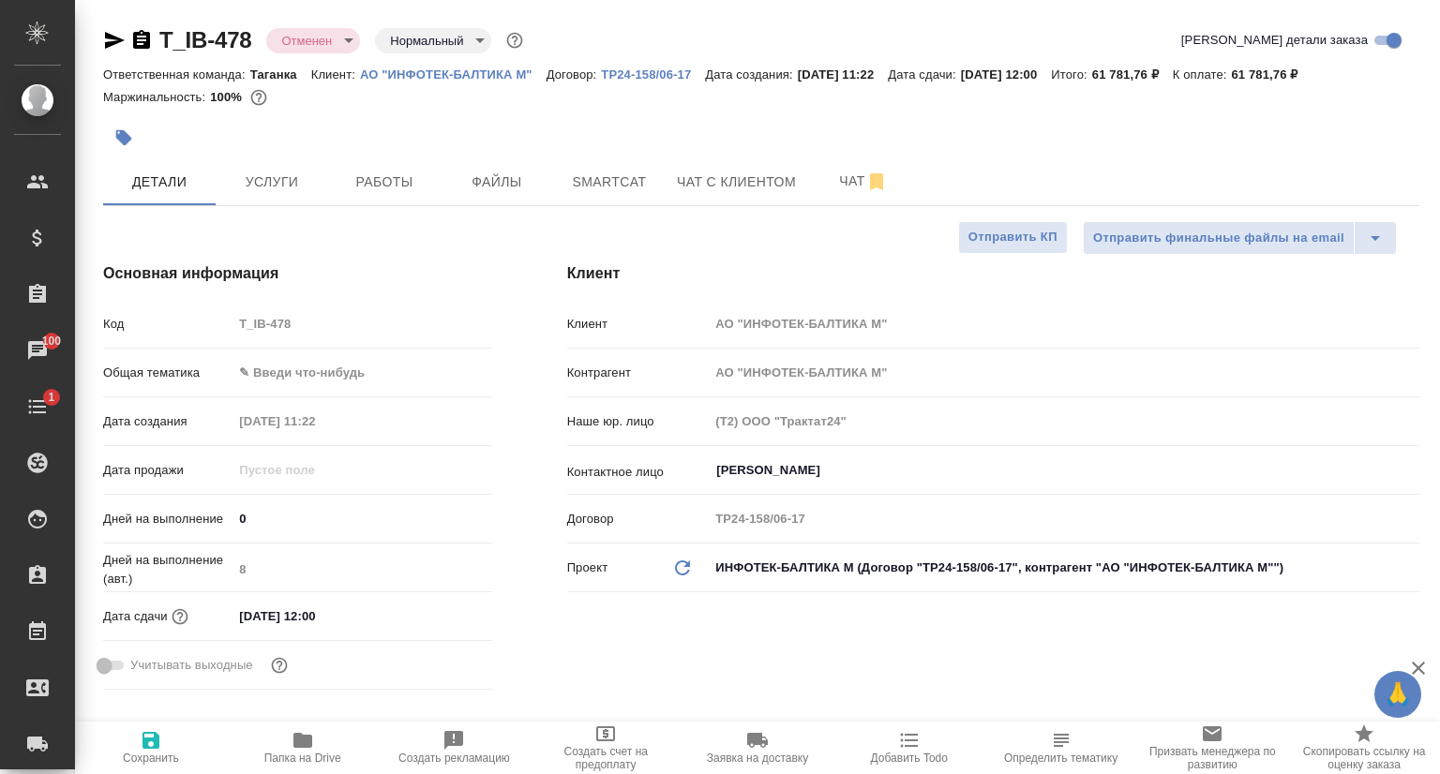
type textarea "x"
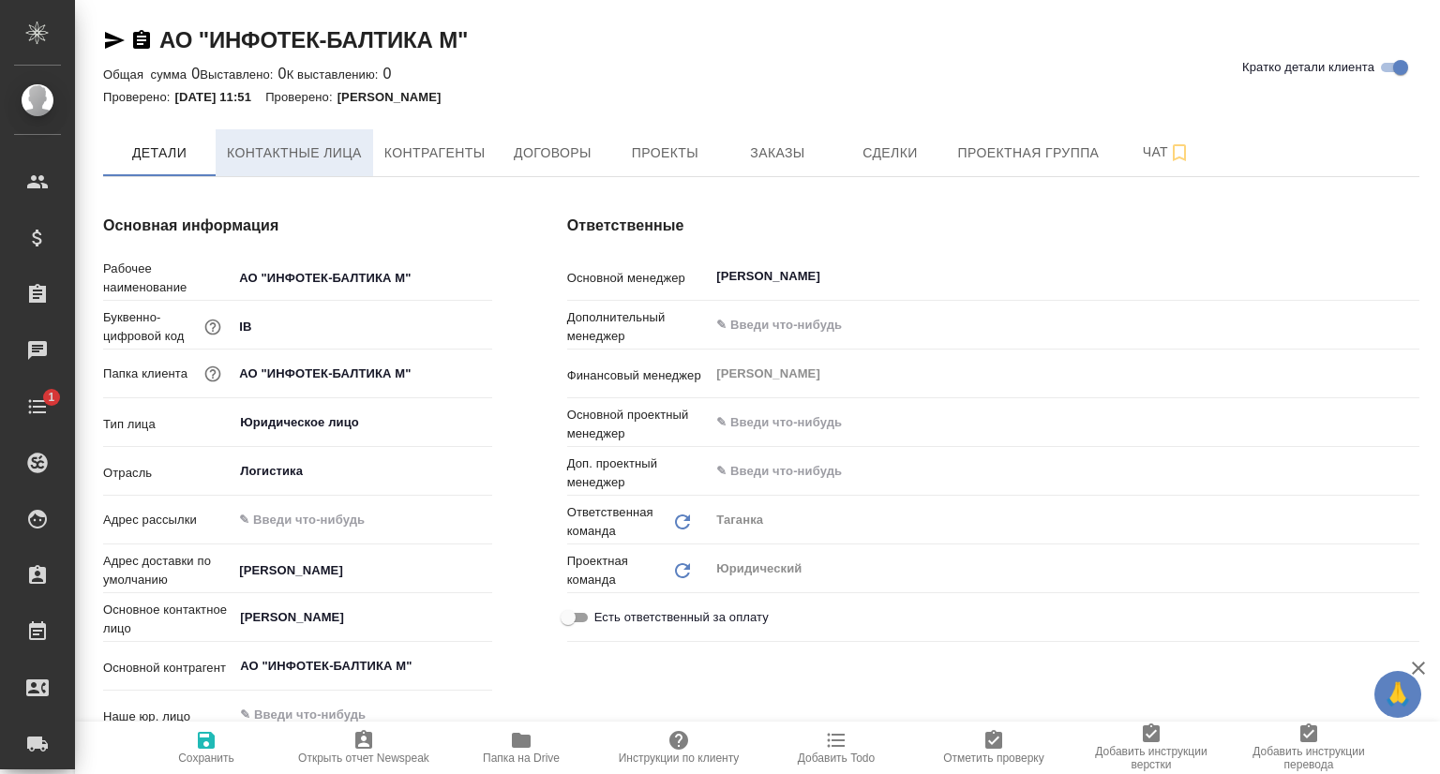
type textarea "x"
click at [302, 153] on span "Контактные лица" at bounding box center [294, 153] width 135 height 23
type textarea "x"
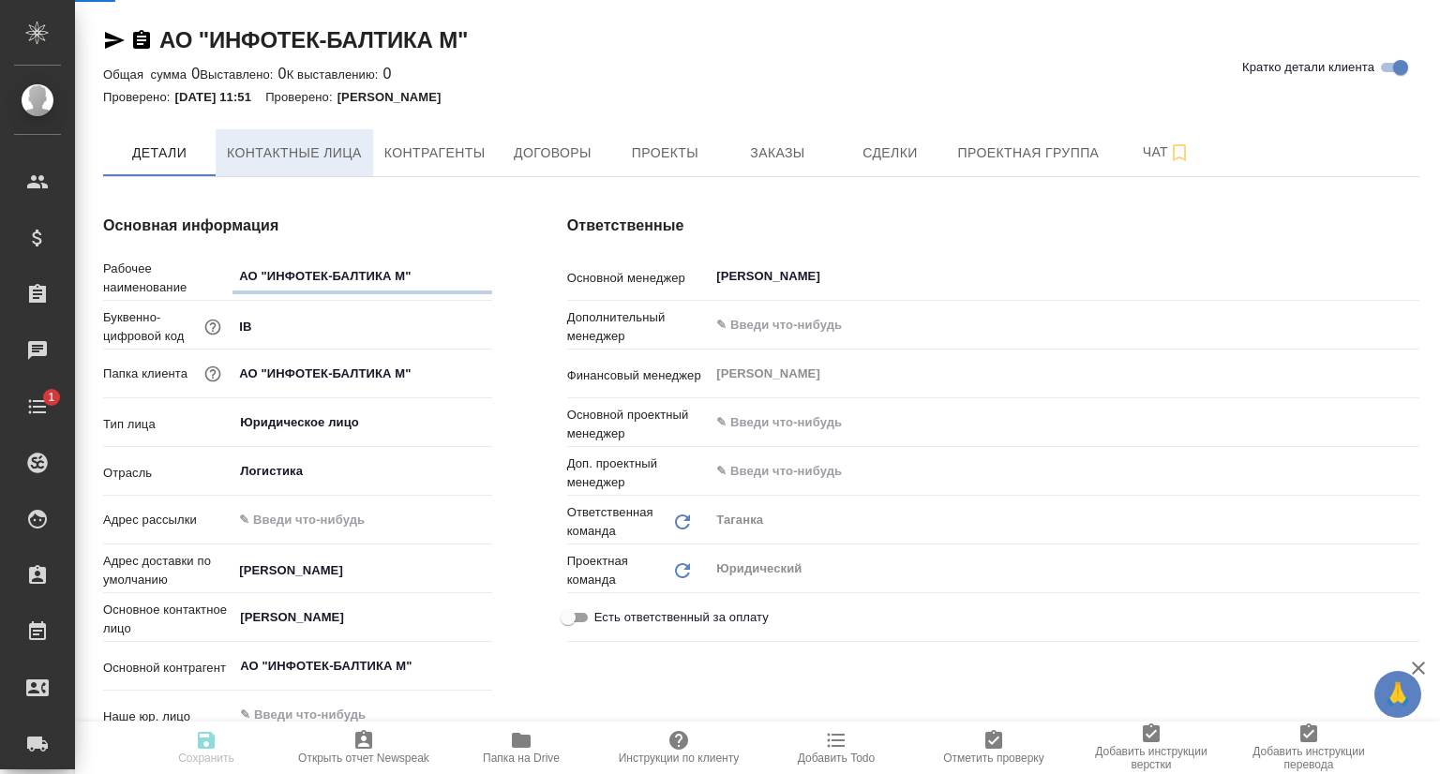
type textarea "x"
select select "RU"
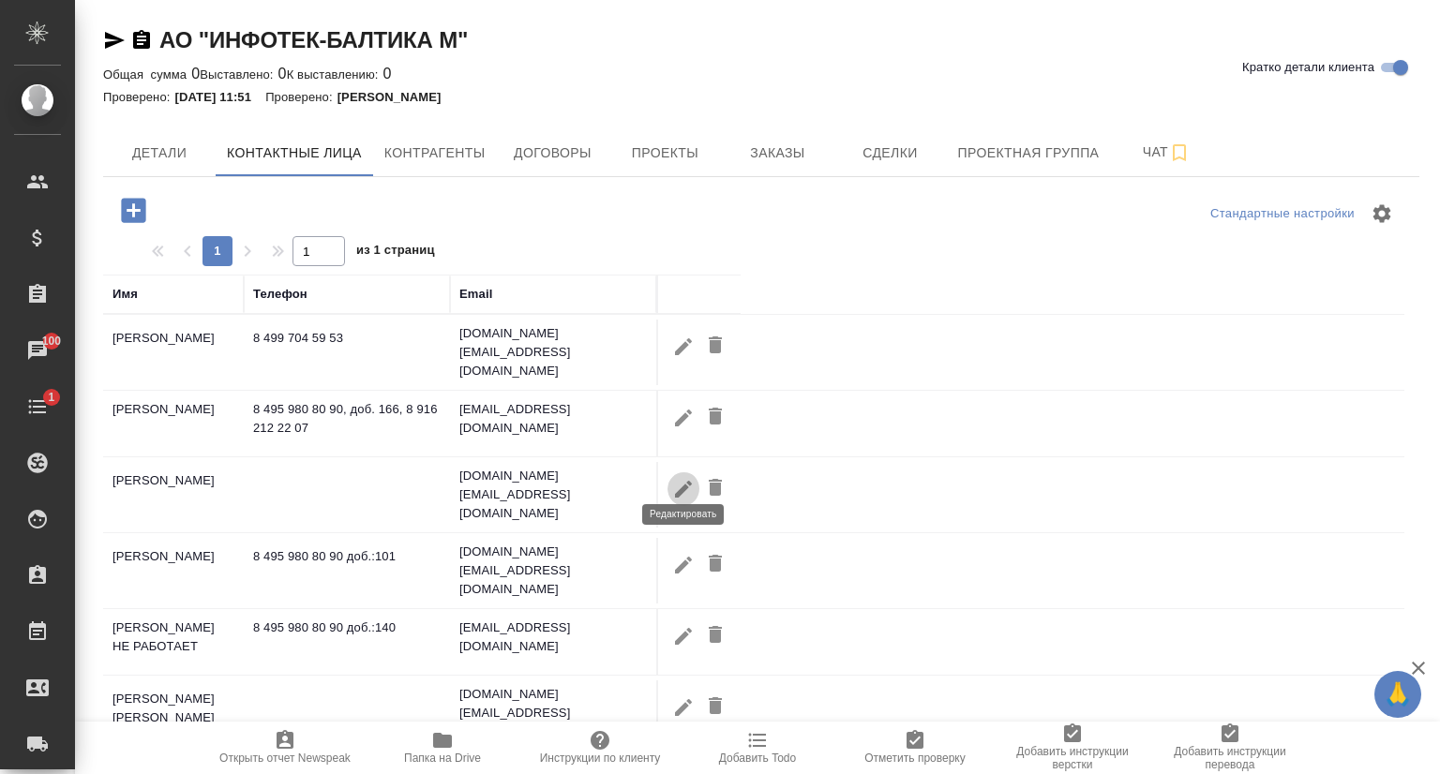
click at [679, 480] on icon "button" at bounding box center [683, 488] width 17 height 17
type input "Любовь"
type input "Толорая"
type textarea "109544, г. Москва, Бульвар Энтузиастов, д. 2, помещение 27"
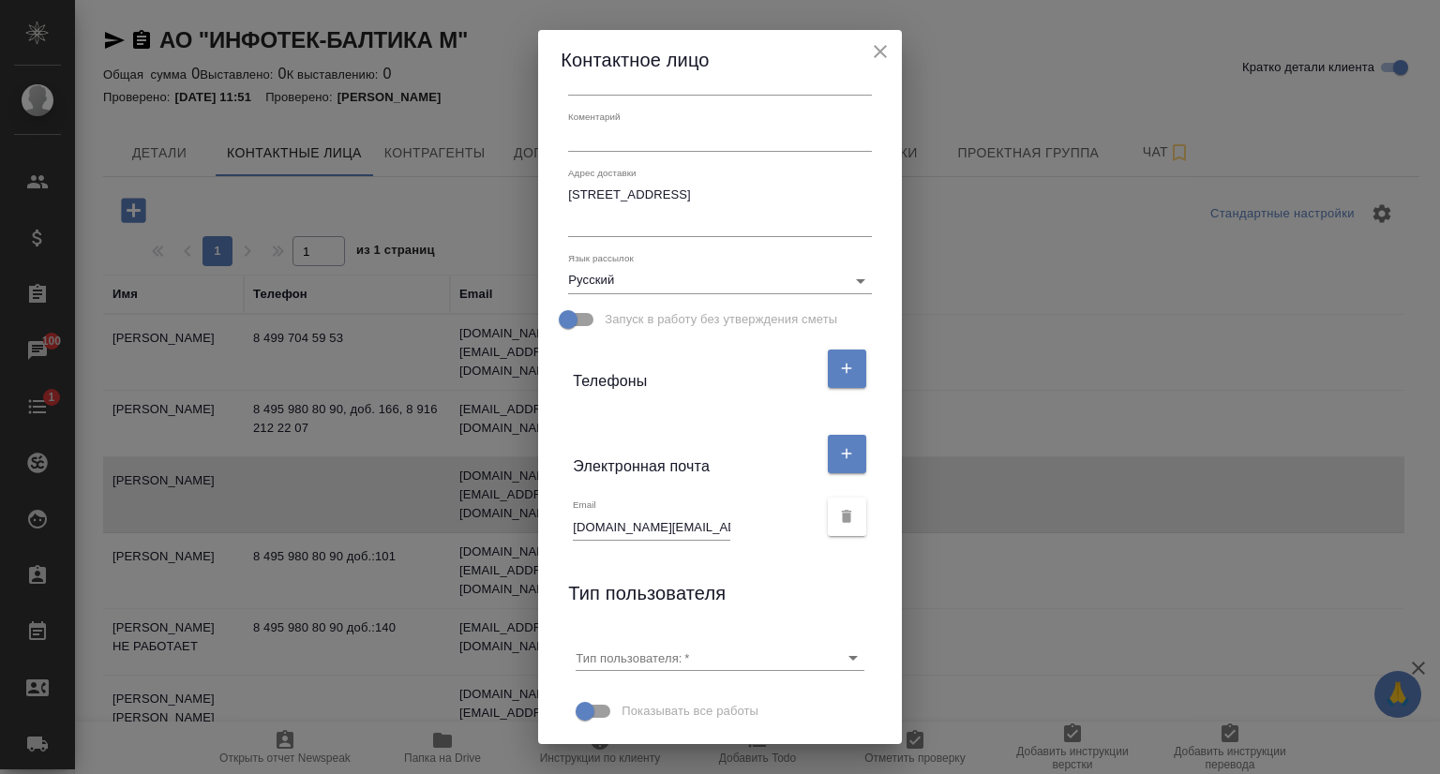
scroll to position [187, 0]
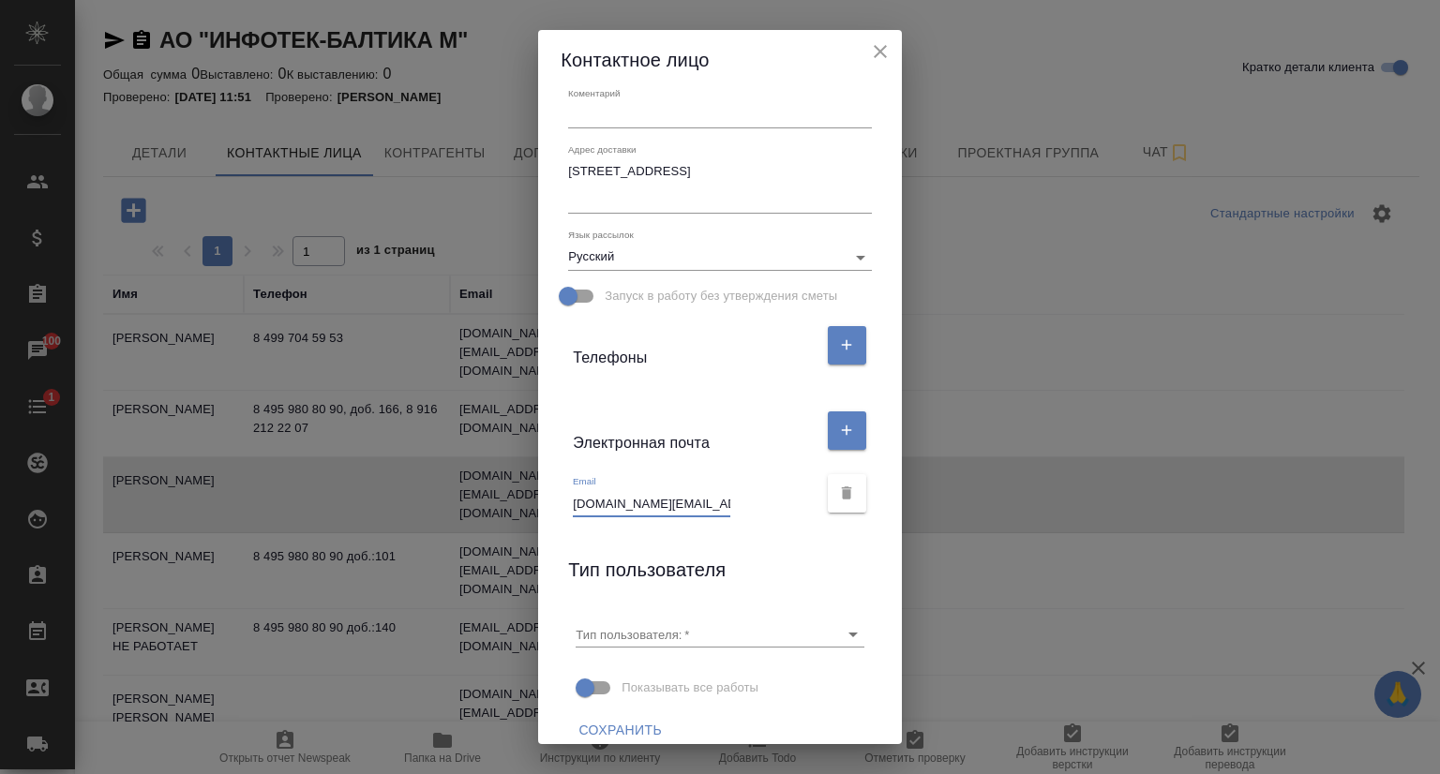
drag, startPoint x: 694, startPoint y: 507, endPoint x: 548, endPoint y: 516, distance: 145.6
click at [548, 516] on div "Имя Любовь Отчество Фамилия Толорая Коментарий x Адрес доставки 109544, г. Моск…" at bounding box center [719, 417] width 363 height 654
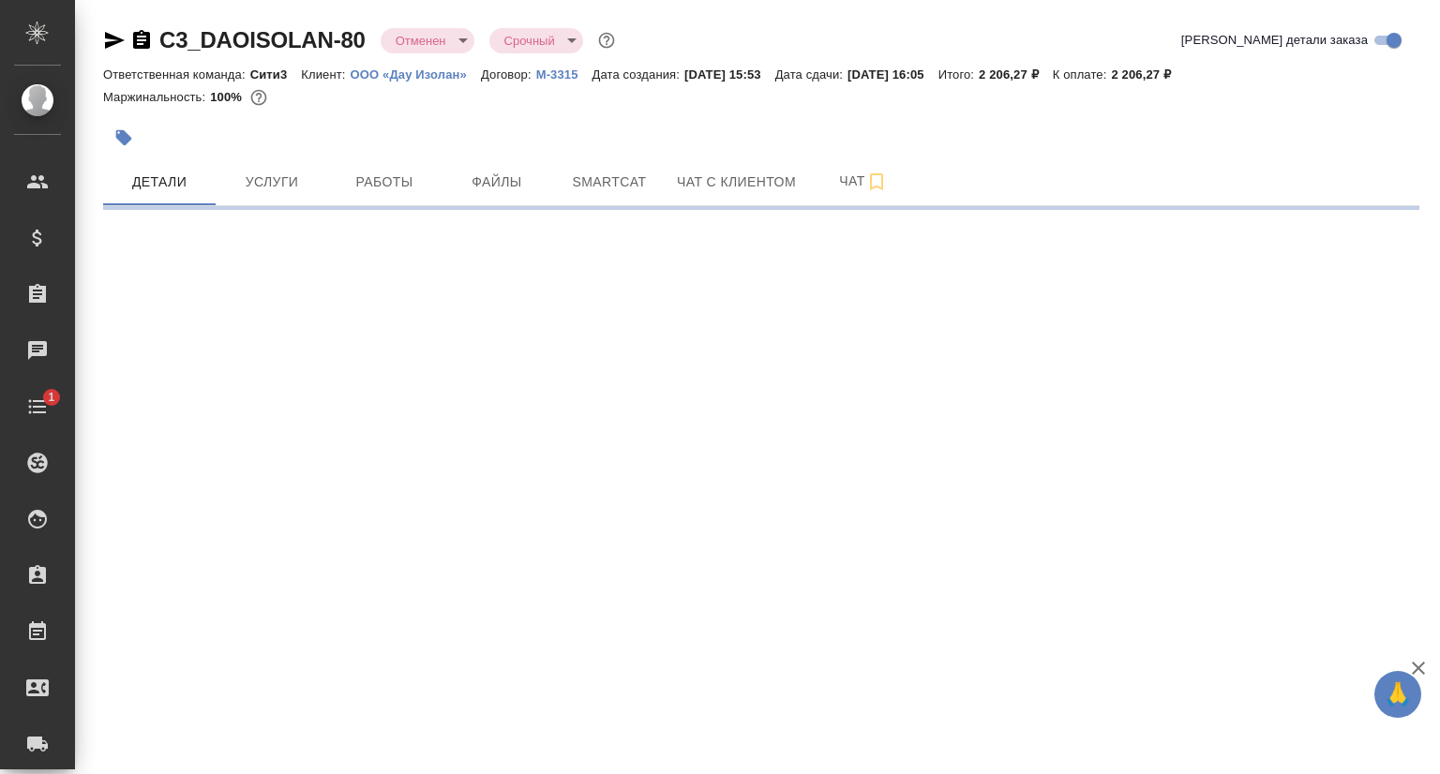
select select "RU"
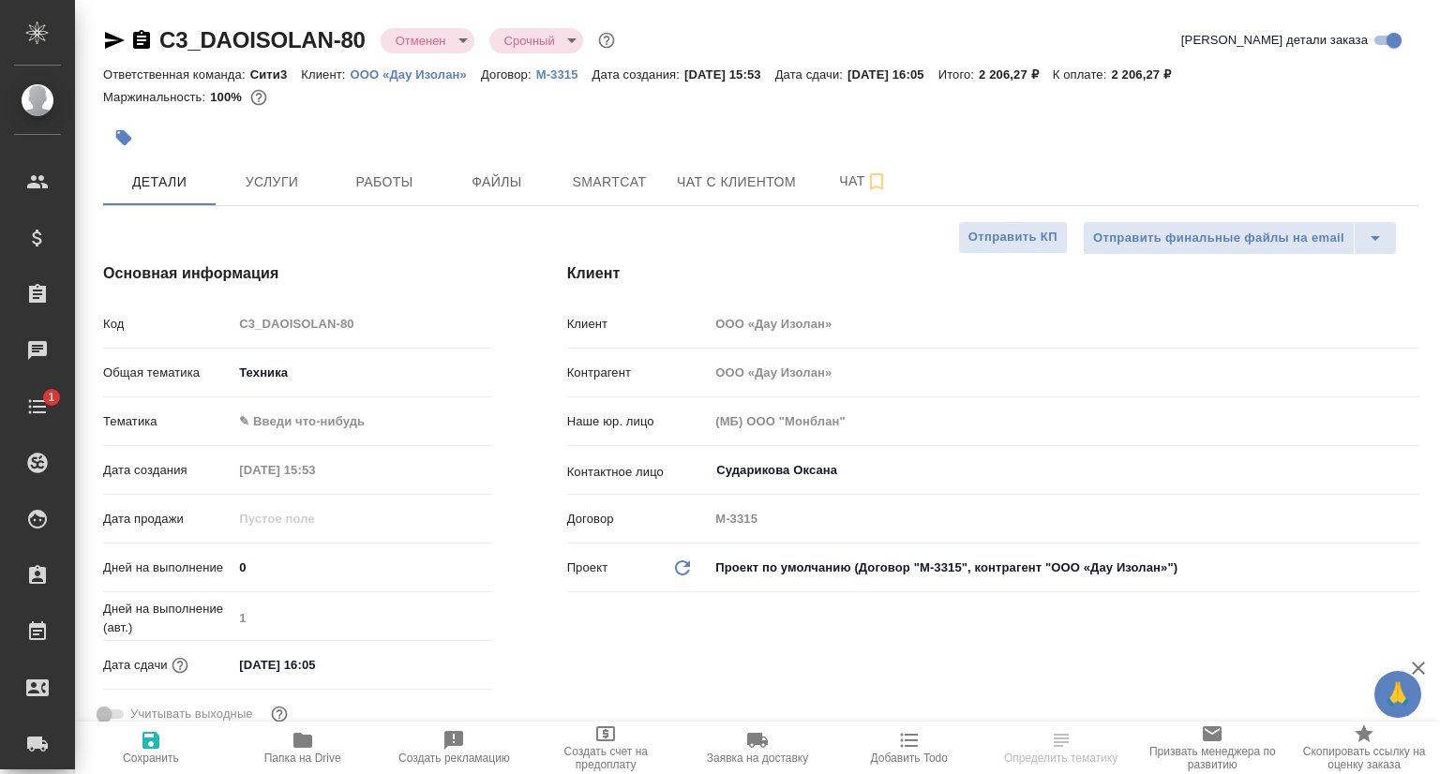
type textarea "x"
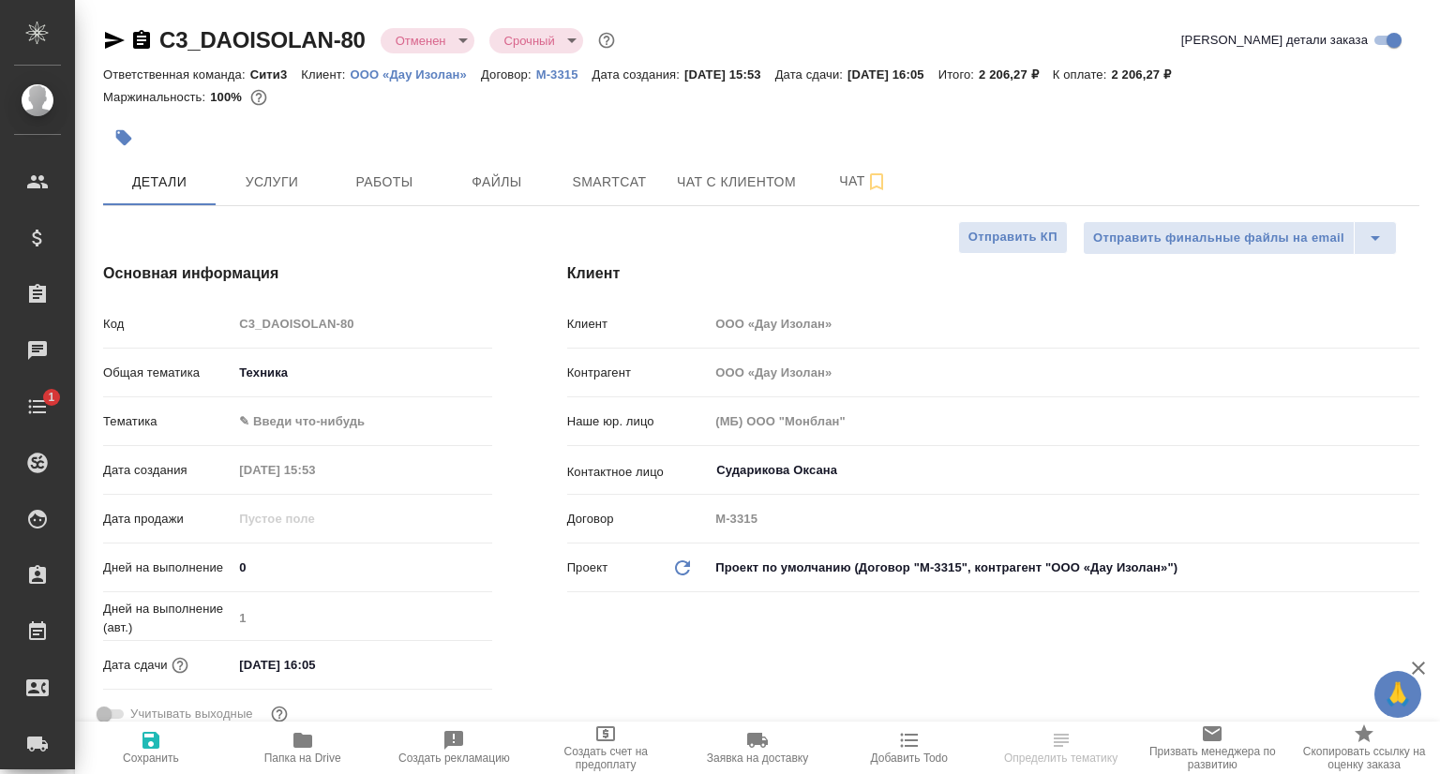
type textarea "x"
click at [407, 74] on p "ООО «Дау Изолан»" at bounding box center [416, 74] width 130 height 14
type textarea "x"
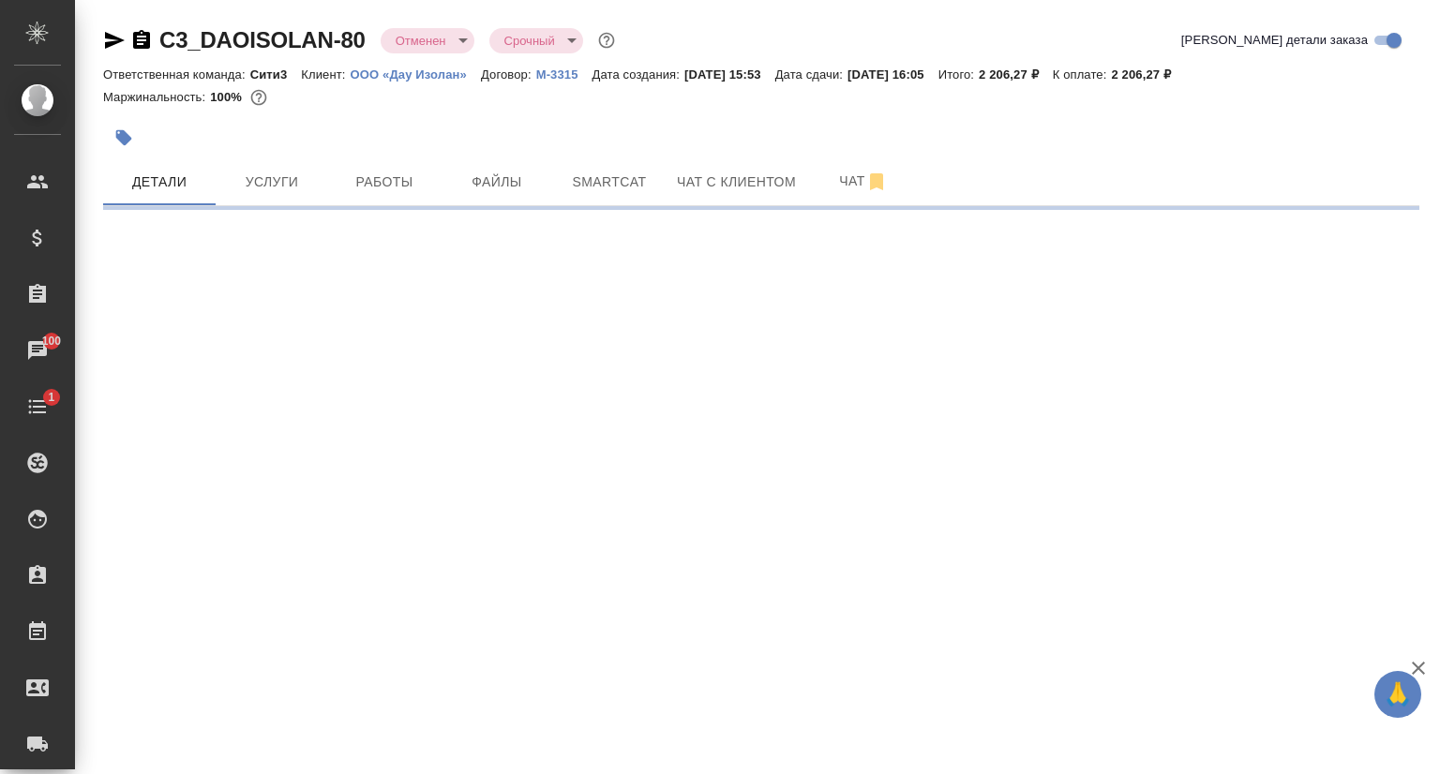
select select "RU"
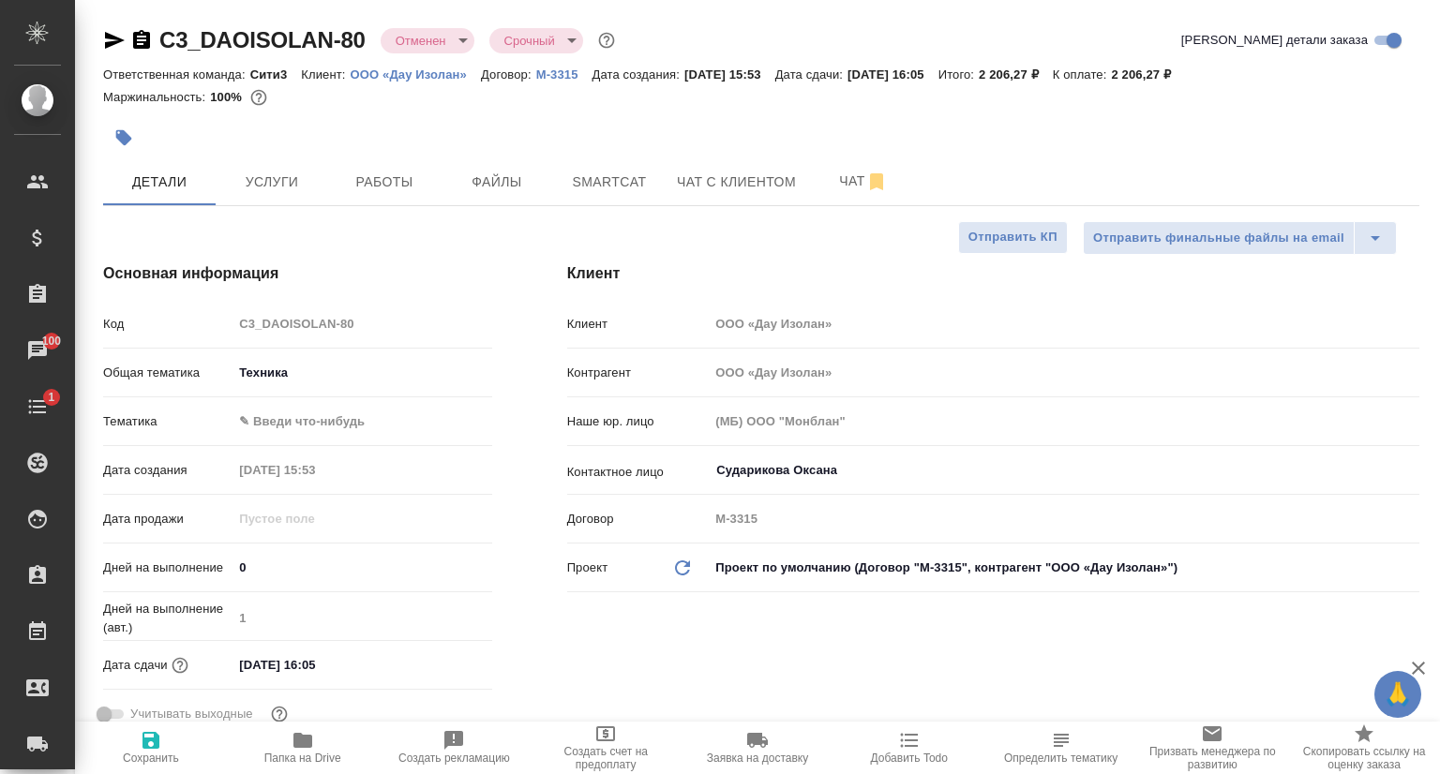
type textarea "x"
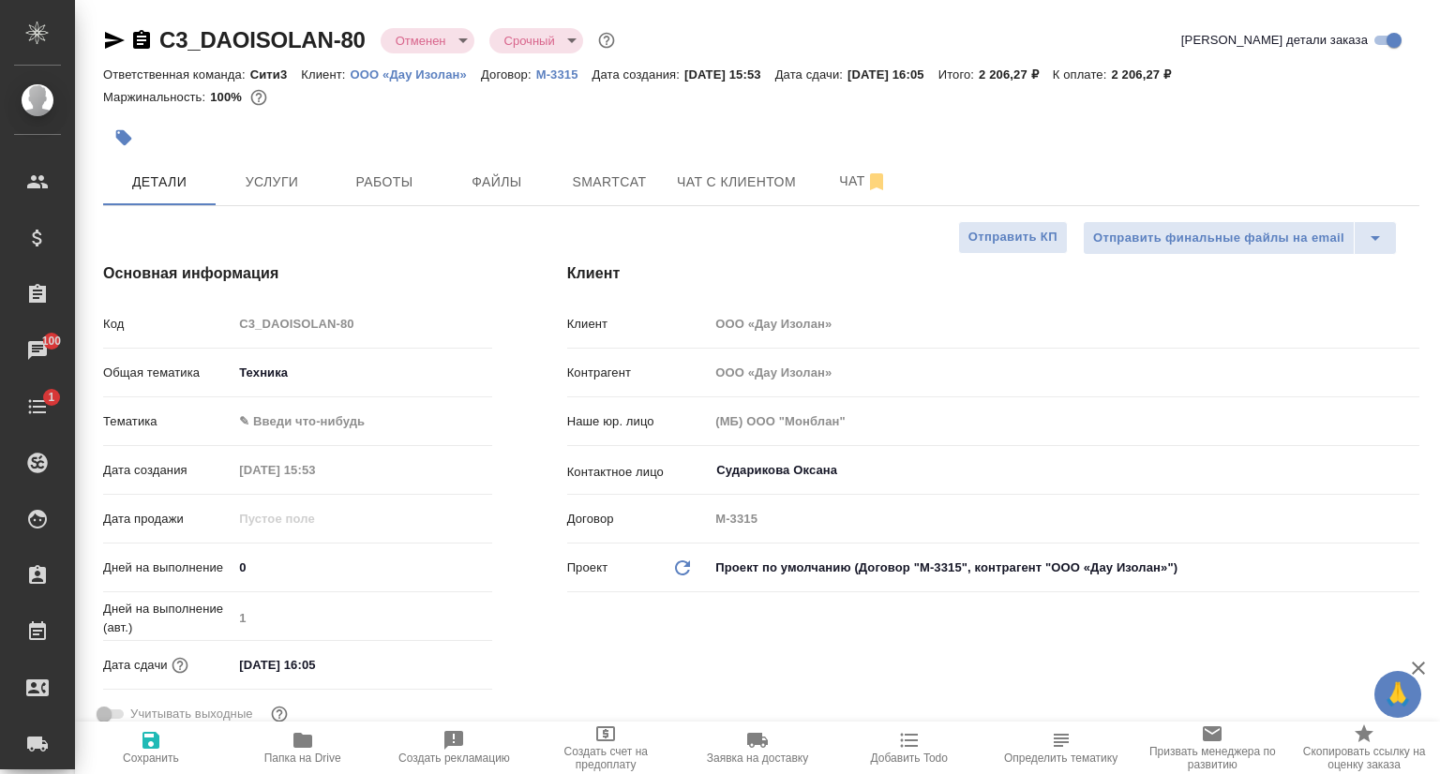
type textarea "x"
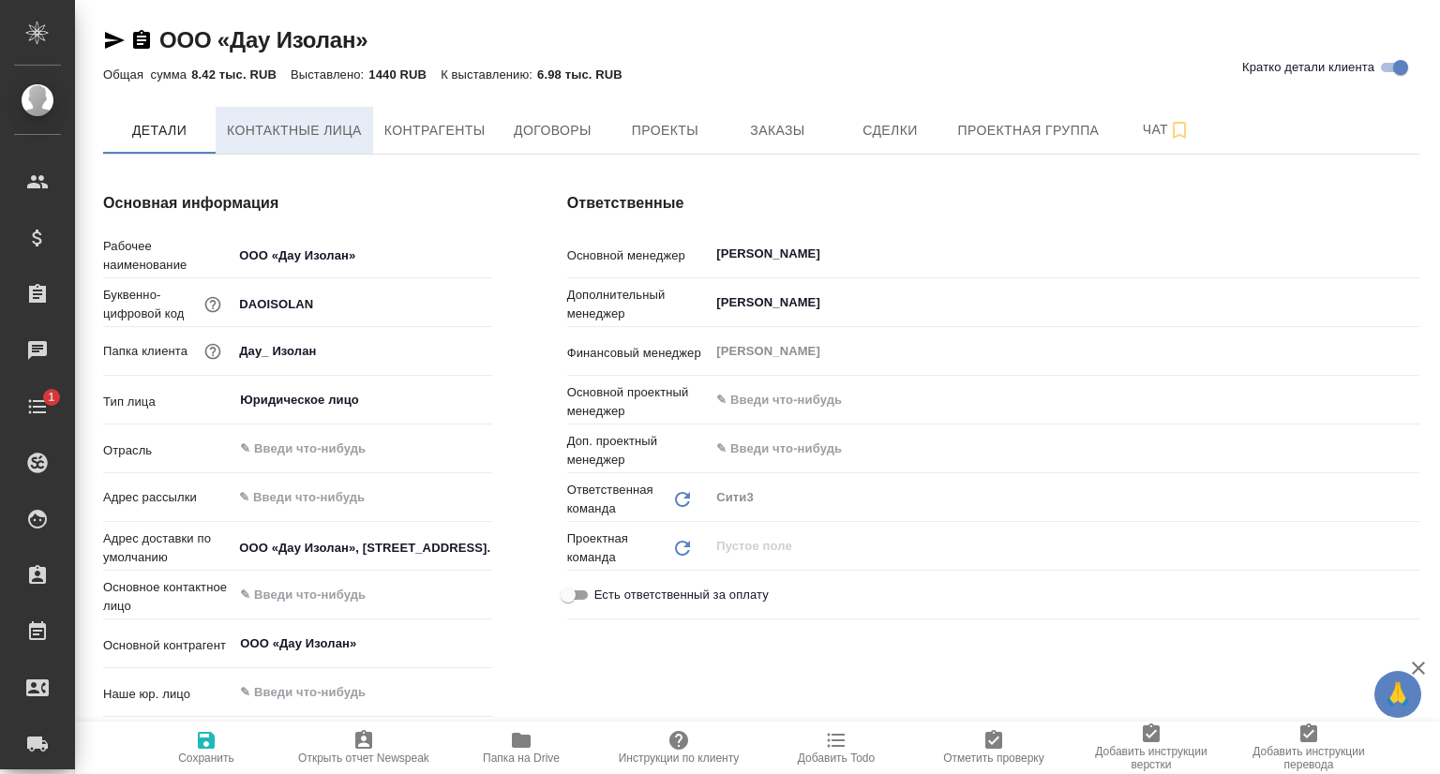
type textarea "x"
click at [319, 115] on button "Контактные лица" at bounding box center [294, 130] width 157 height 47
type textarea "x"
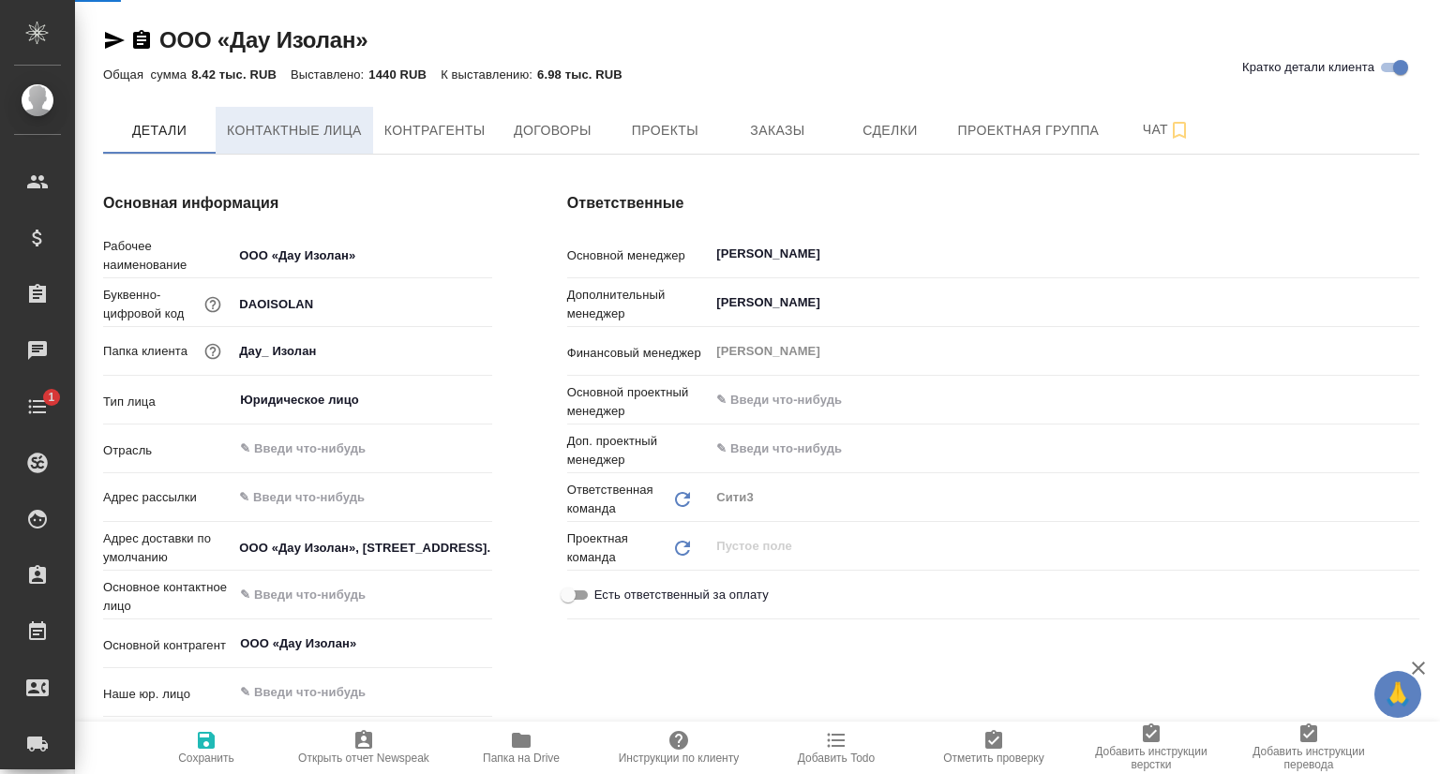
type textarea "x"
select select "RU"
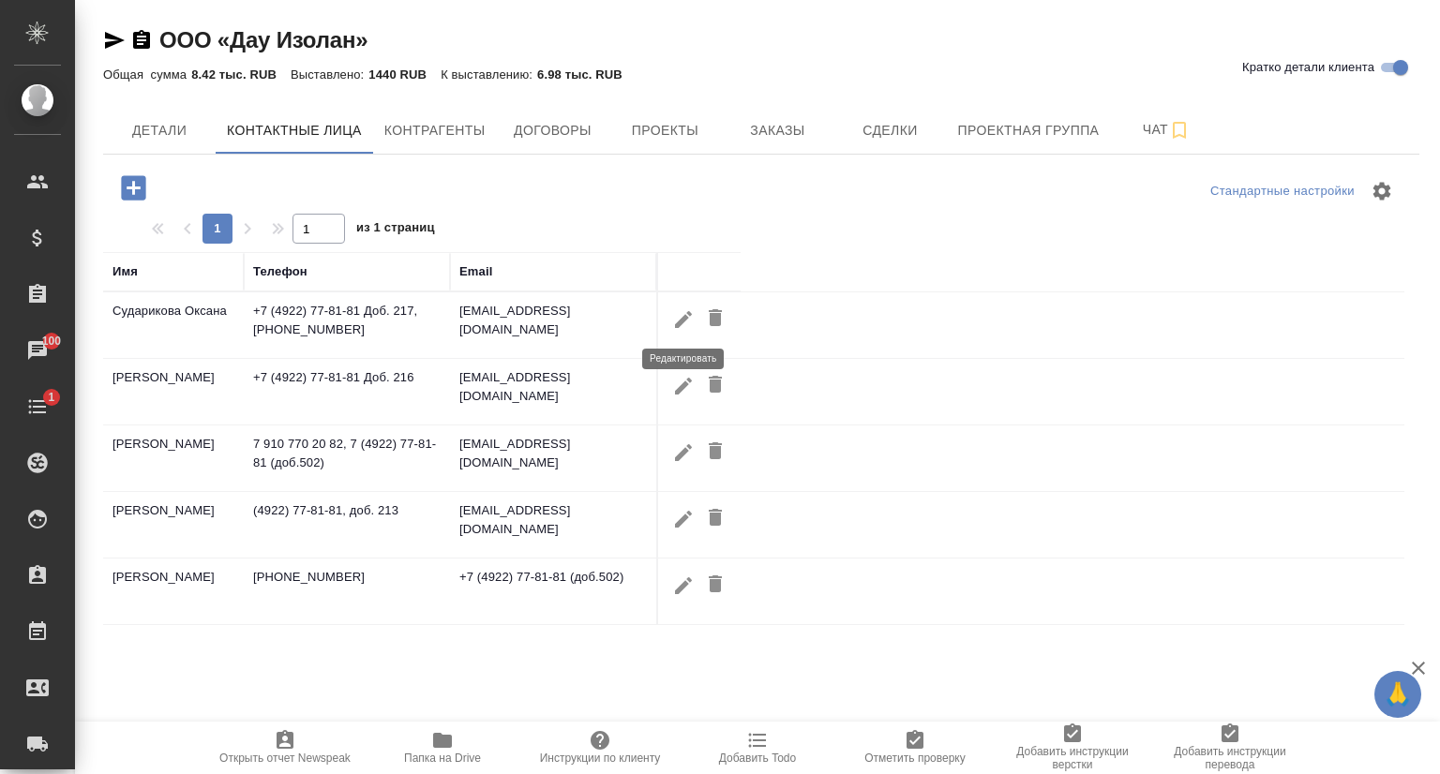
click at [686, 320] on icon "button" at bounding box center [683, 319] width 22 height 22
type input "Оксана"
type input "[PERSON_NAME]"
type input "Пользователь"
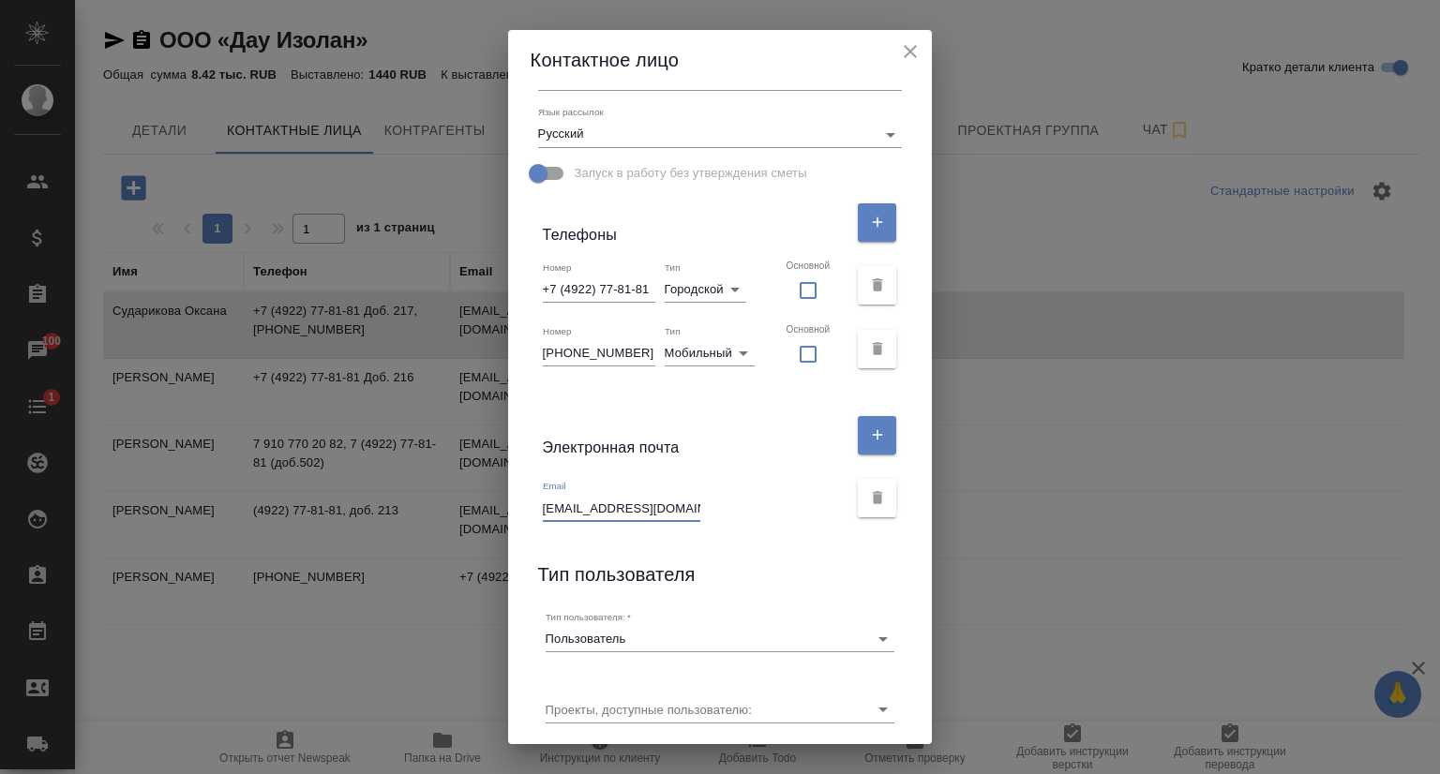
scroll to position [0, 21]
drag, startPoint x: 541, startPoint y: 503, endPoint x: 720, endPoint y: 518, distance: 179.6
click at [720, 518] on div "Email oboyarskaya@dow-izolan.com" at bounding box center [696, 500] width 306 height 41
click at [916, 47] on icon "close" at bounding box center [910, 51] width 22 height 22
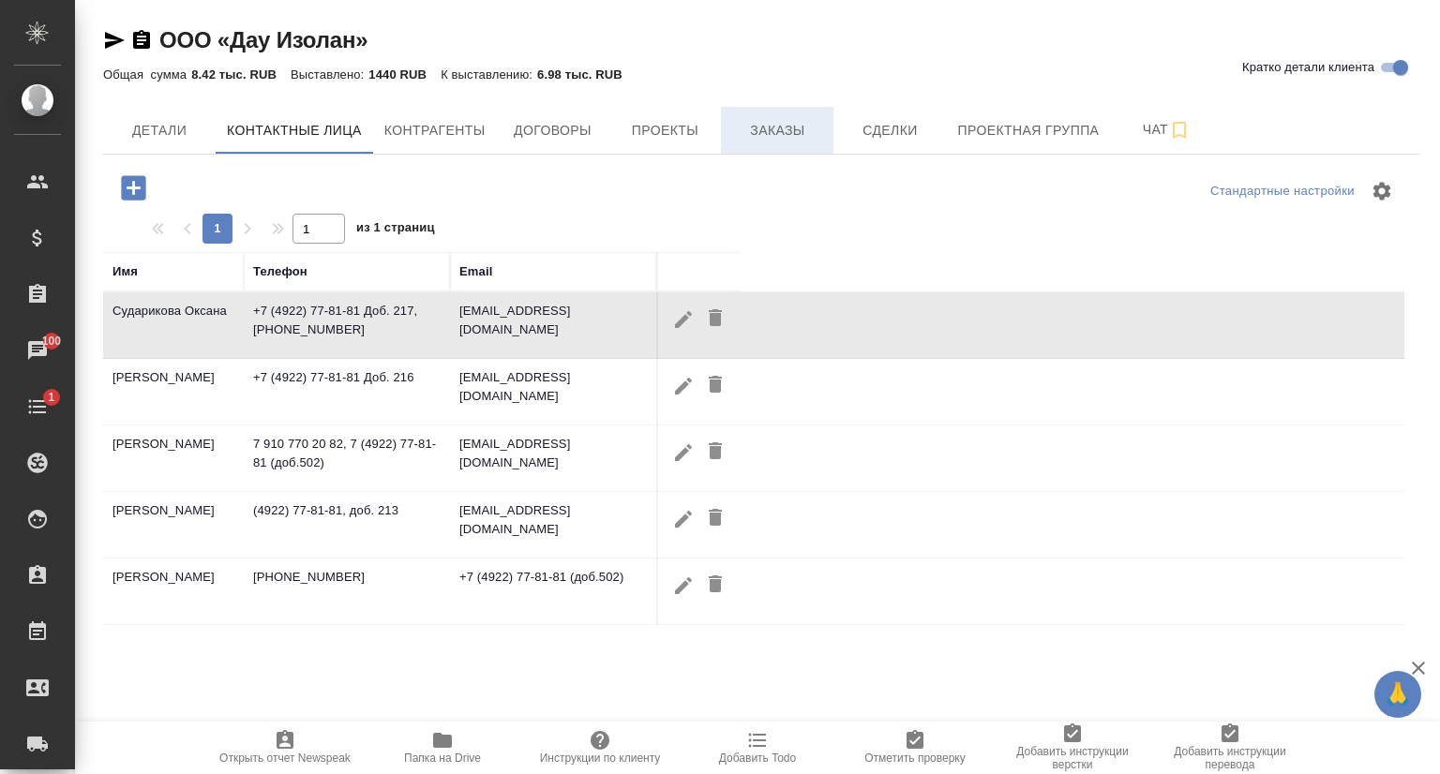
click at [791, 142] on button "Заказы" at bounding box center [777, 130] width 112 height 47
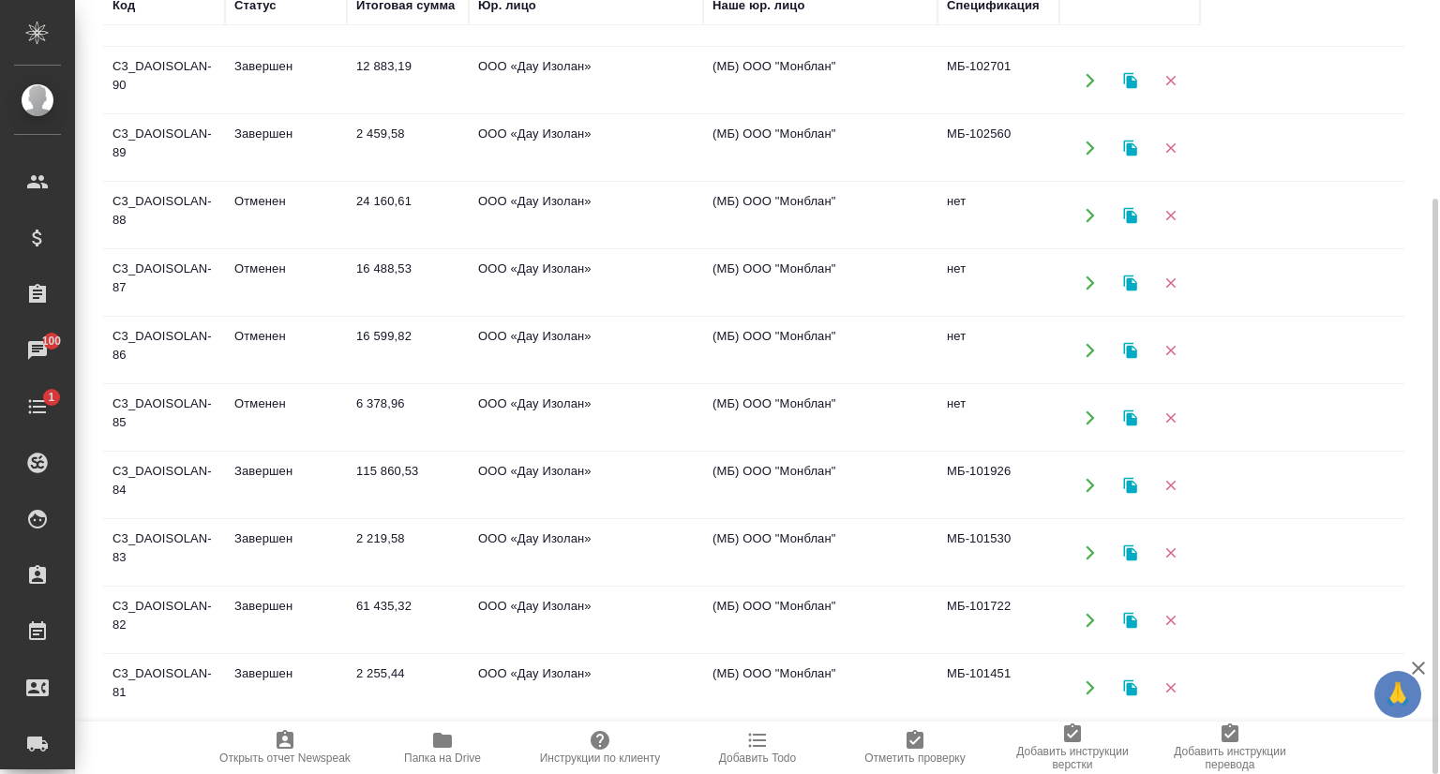
scroll to position [844, 0]
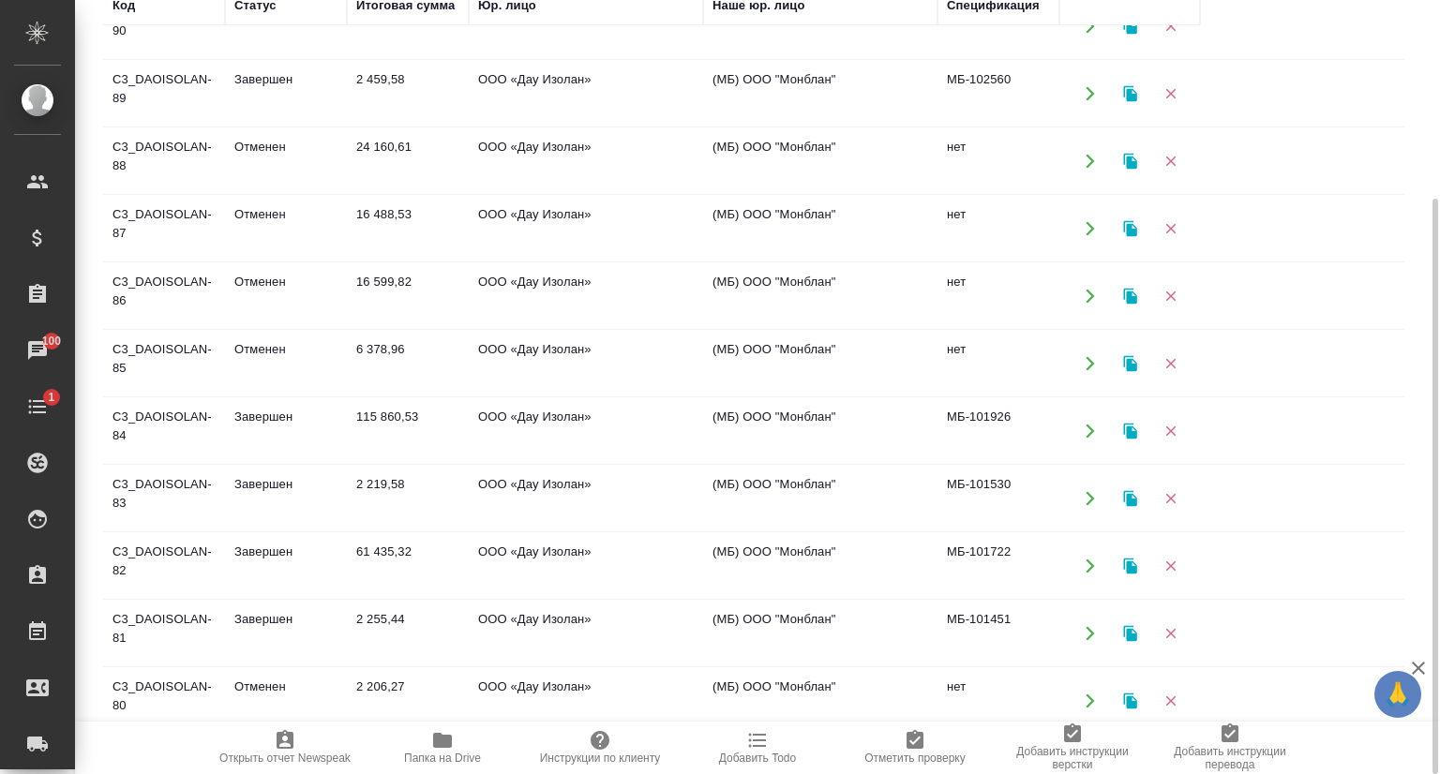
click at [165, 271] on td "C3_DAOISOLAN-86" at bounding box center [164, 296] width 122 height 66
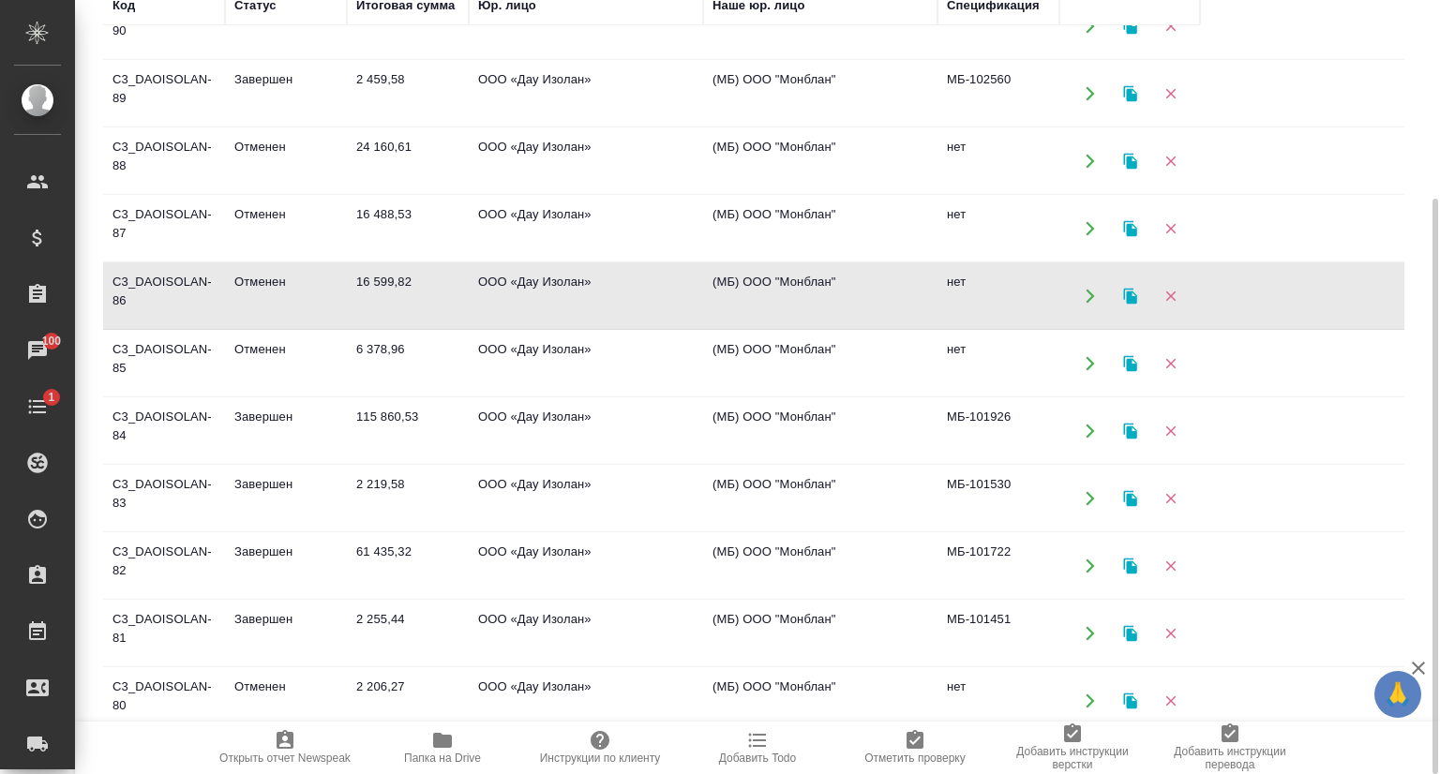
click at [165, 271] on td "C3_DAOISOLAN-86" at bounding box center [164, 296] width 122 height 66
click at [184, 215] on td "C3_DAOISOLAN-87" at bounding box center [164, 229] width 122 height 66
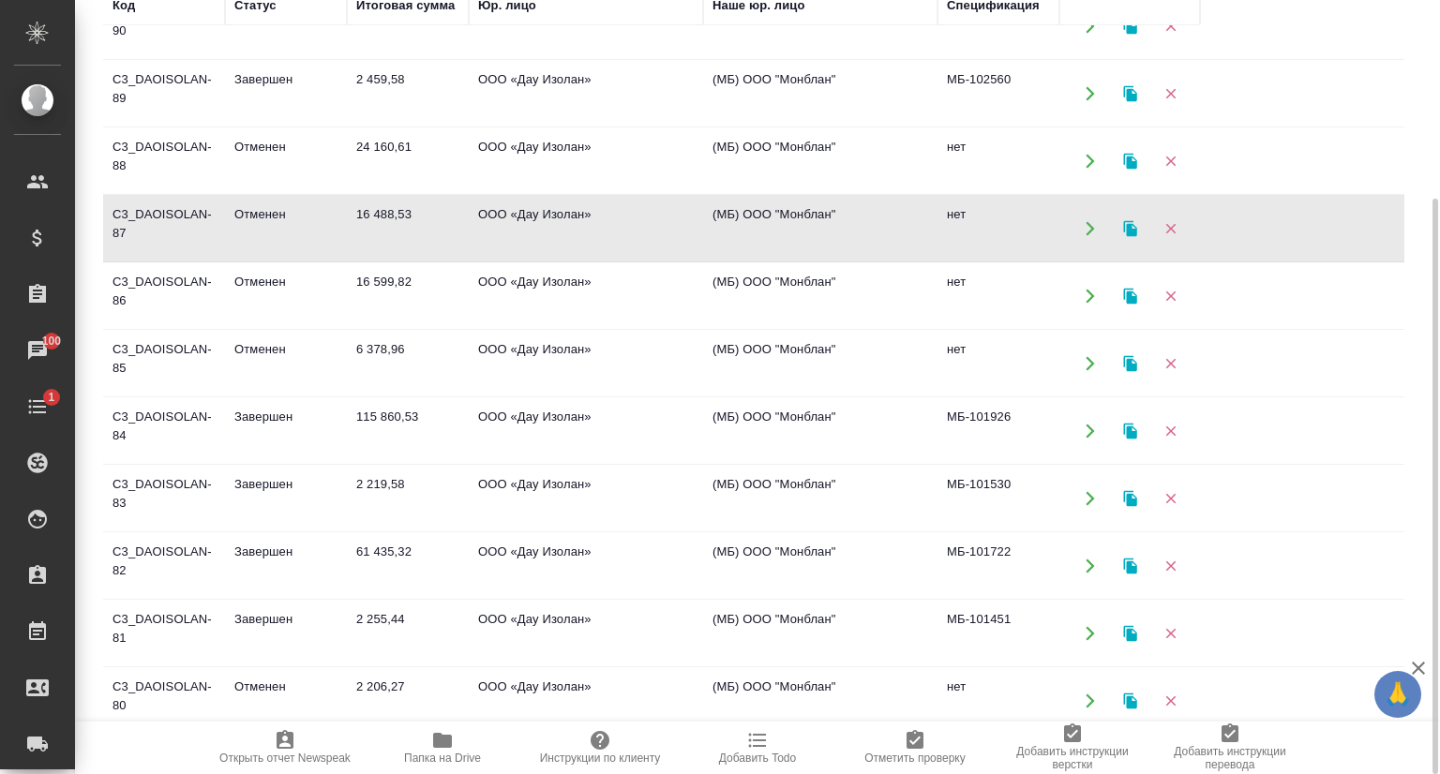
click at [184, 215] on td "C3_DAOISOLAN-87" at bounding box center [164, 229] width 122 height 66
click at [172, 166] on td "C3_DAOISOLAN-88" at bounding box center [164, 161] width 122 height 66
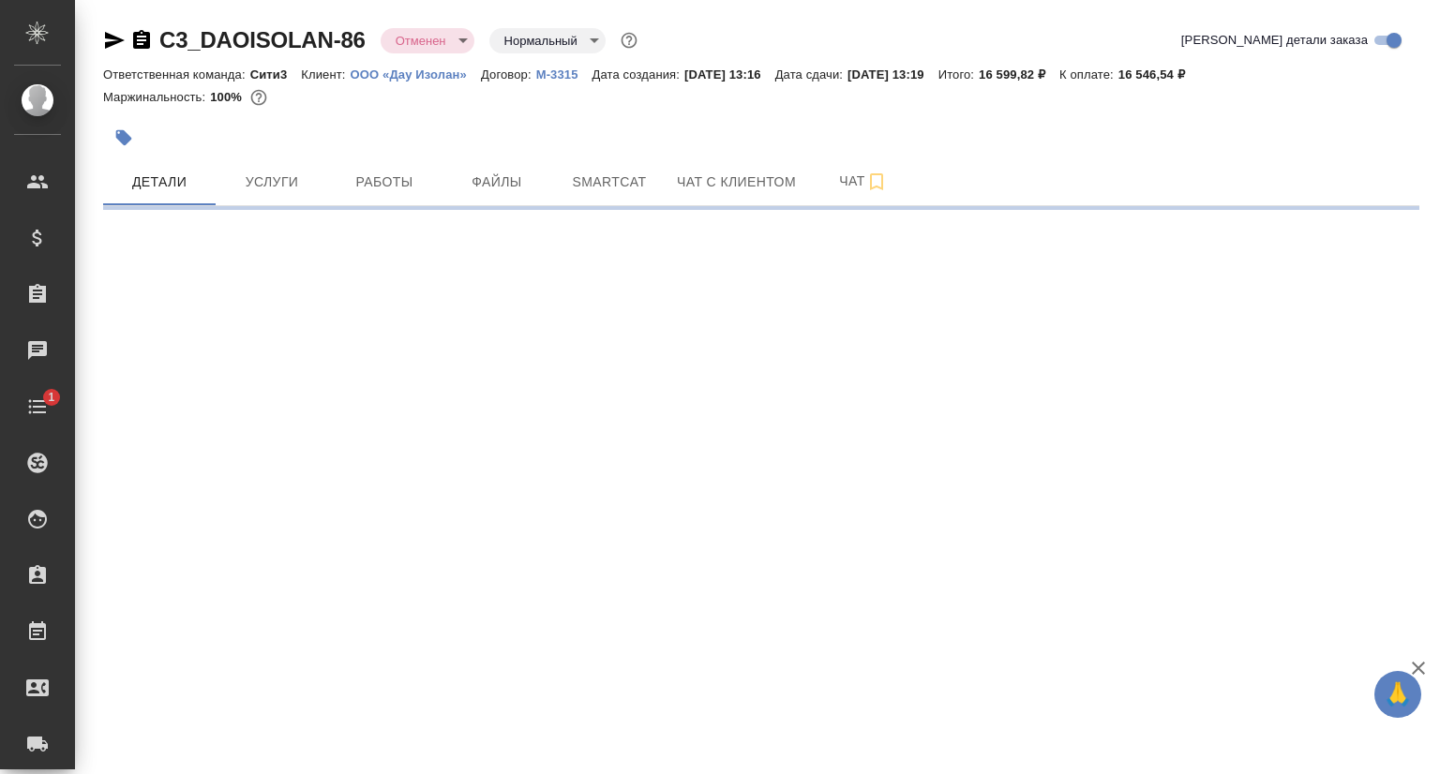
select select "RU"
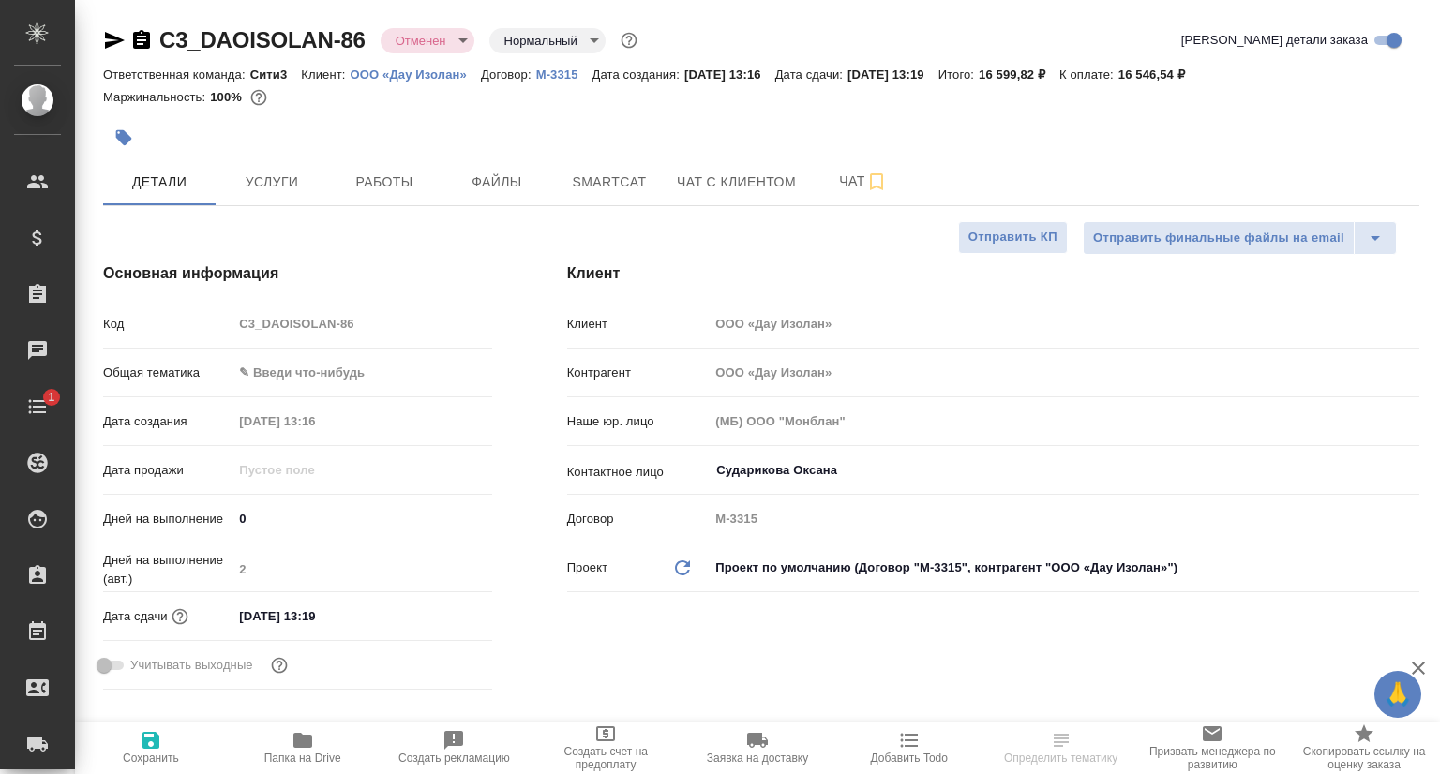
type textarea "x"
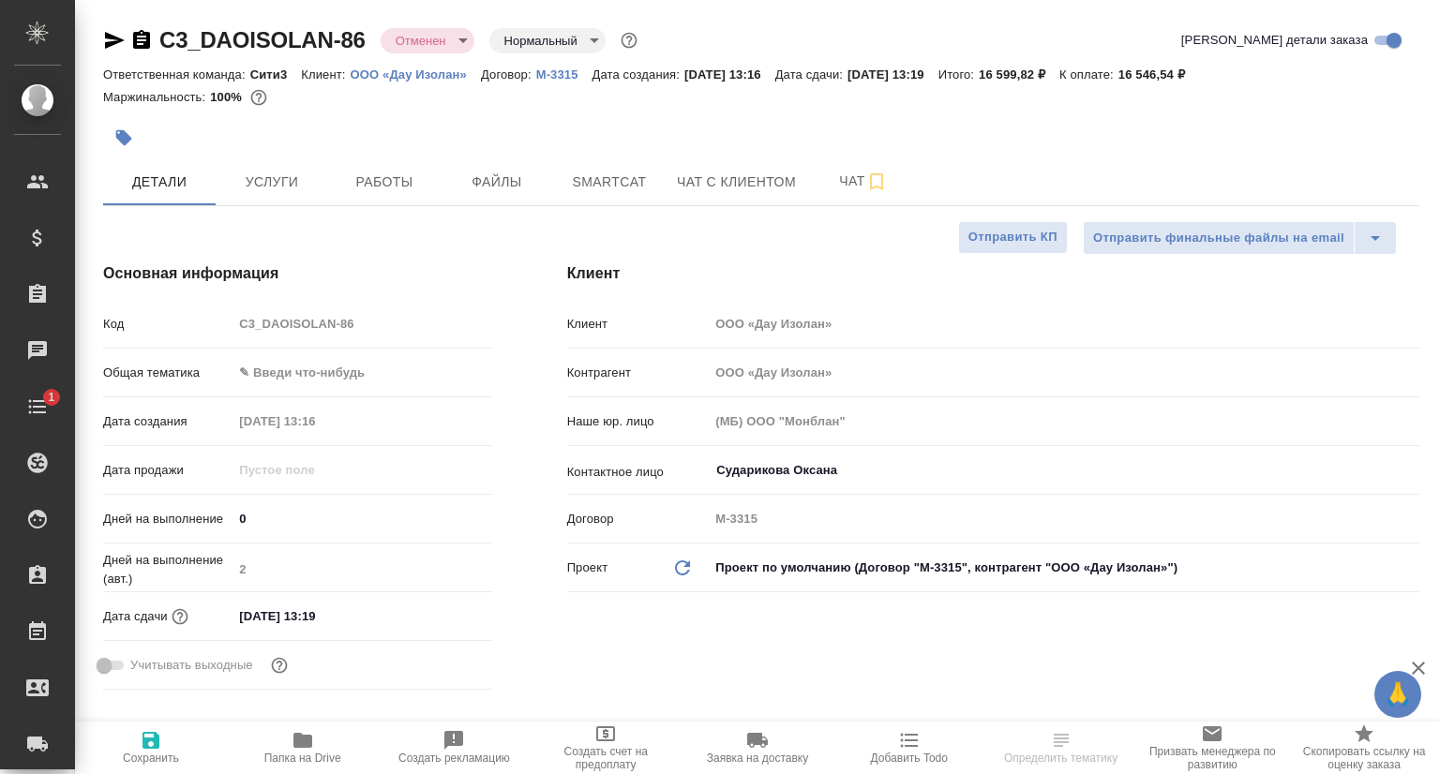
type textarea "x"
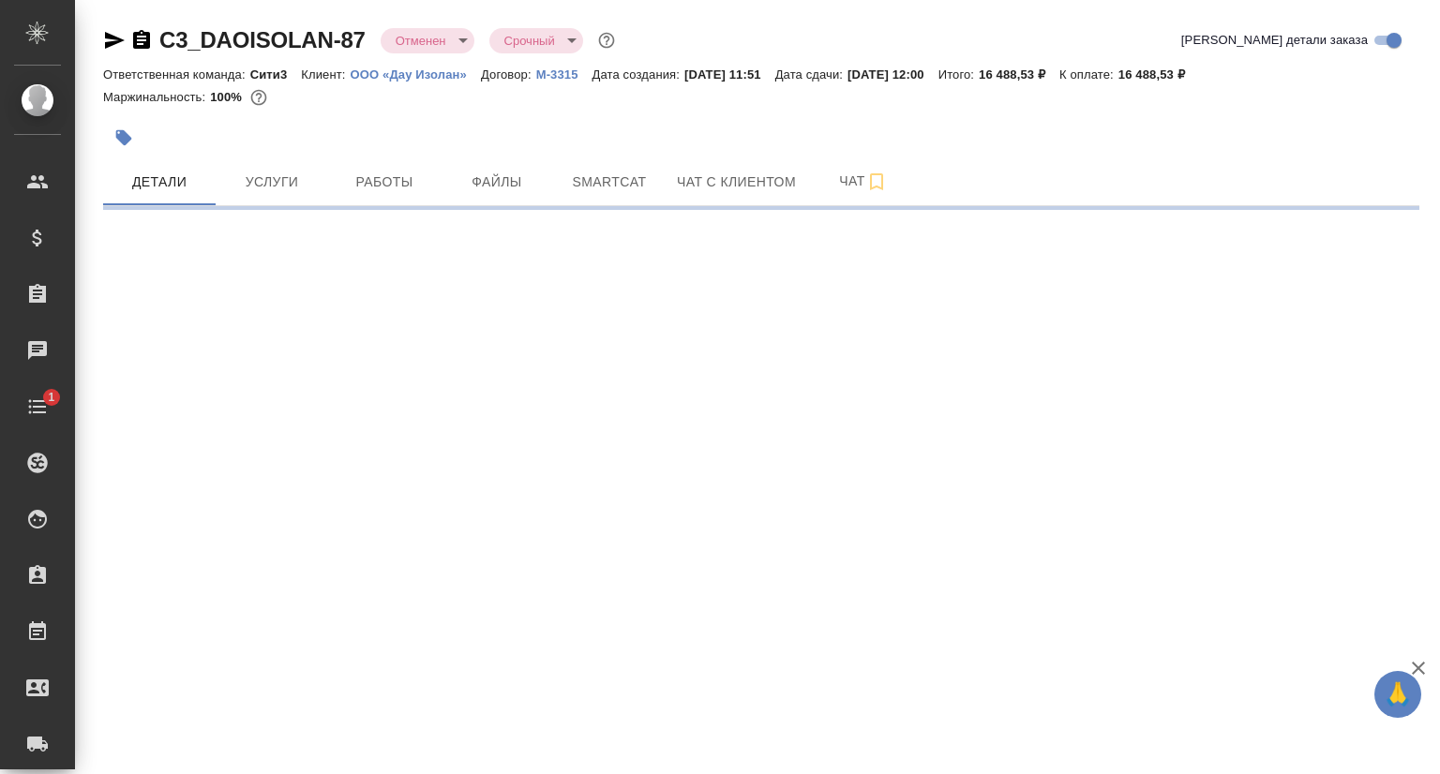
select select "RU"
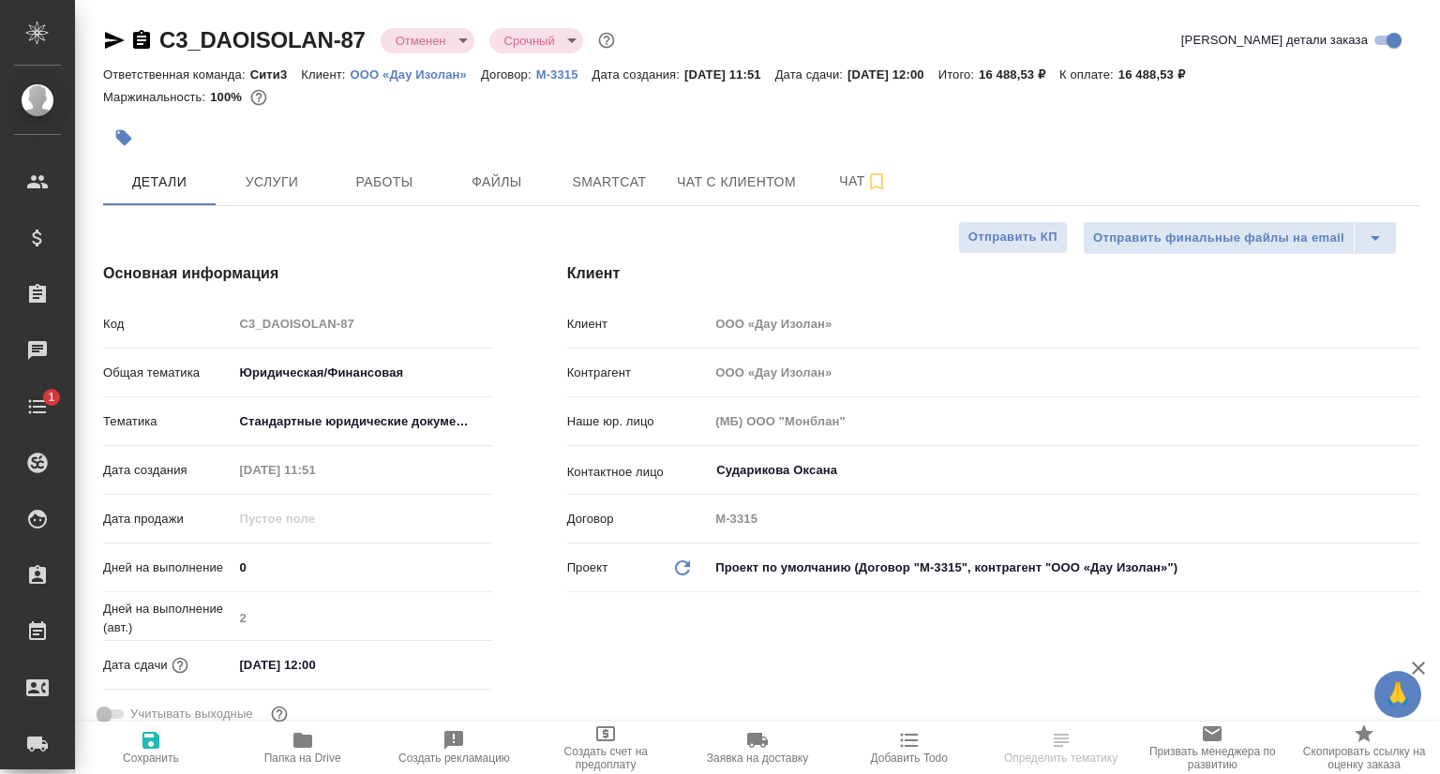
type textarea "x"
type input "[PERSON_NAME]"
type textarea "x"
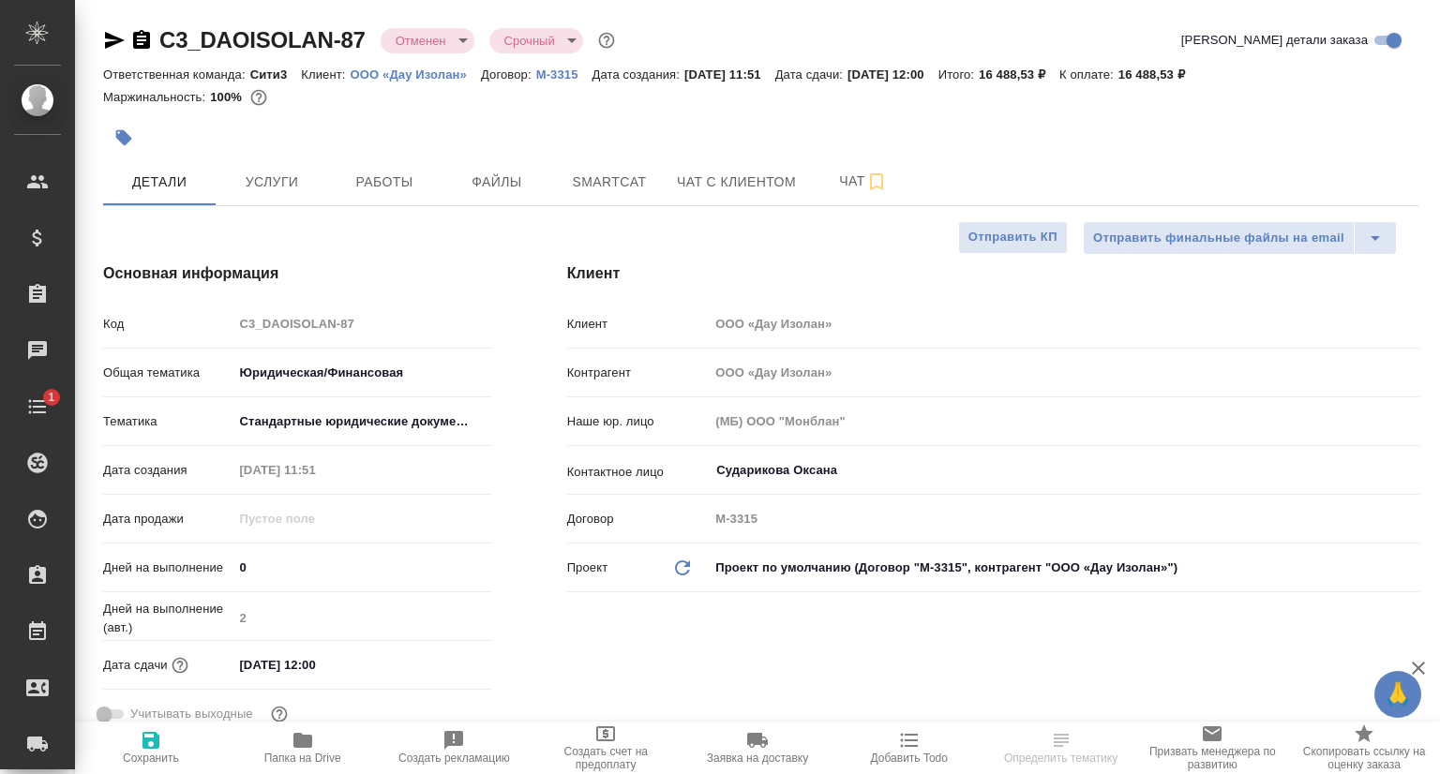
type textarea "x"
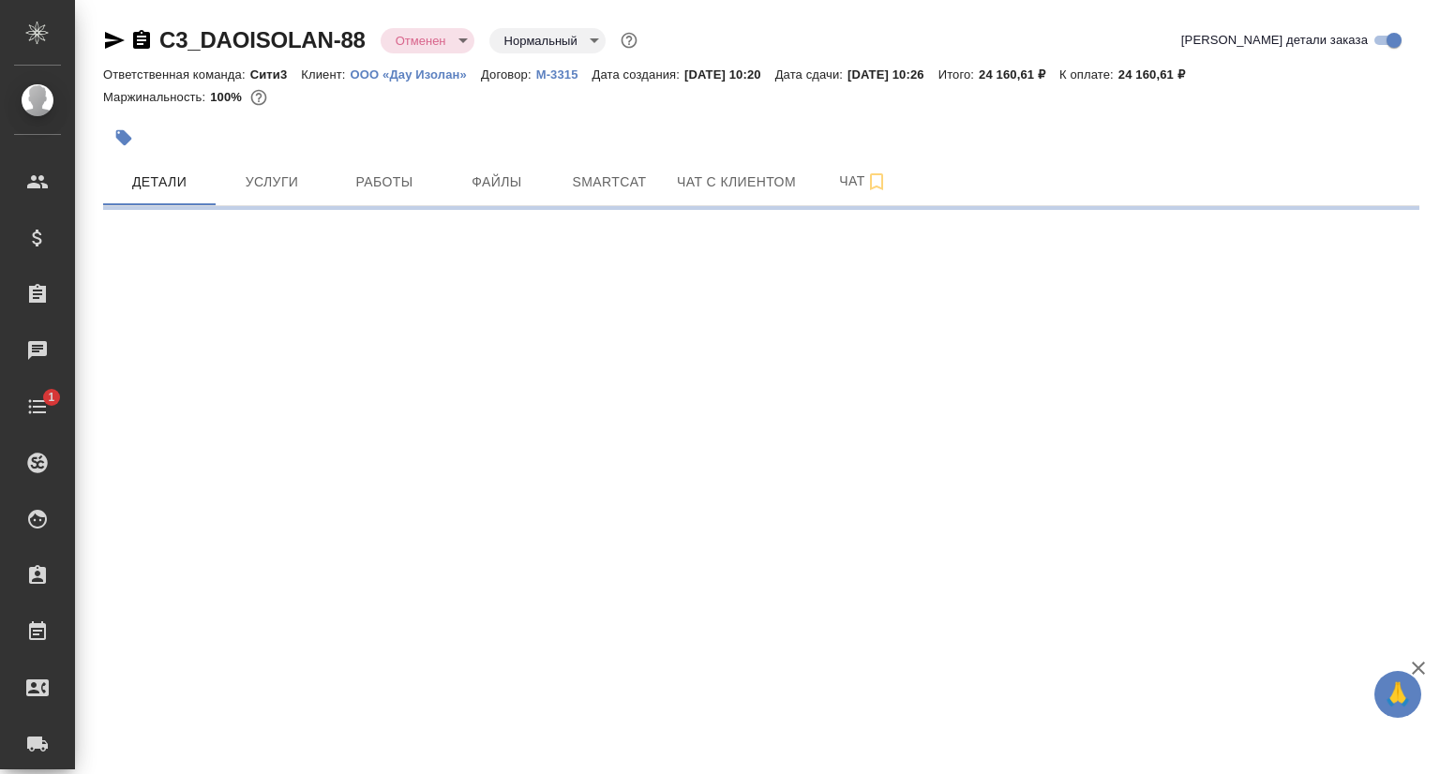
select select "RU"
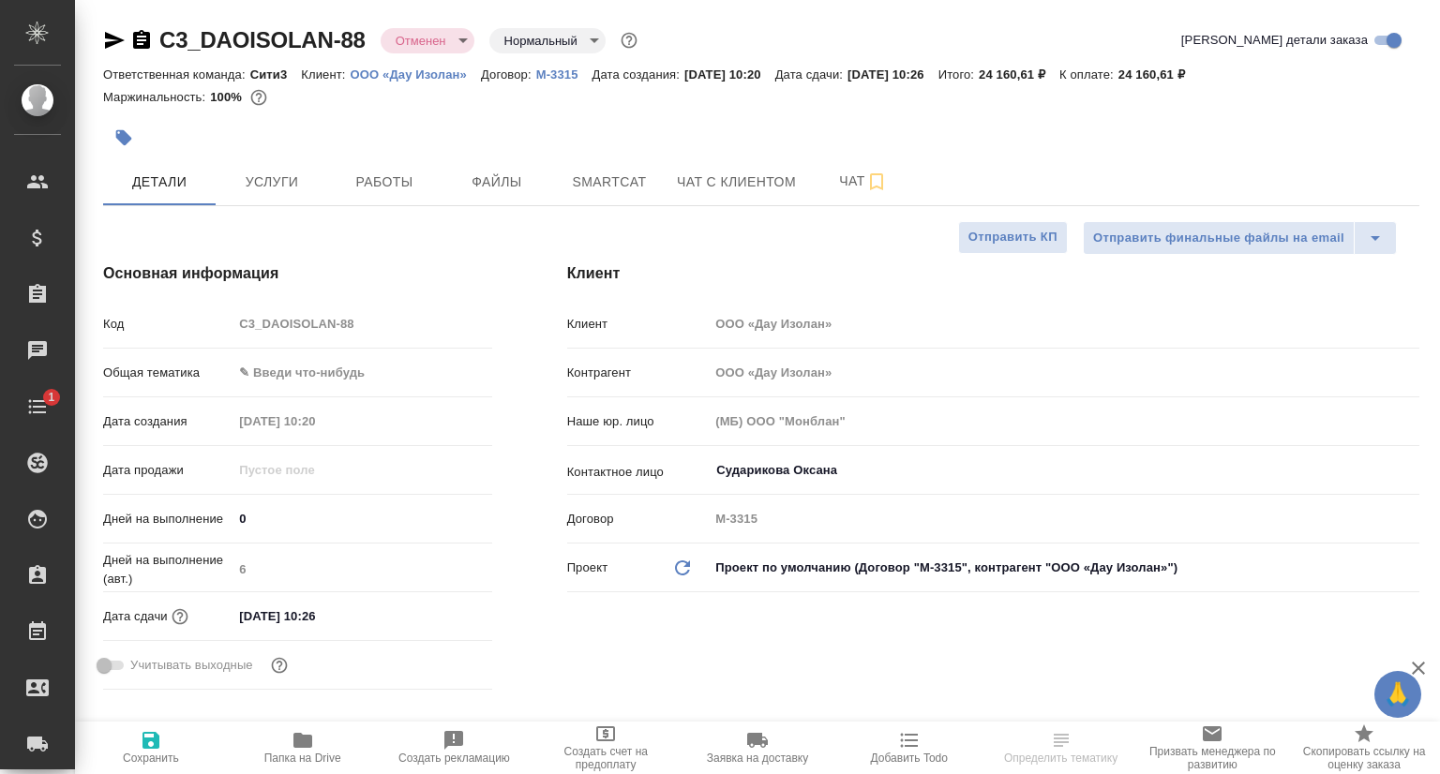
type textarea "x"
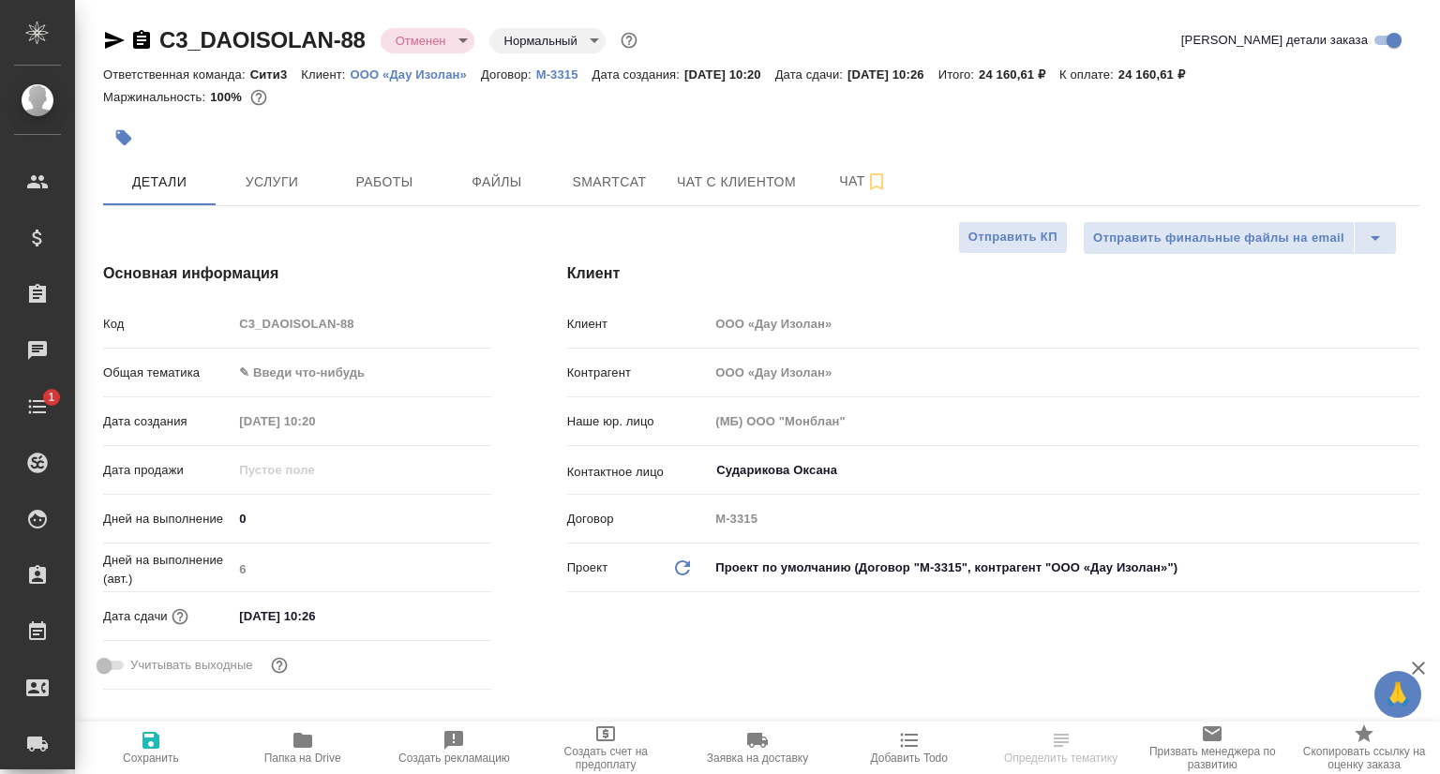
type textarea "x"
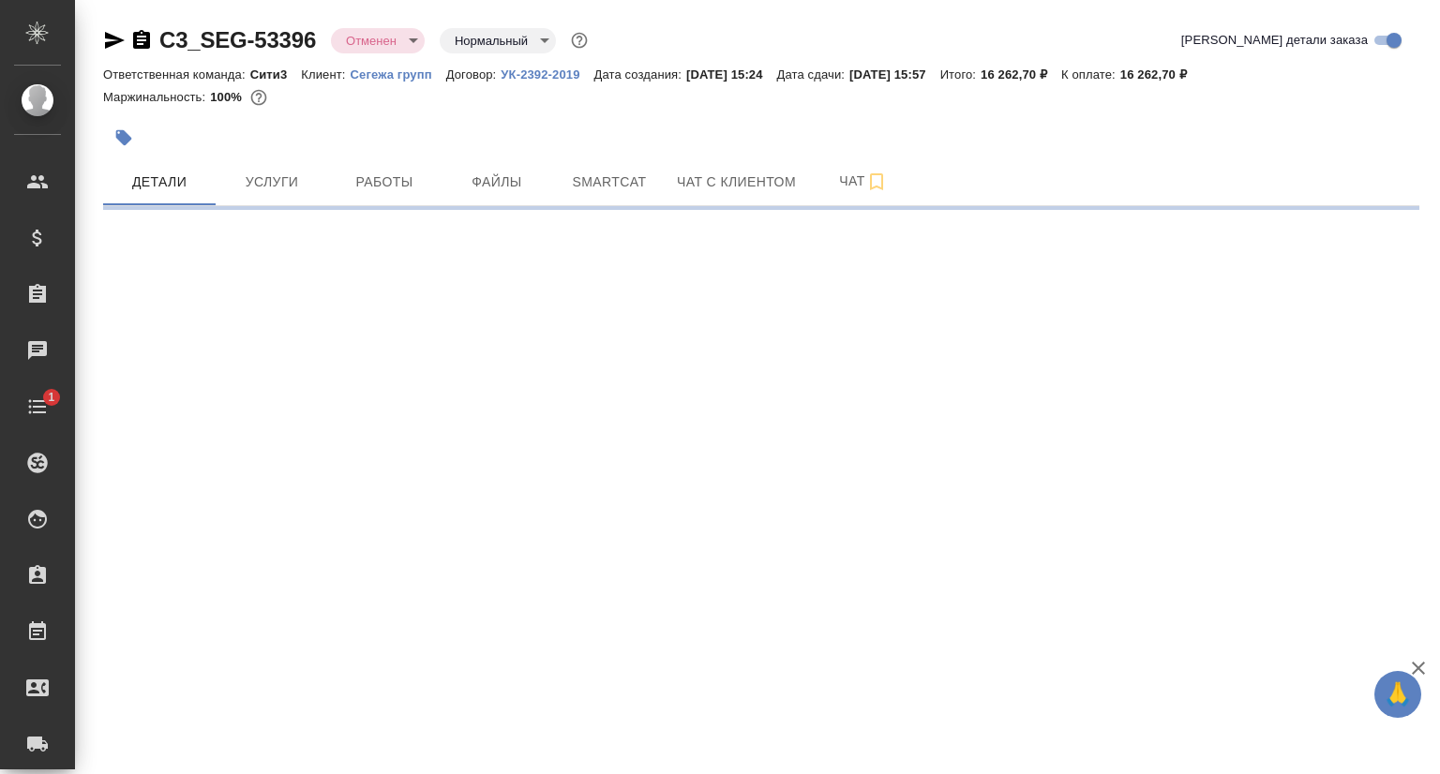
select select "RU"
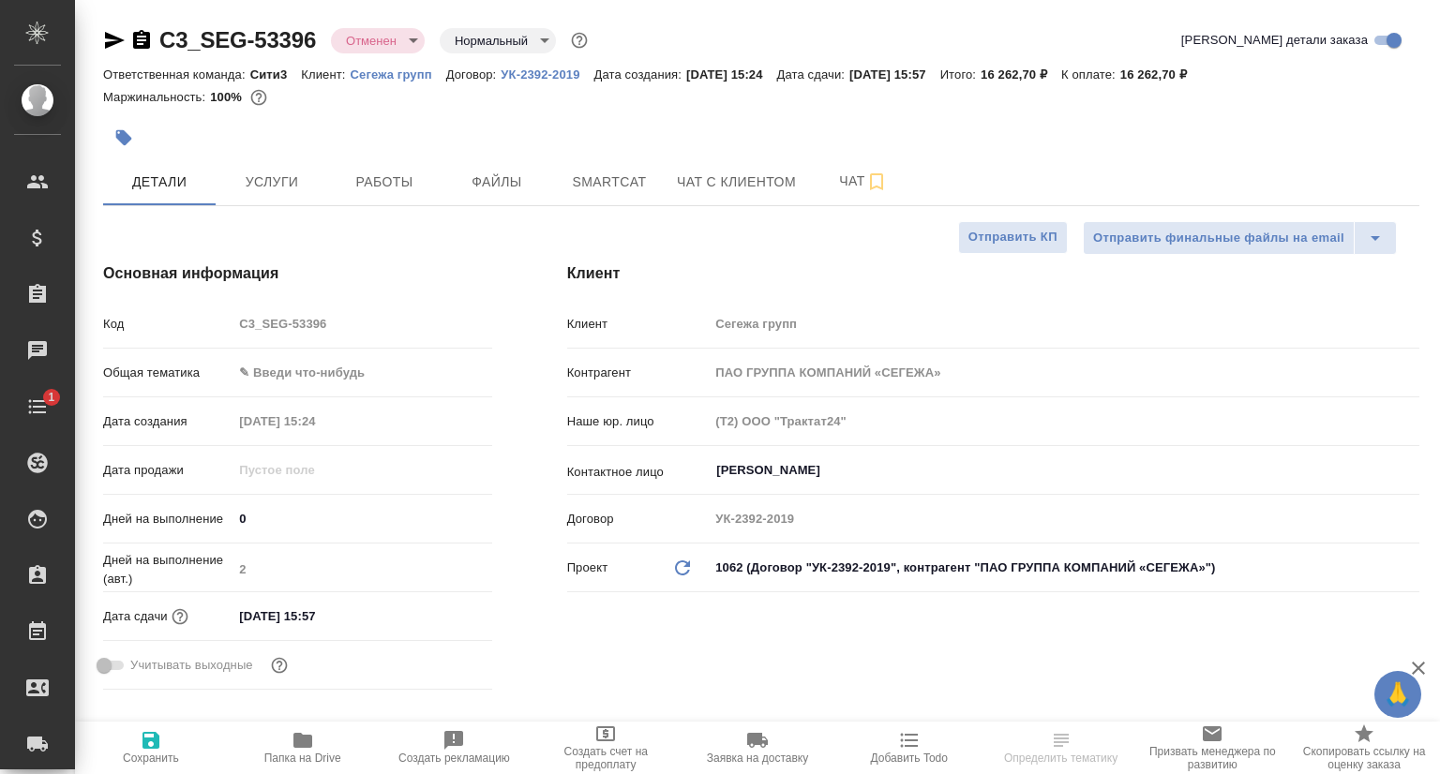
type textarea "x"
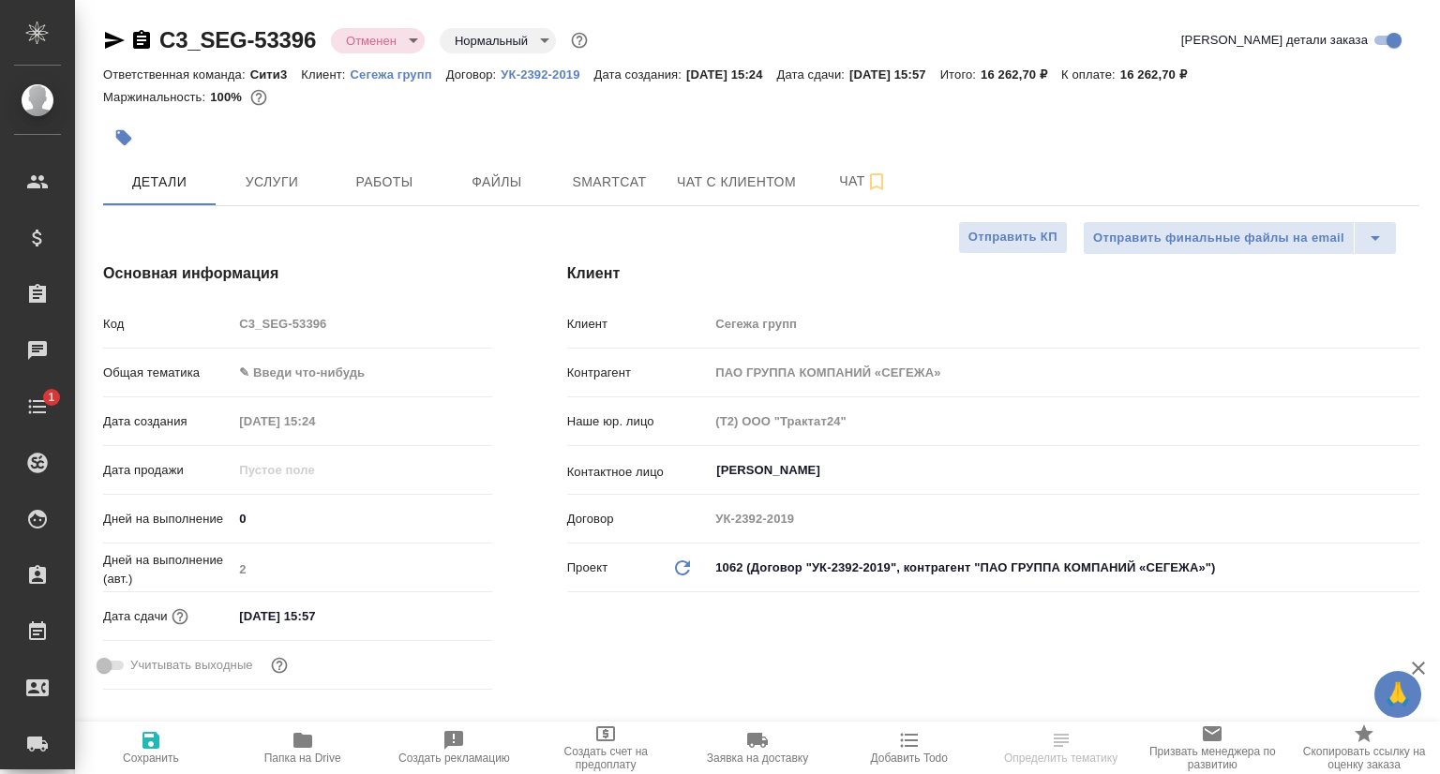
type textarea "x"
click at [381, 80] on p "Сегежа групп" at bounding box center [399, 74] width 96 height 14
type textarea "x"
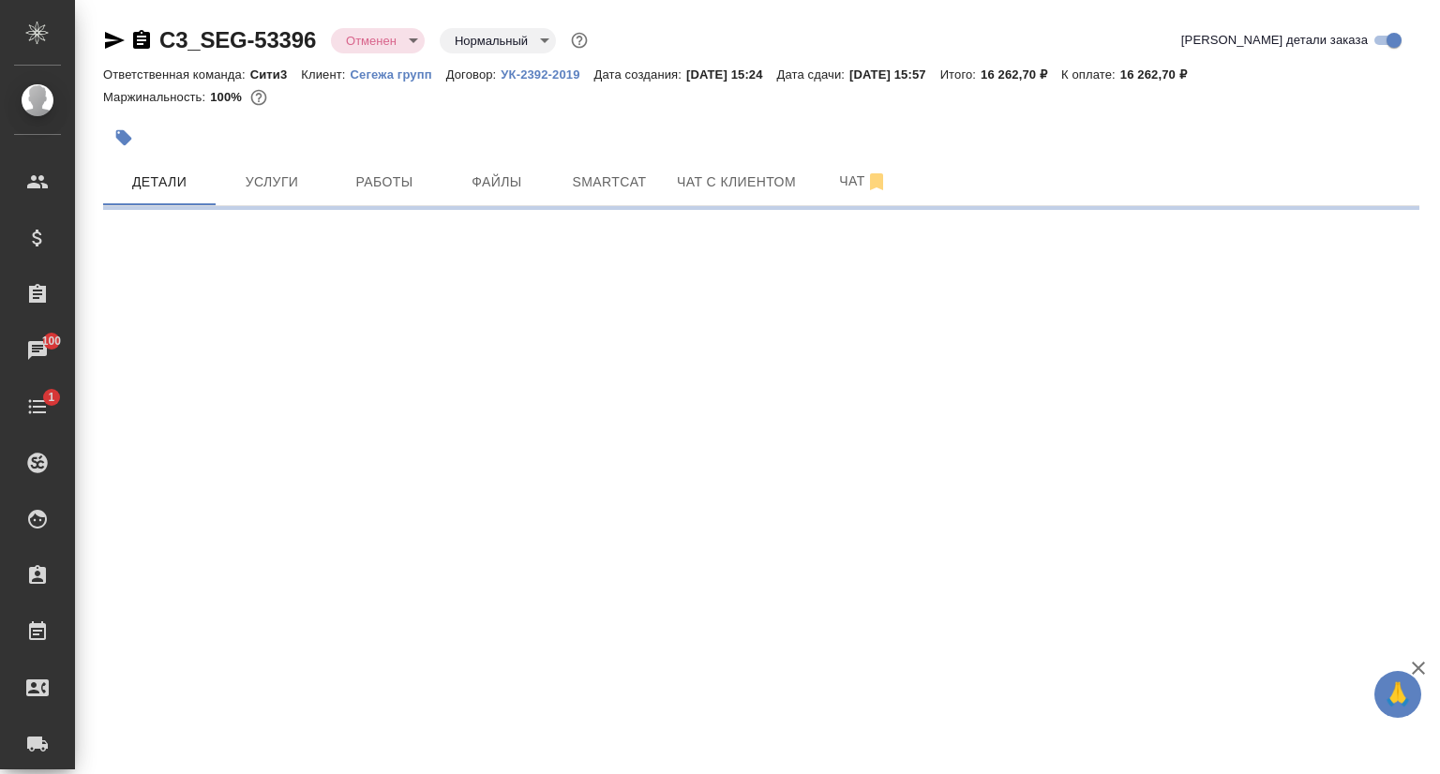
select select "RU"
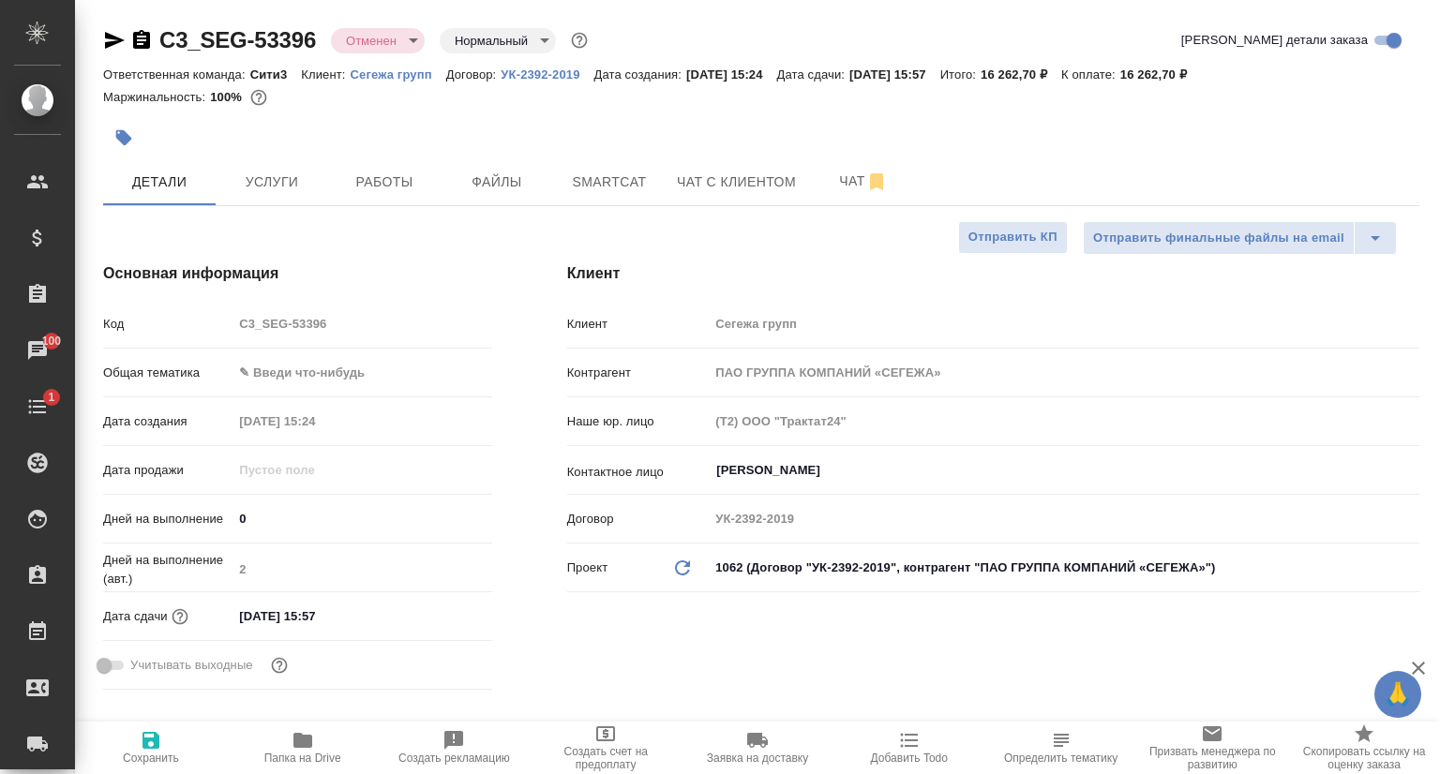
type textarea "x"
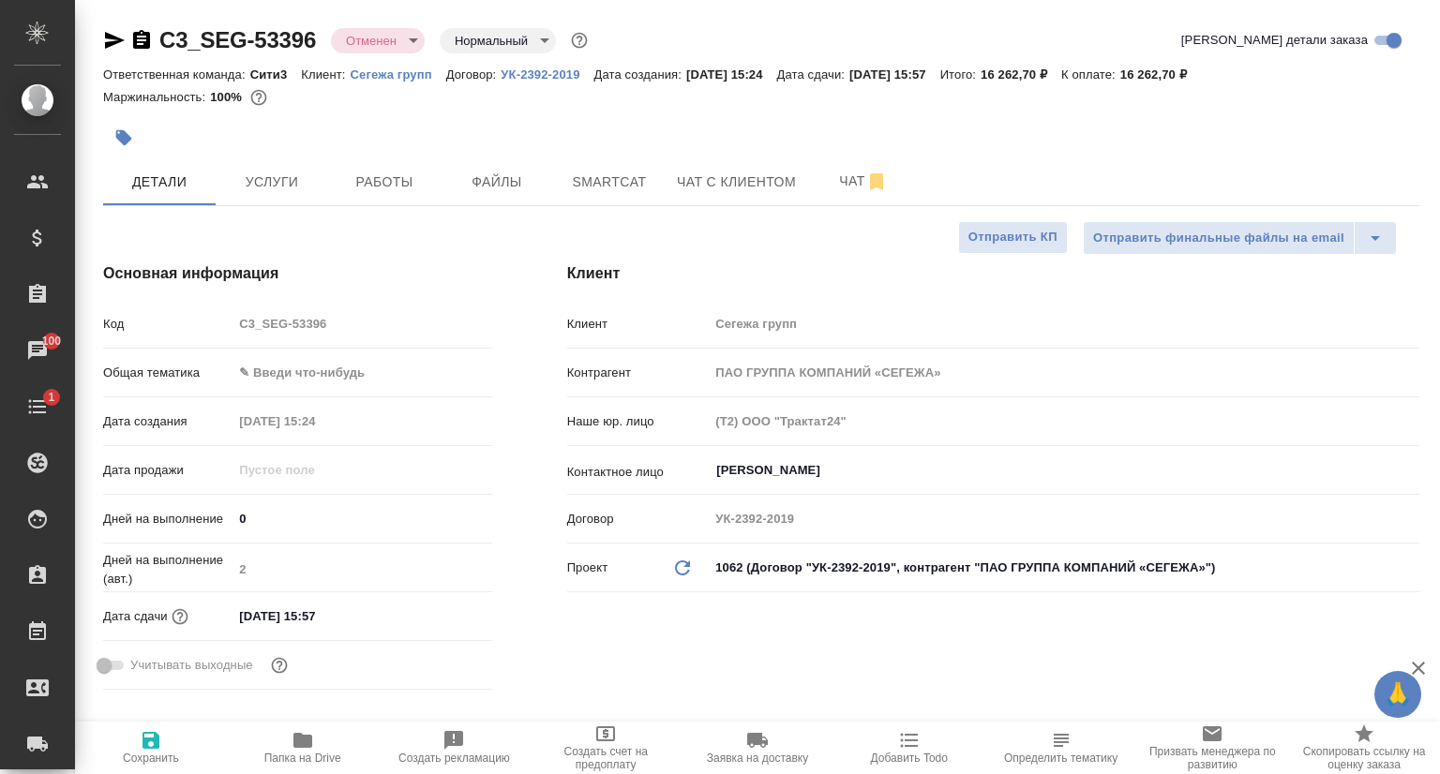
type textarea "x"
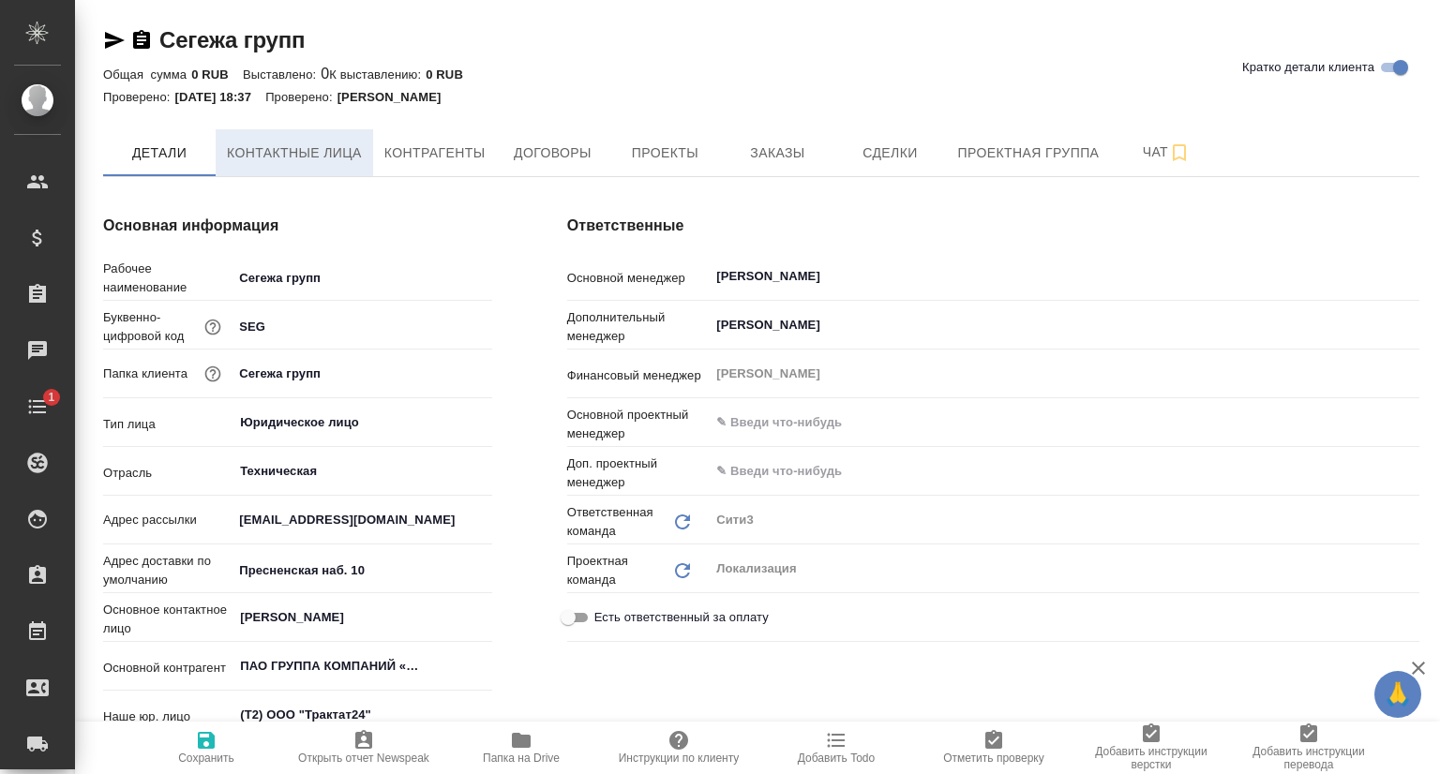
click at [310, 148] on span "Контактные лица" at bounding box center [294, 153] width 135 height 23
type textarea "x"
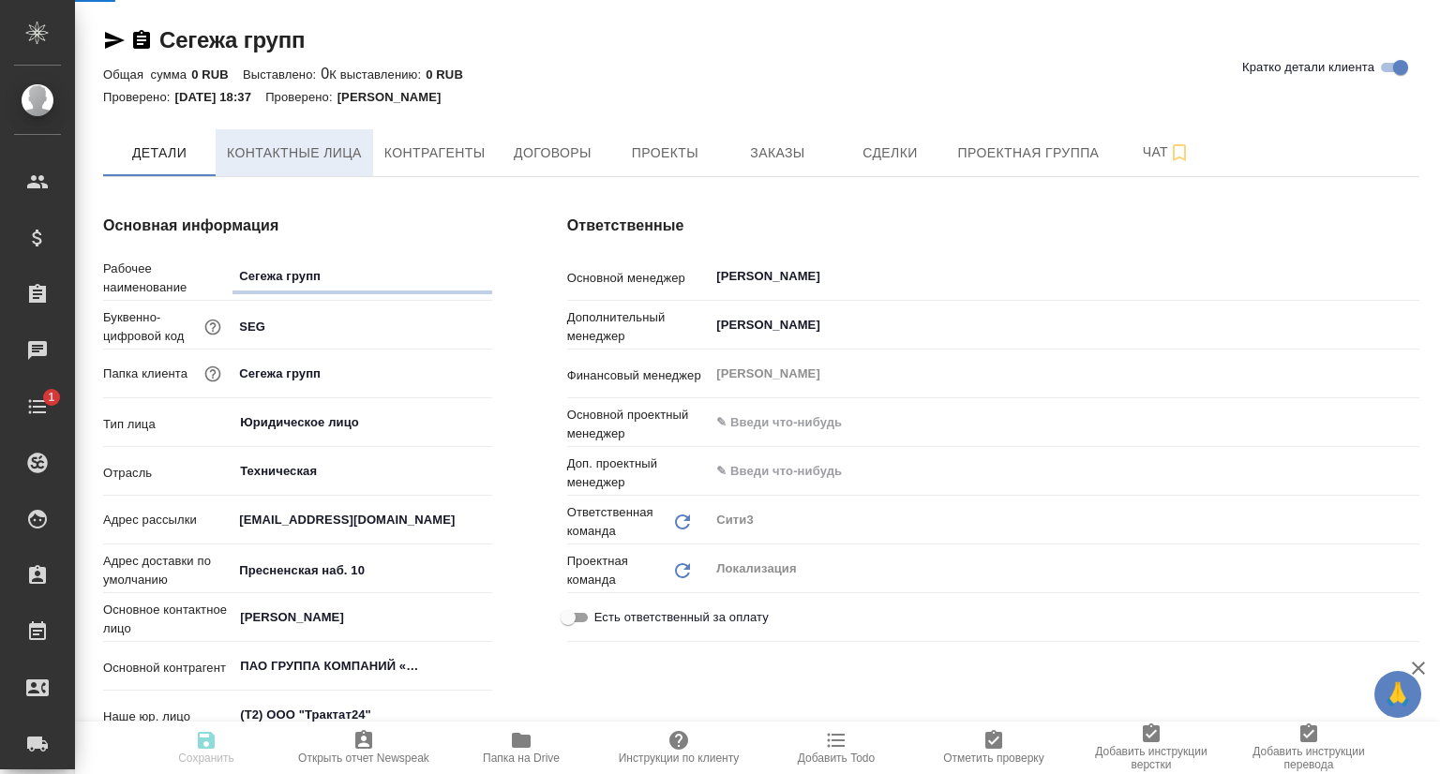
select select "RU"
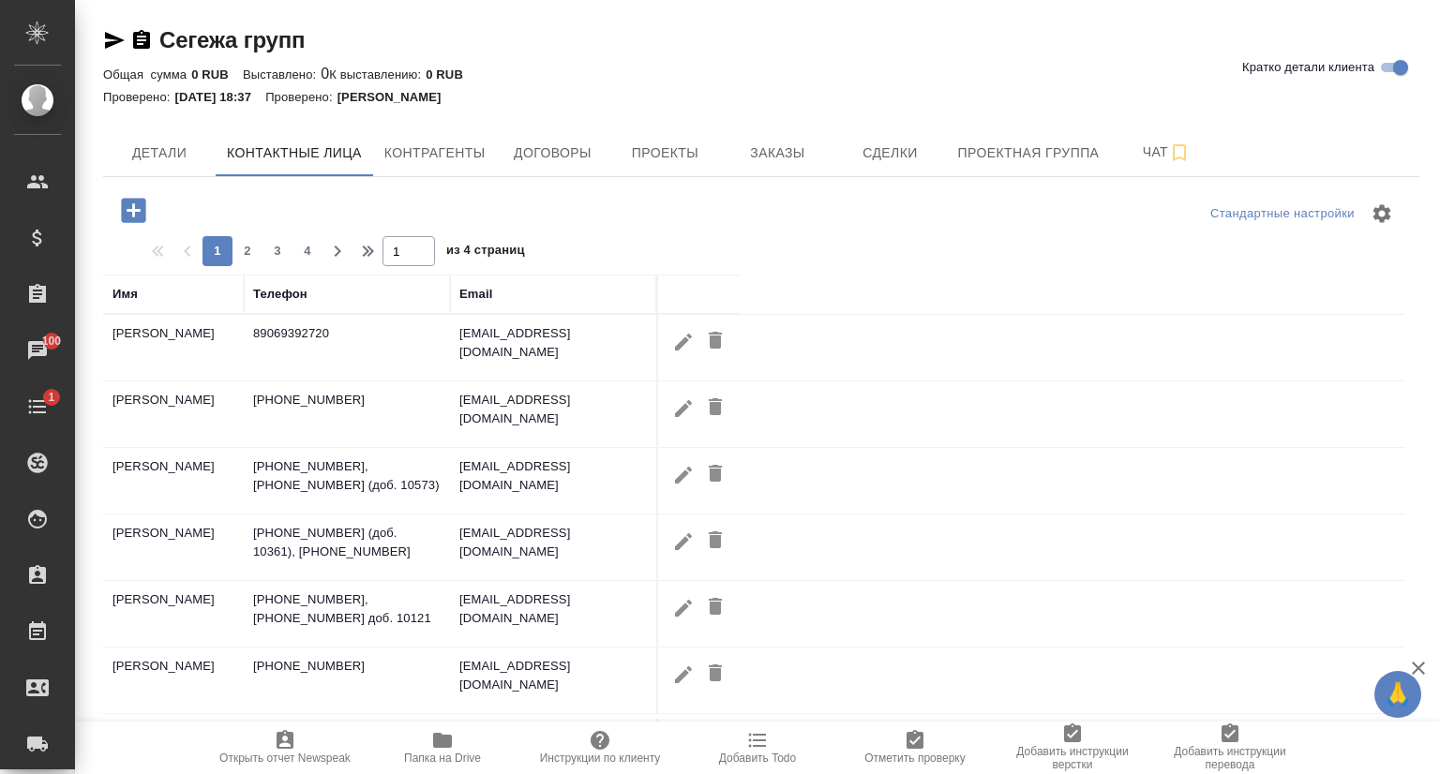
click at [128, 298] on div "Имя" at bounding box center [124, 294] width 25 height 19
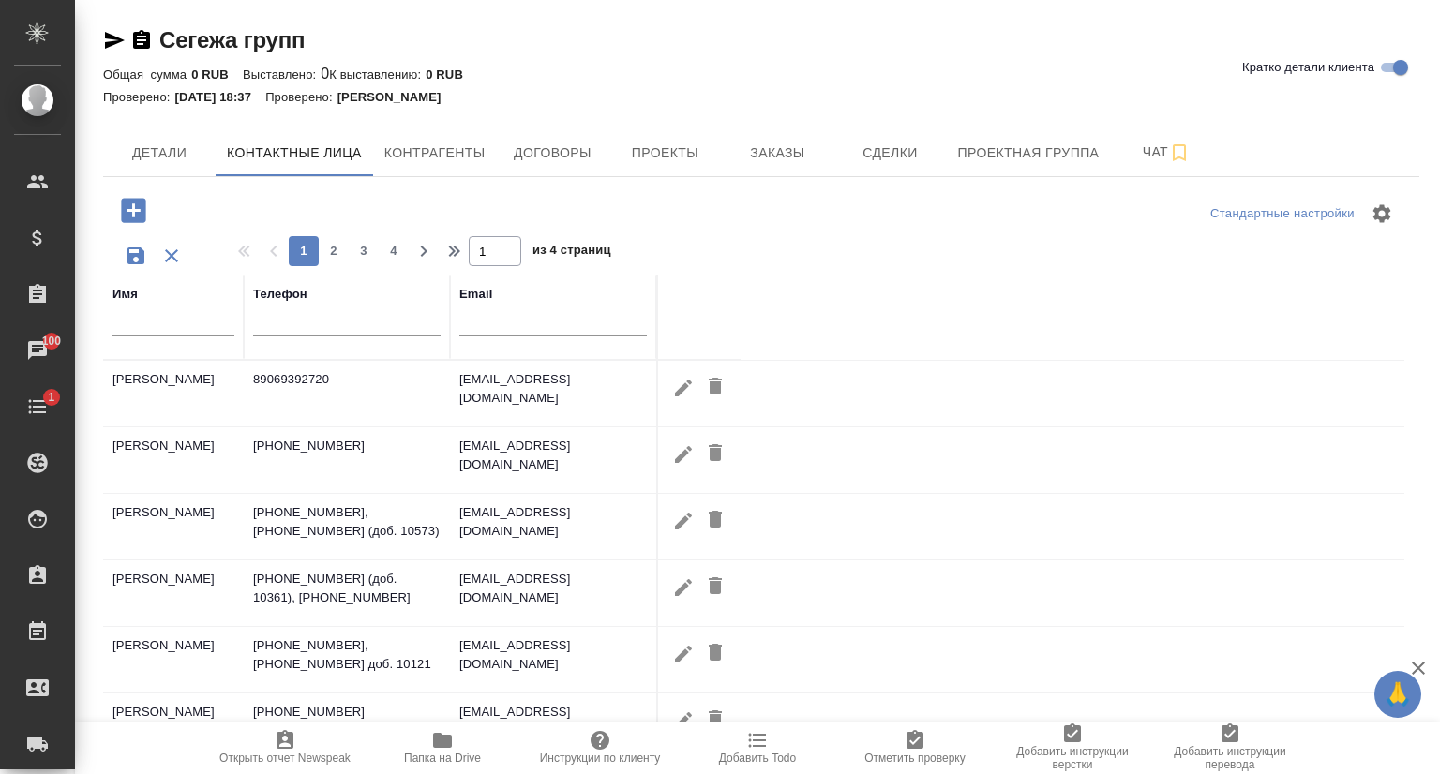
click at [155, 329] on input "text" at bounding box center [173, 324] width 122 height 23
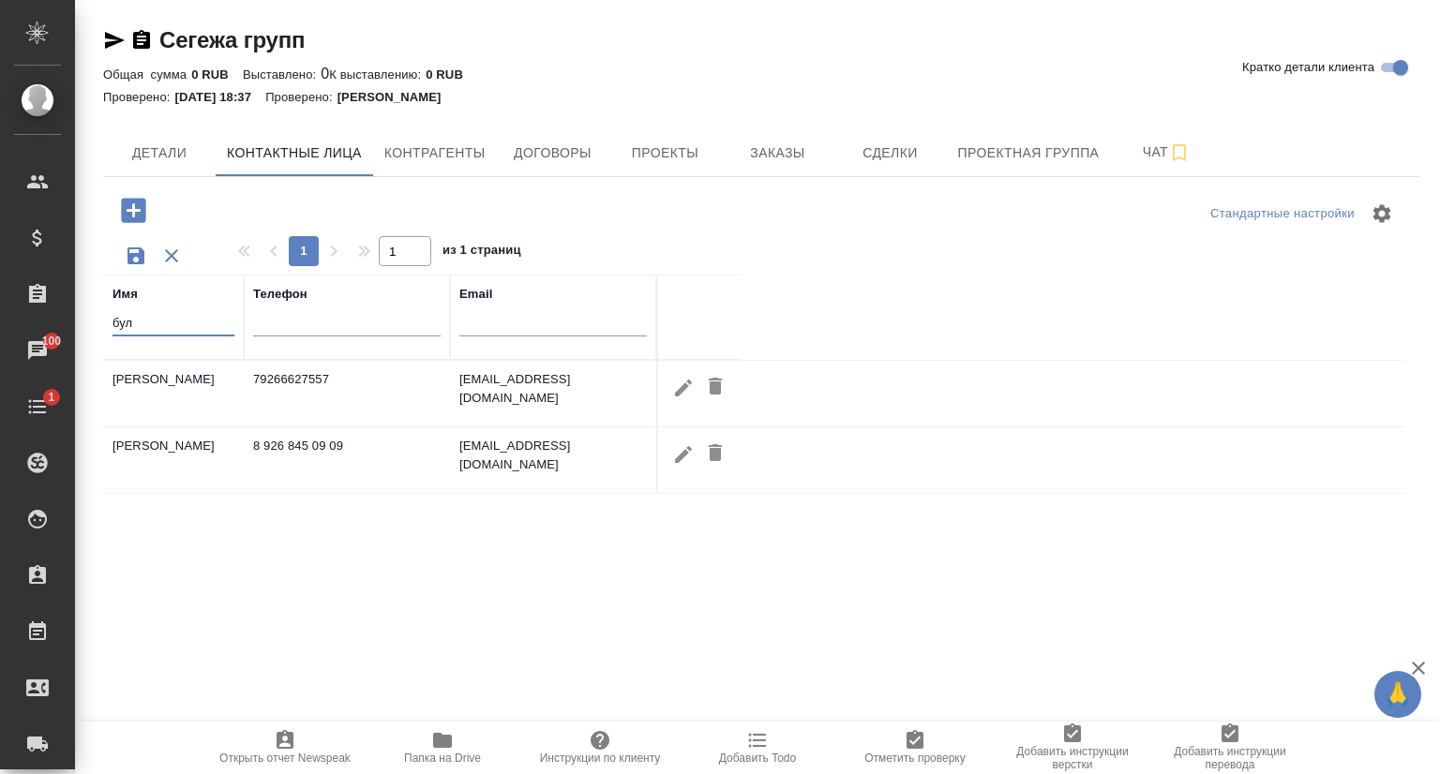
type input "бул"
click at [685, 391] on icon "button" at bounding box center [683, 388] width 22 height 22
type input "[PERSON_NAME]"
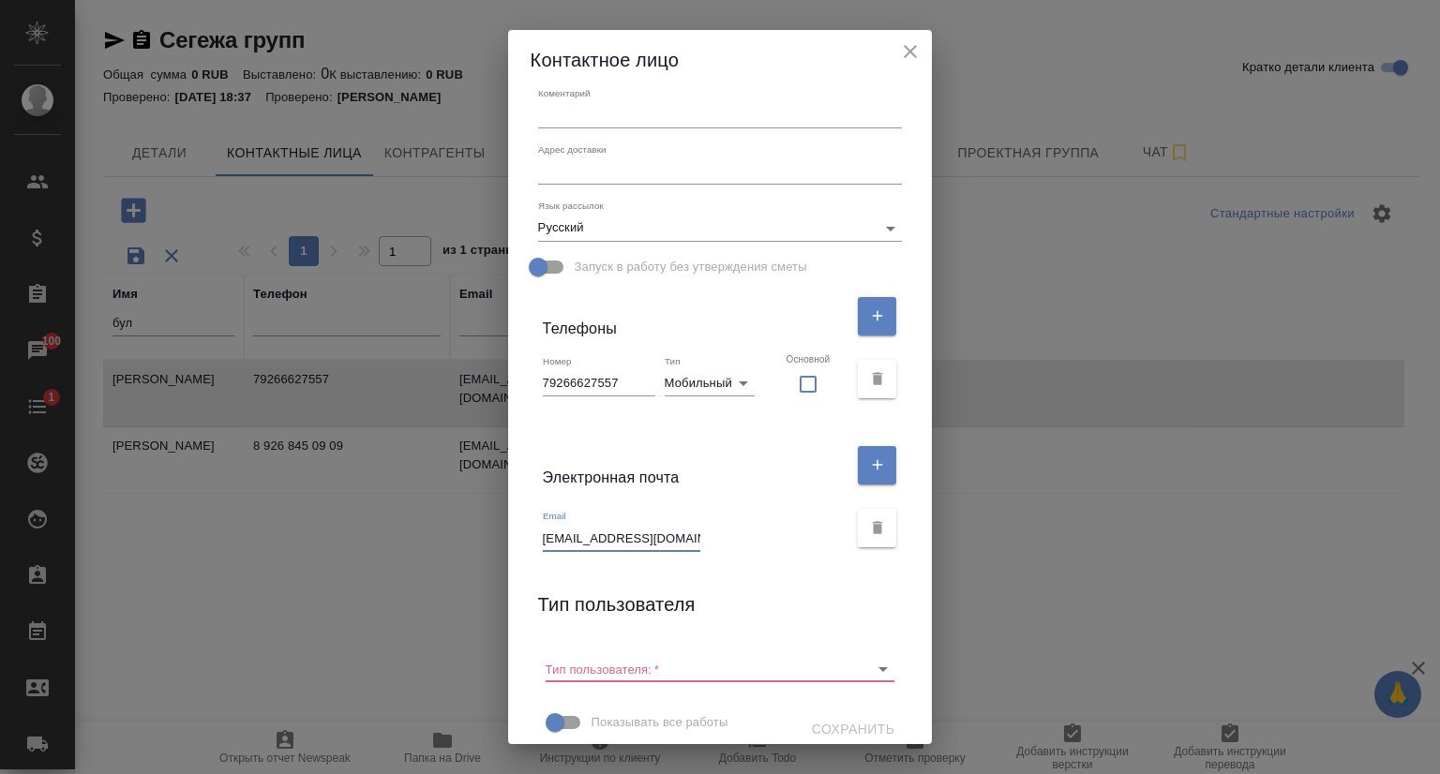
scroll to position [0, 45]
drag, startPoint x: 541, startPoint y: 537, endPoint x: 705, endPoint y: 550, distance: 164.5
click at [705, 550] on div "Email [EMAIL_ADDRESS][DOMAIN_NAME]" at bounding box center [696, 530] width 306 height 41
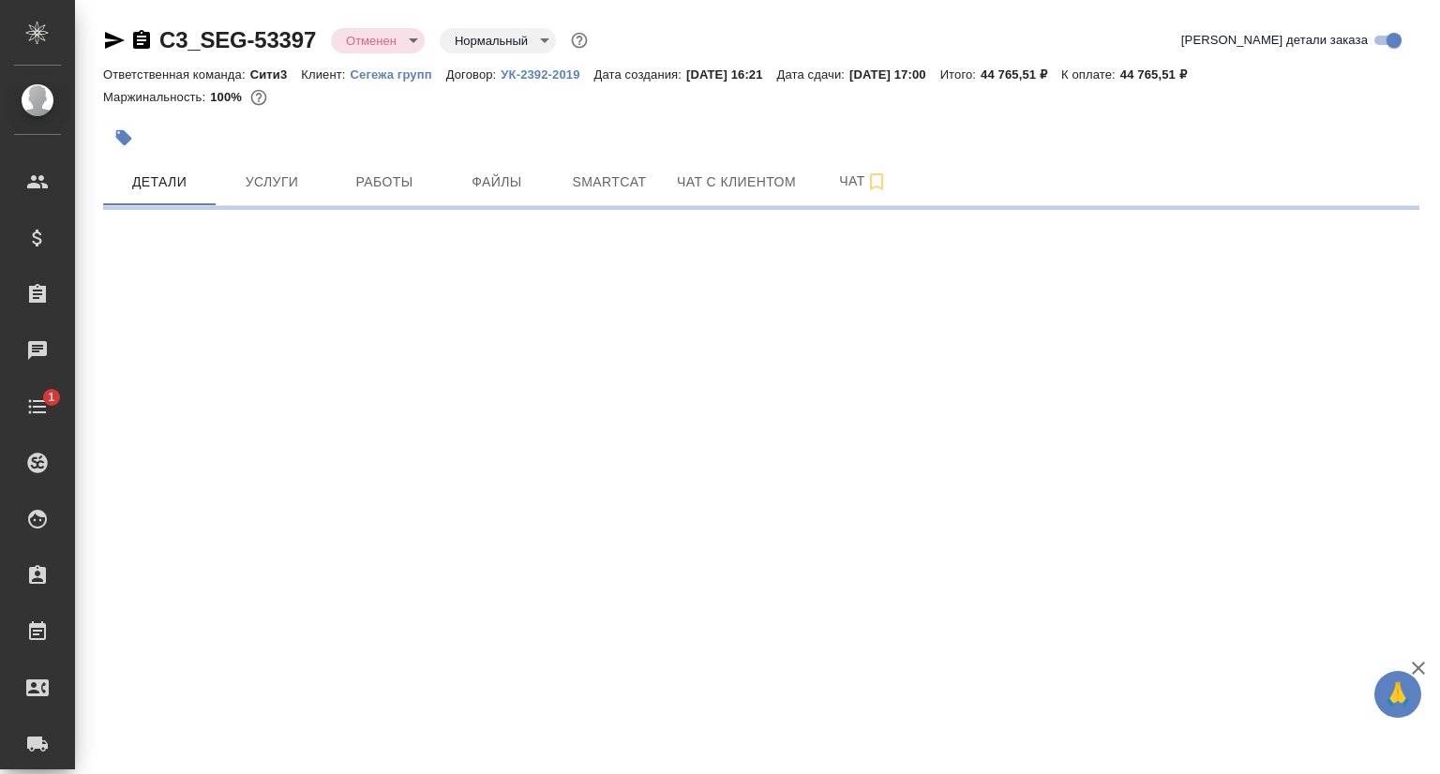
select select "RU"
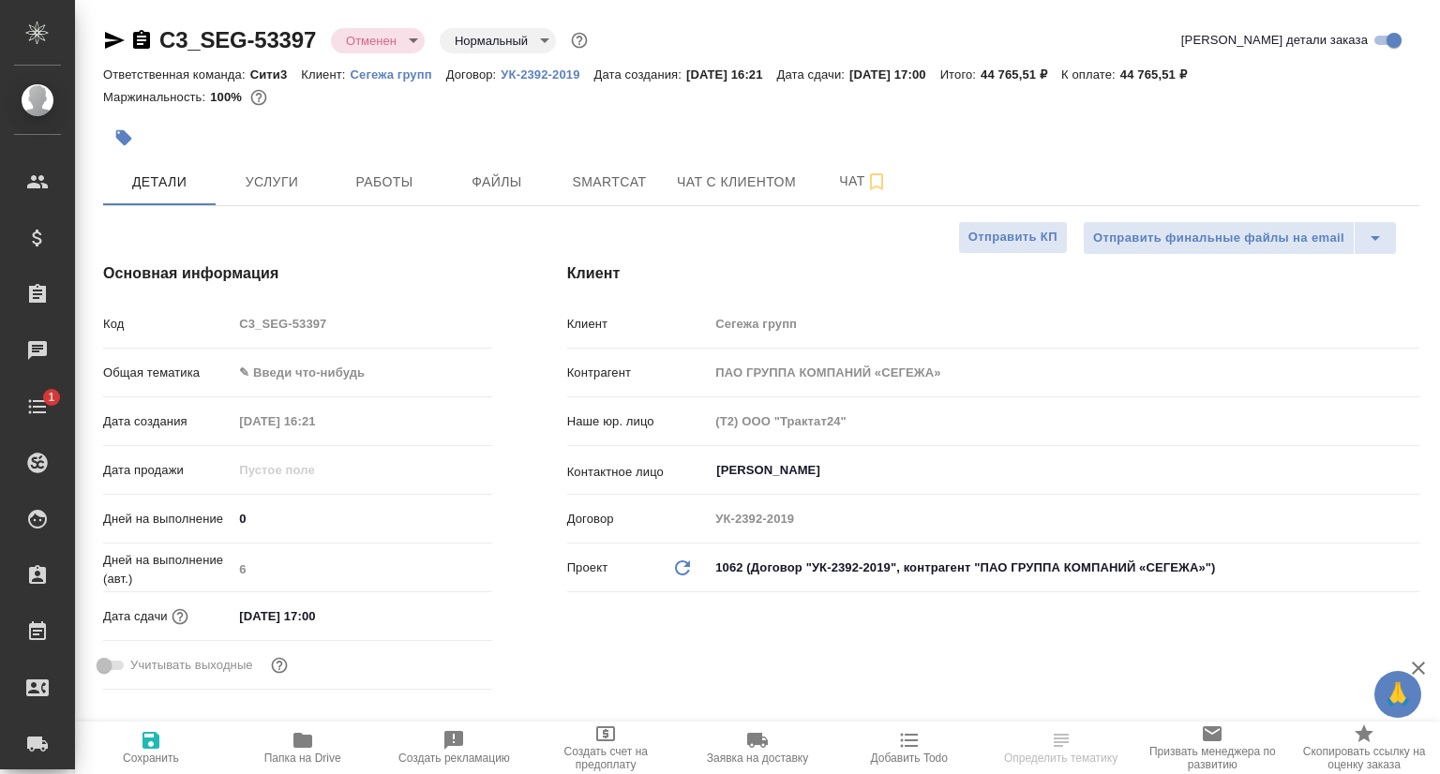
type textarea "x"
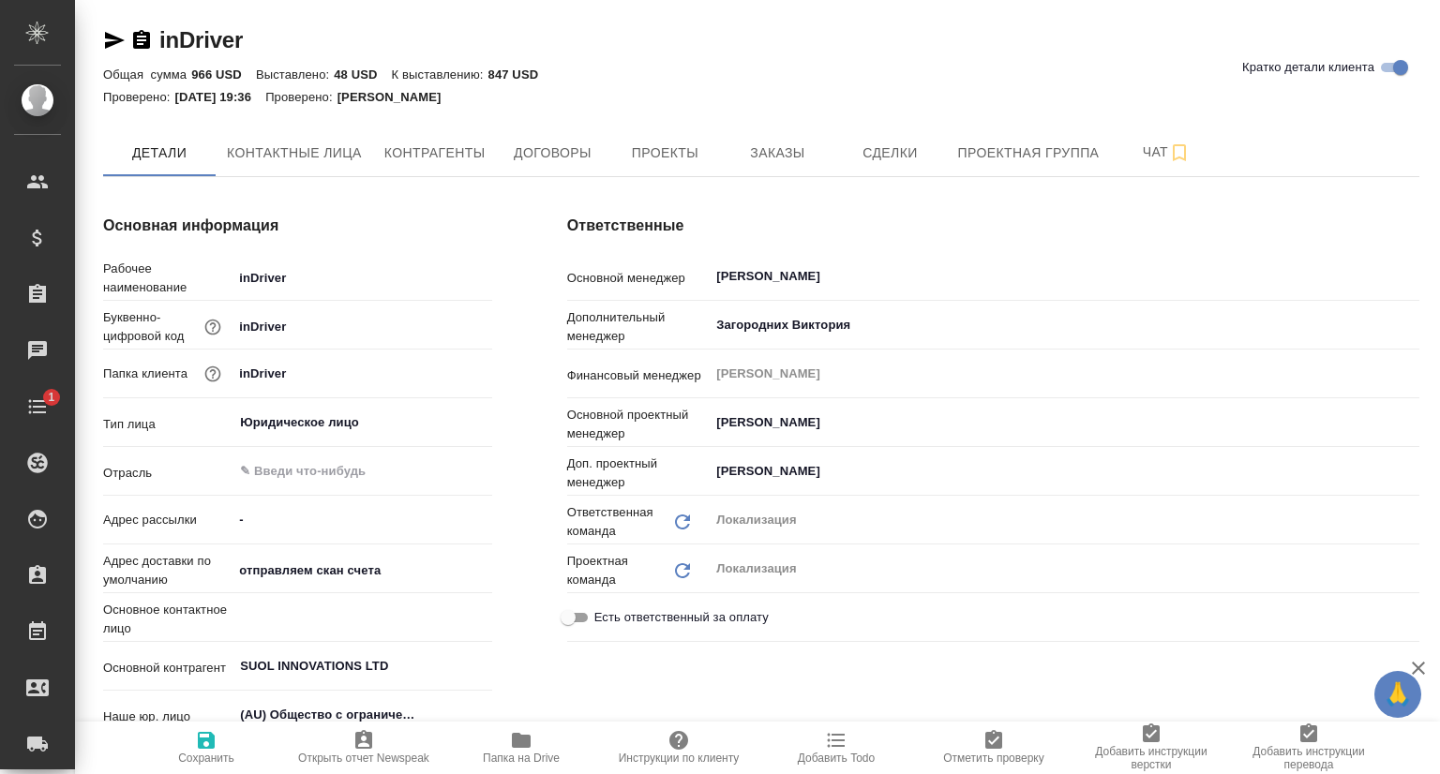
type textarea "x"
type input "[PERSON_NAME]"
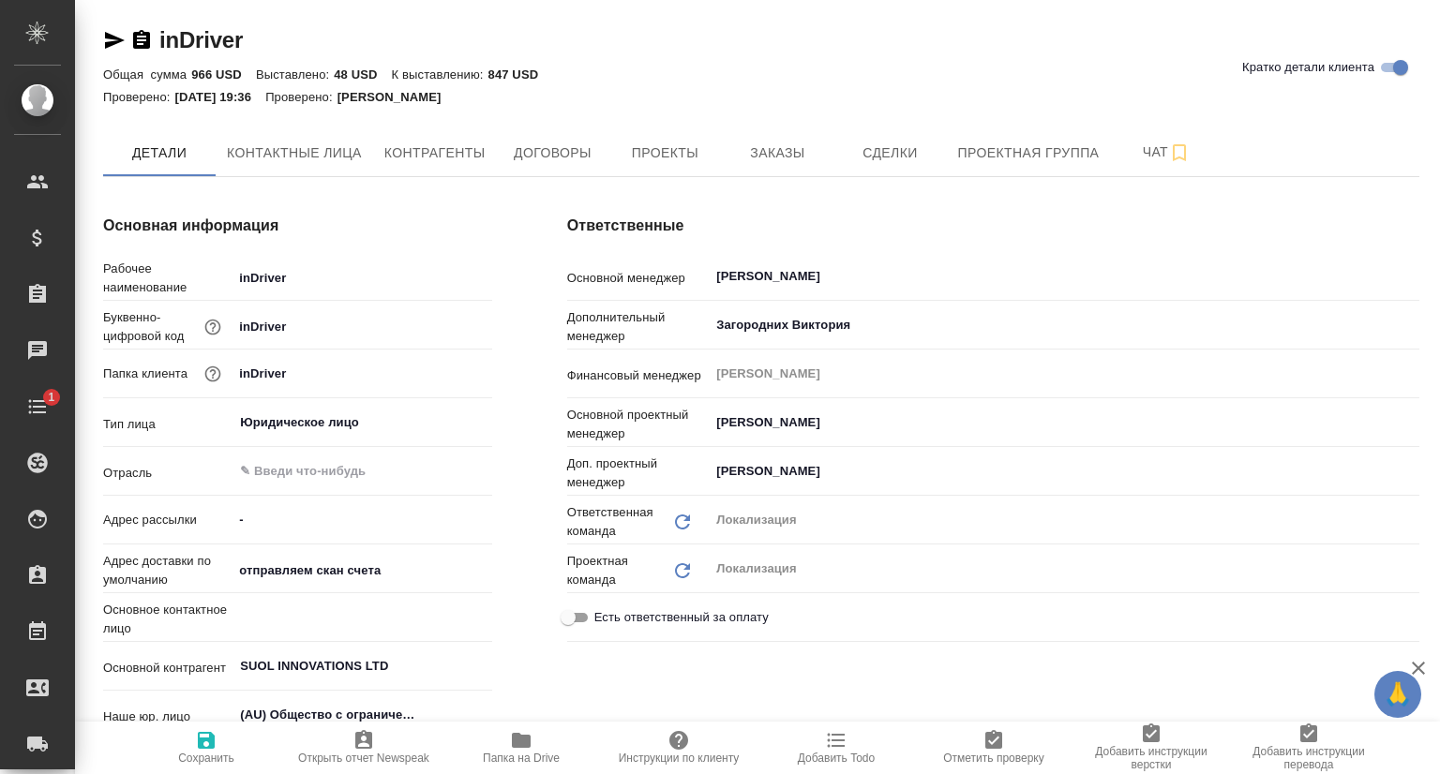
type textarea "x"
click at [699, 173] on button "Проекты" at bounding box center [664, 152] width 112 height 47
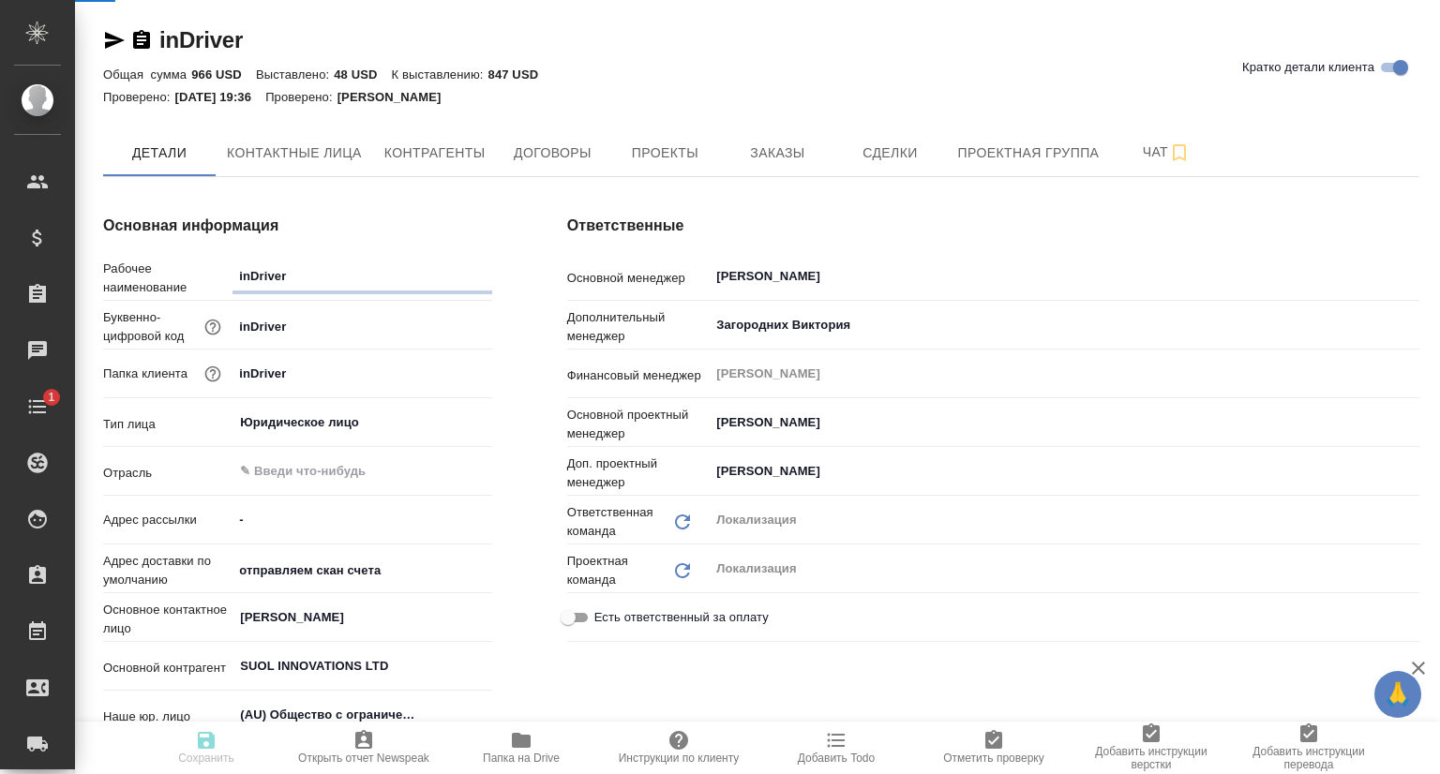
type textarea "x"
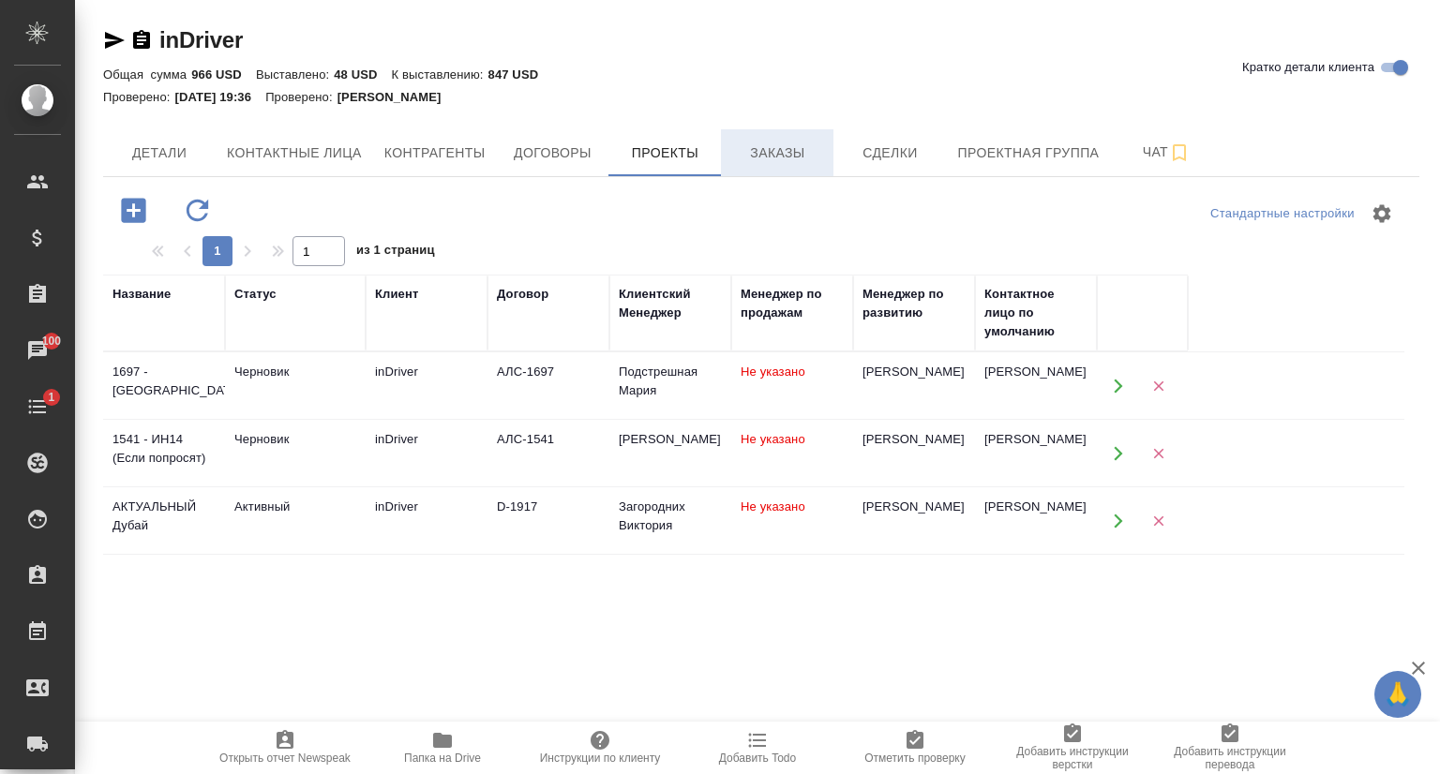
click at [769, 165] on button "Заказы" at bounding box center [777, 152] width 112 height 47
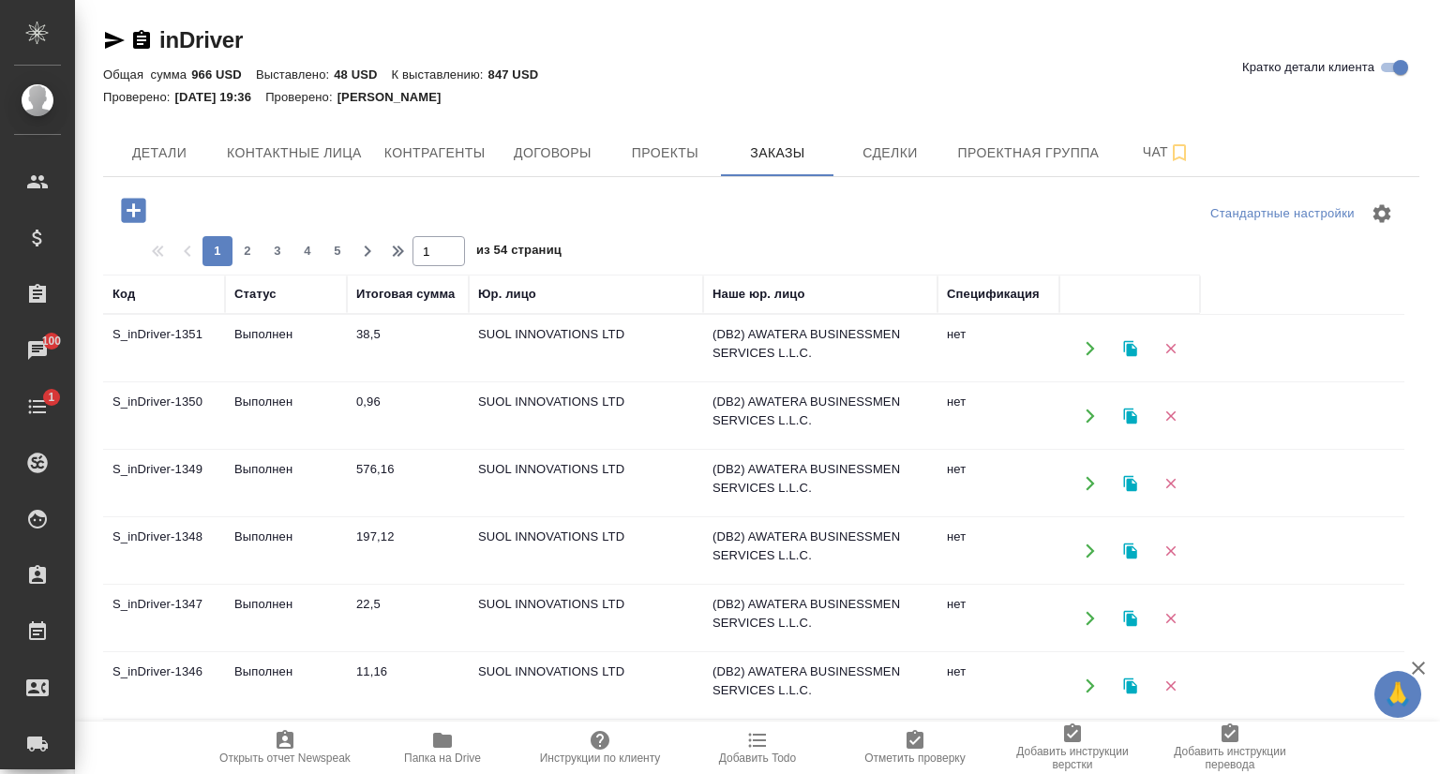
click at [134, 411] on td "S_inDriver-1350" at bounding box center [164, 416] width 122 height 66
click at [135, 411] on td "S_inDriver-1350" at bounding box center [164, 416] width 122 height 66
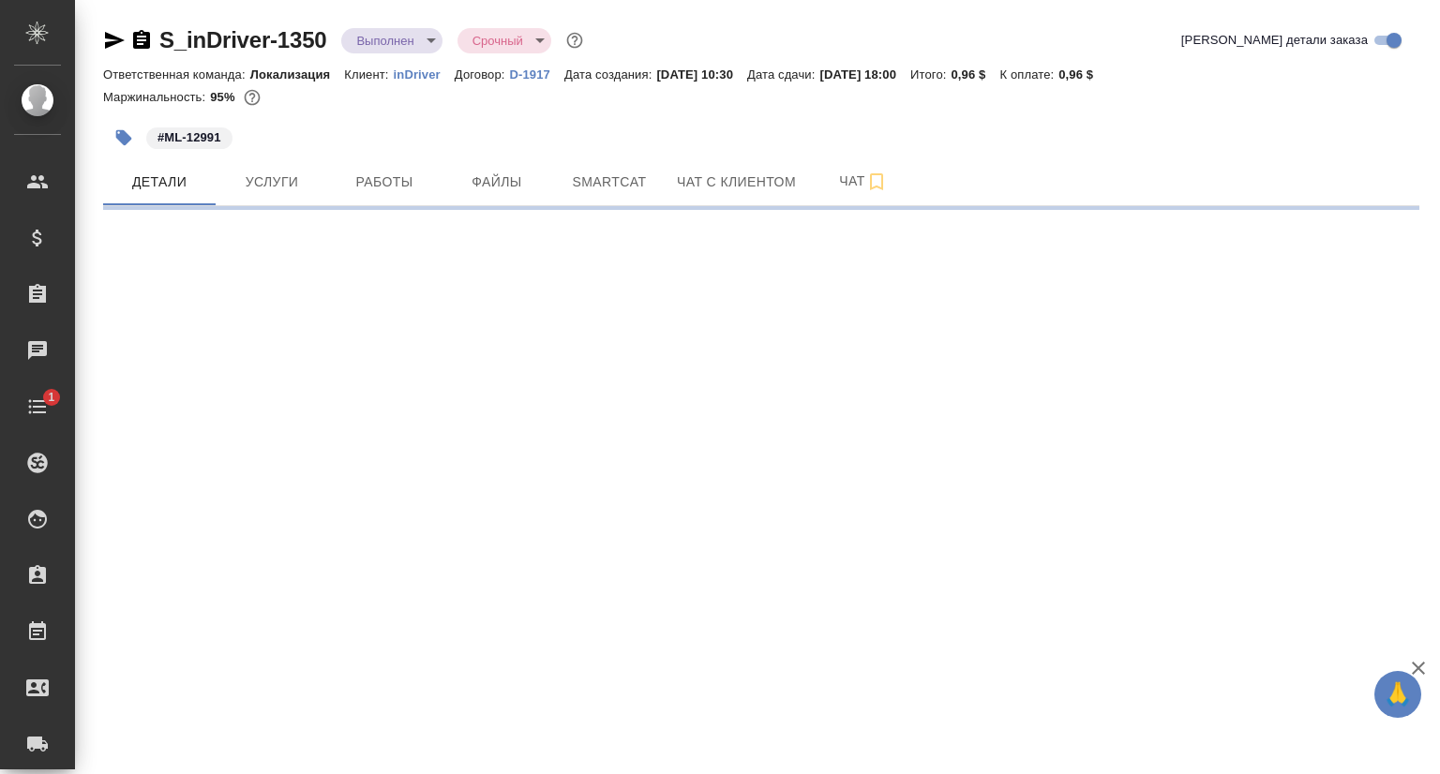
select select "RU"
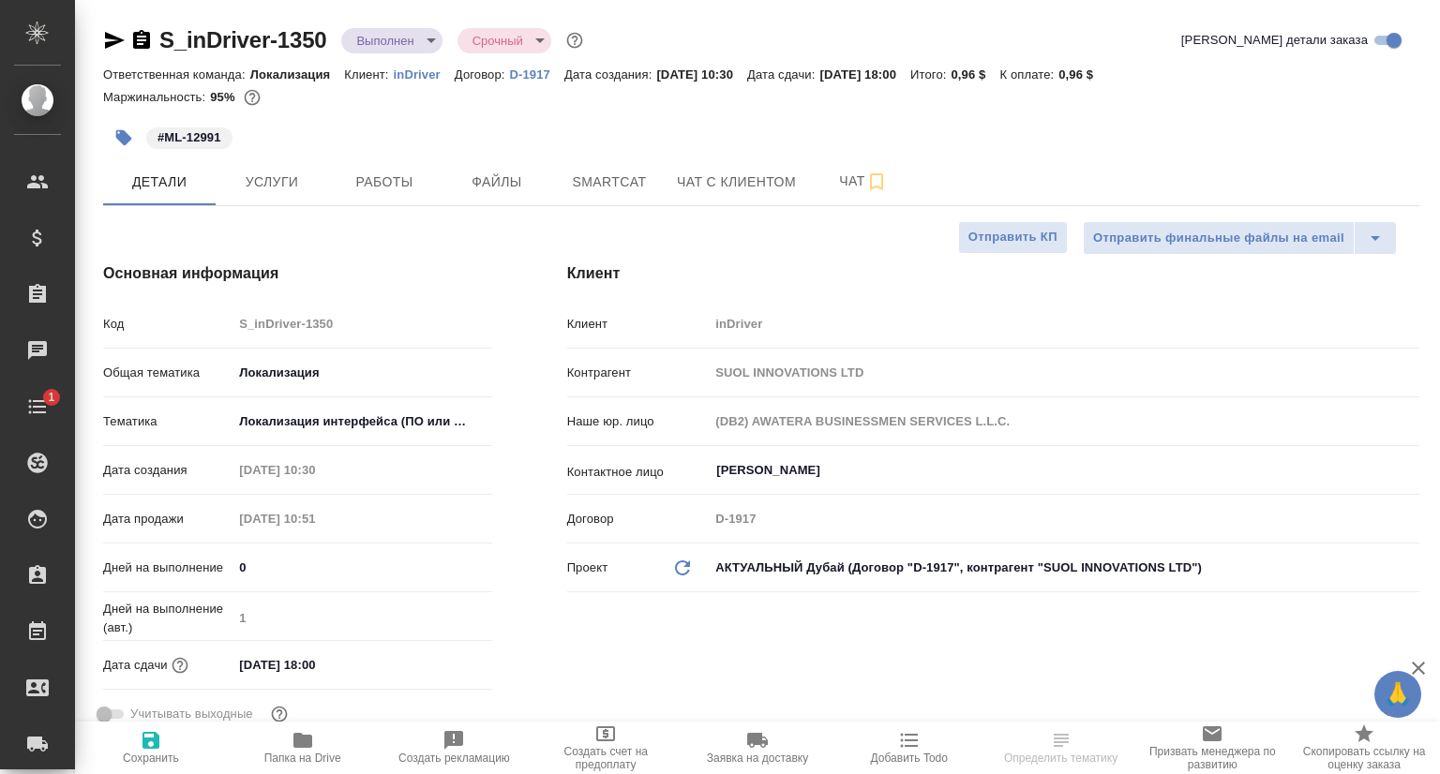
type textarea "x"
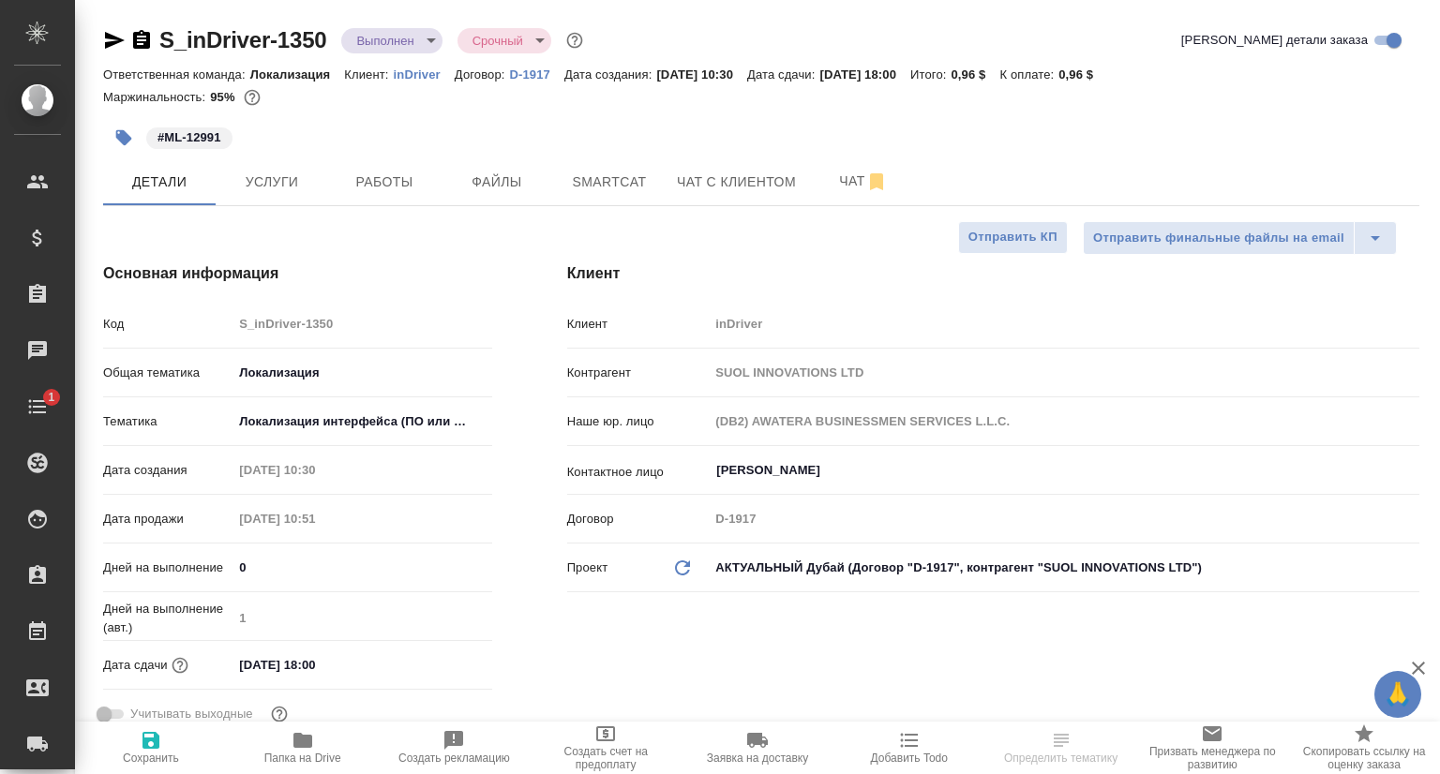
type textarea "x"
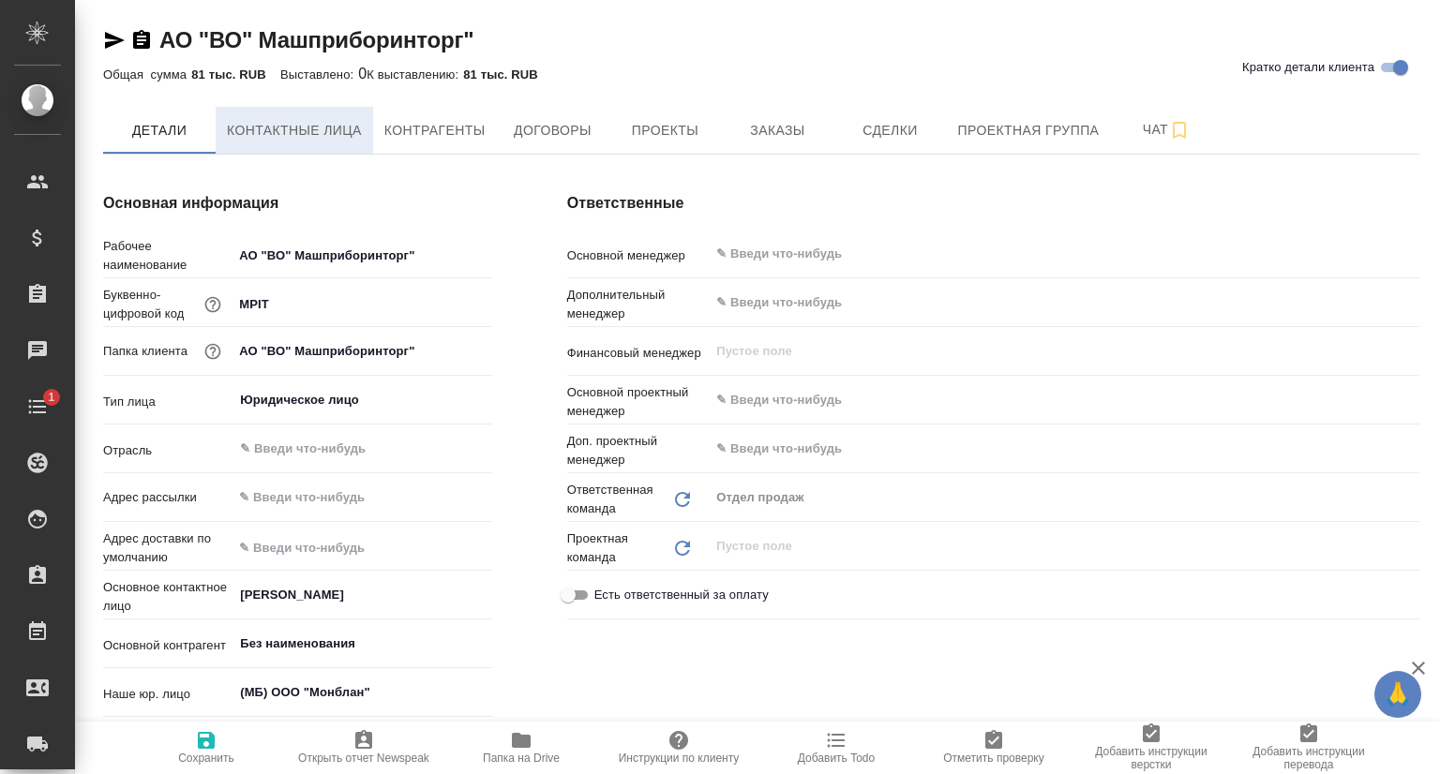
type textarea "x"
click at [337, 136] on span "Контактные лица" at bounding box center [294, 130] width 135 height 23
type textarea "x"
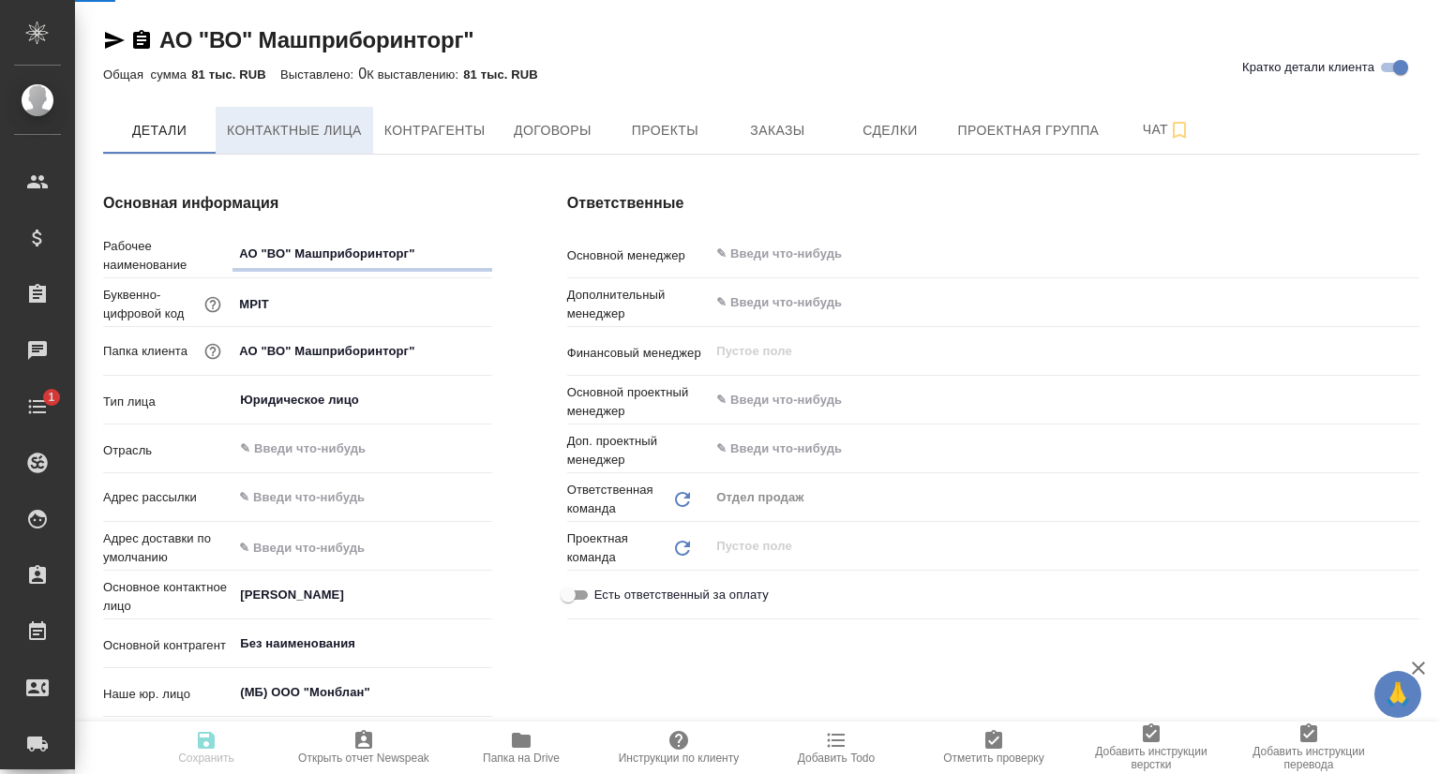
select select "RU"
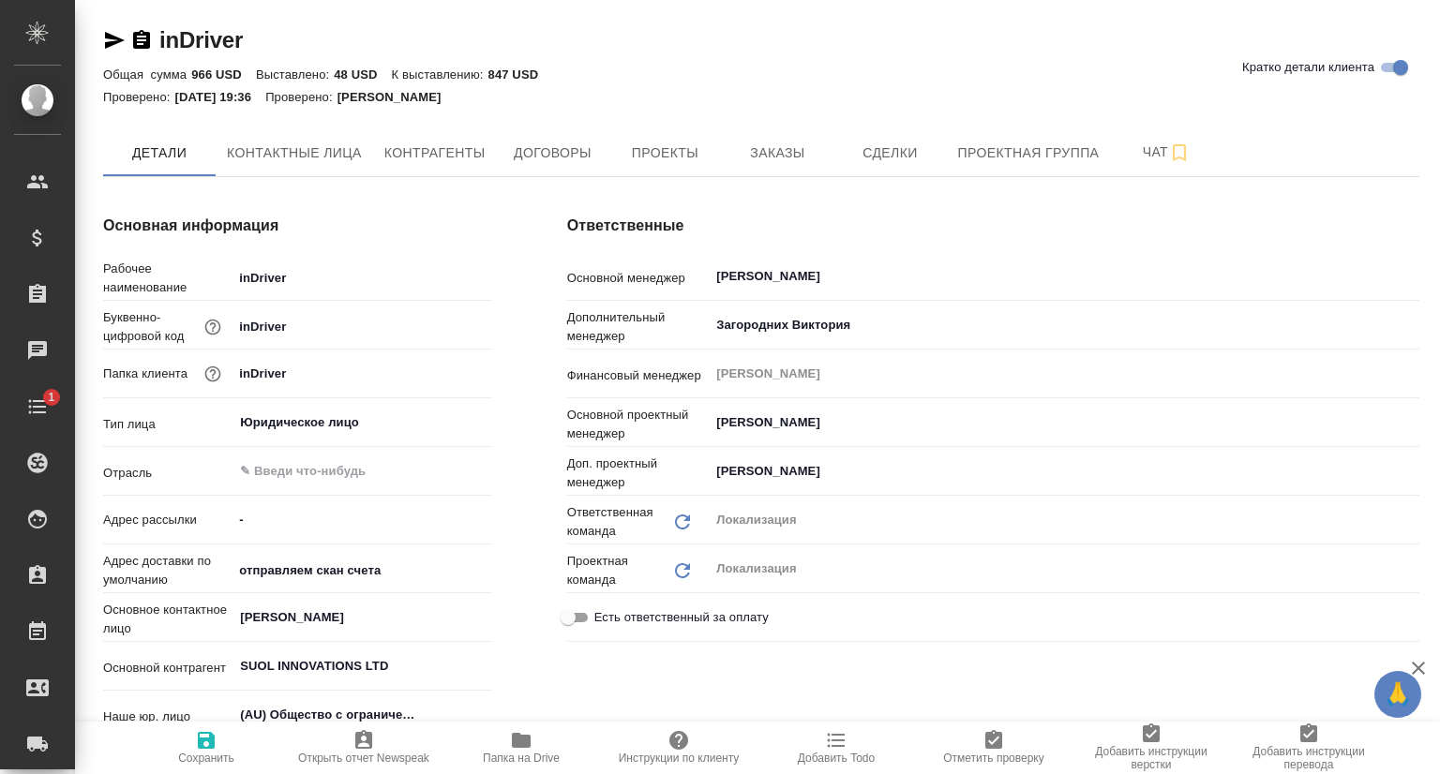
type textarea "x"
